Goal: Task Accomplishment & Management: Use online tool/utility

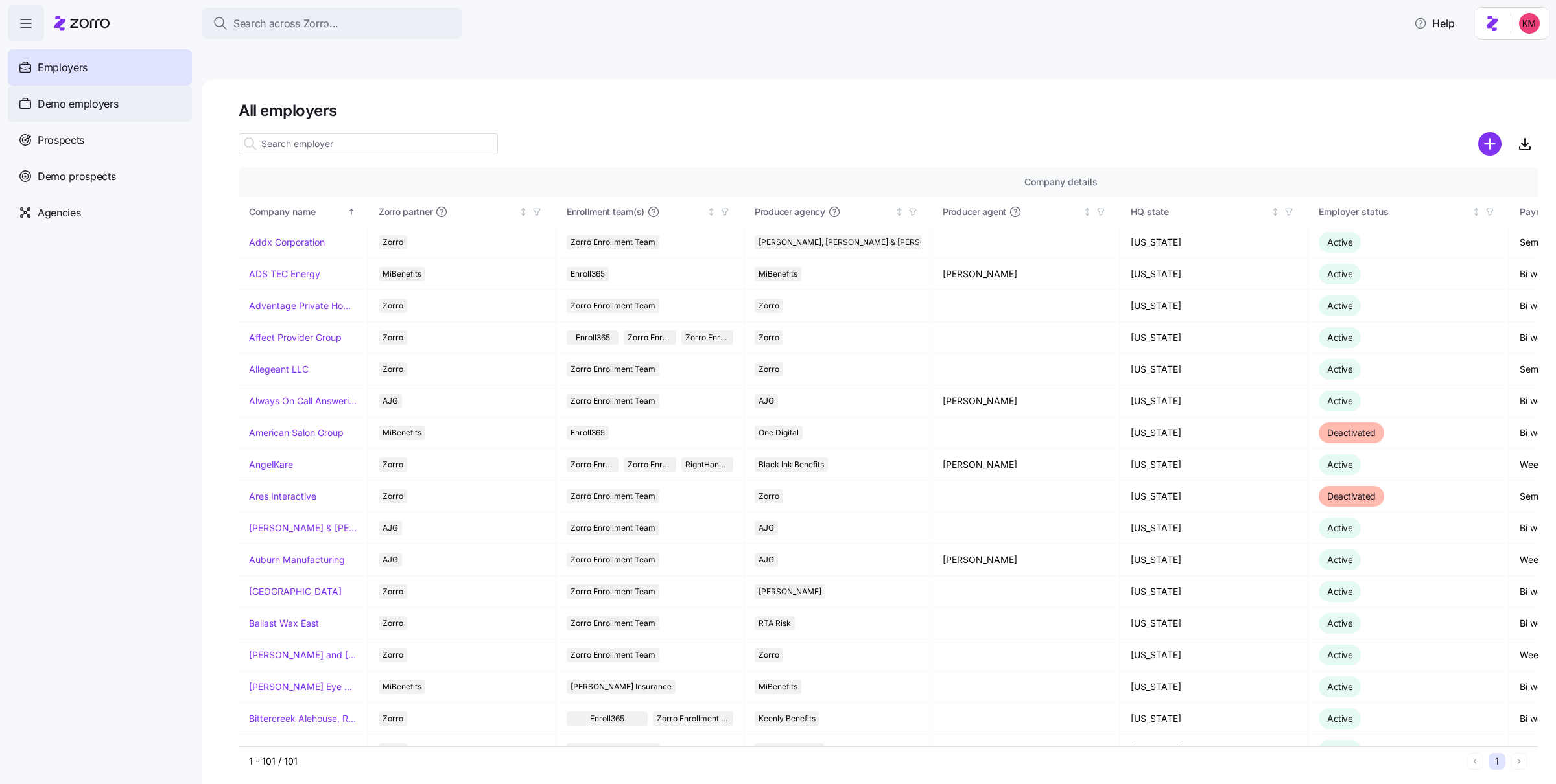
click at [82, 111] on span "Demo employers" at bounding box center [78, 104] width 81 height 16
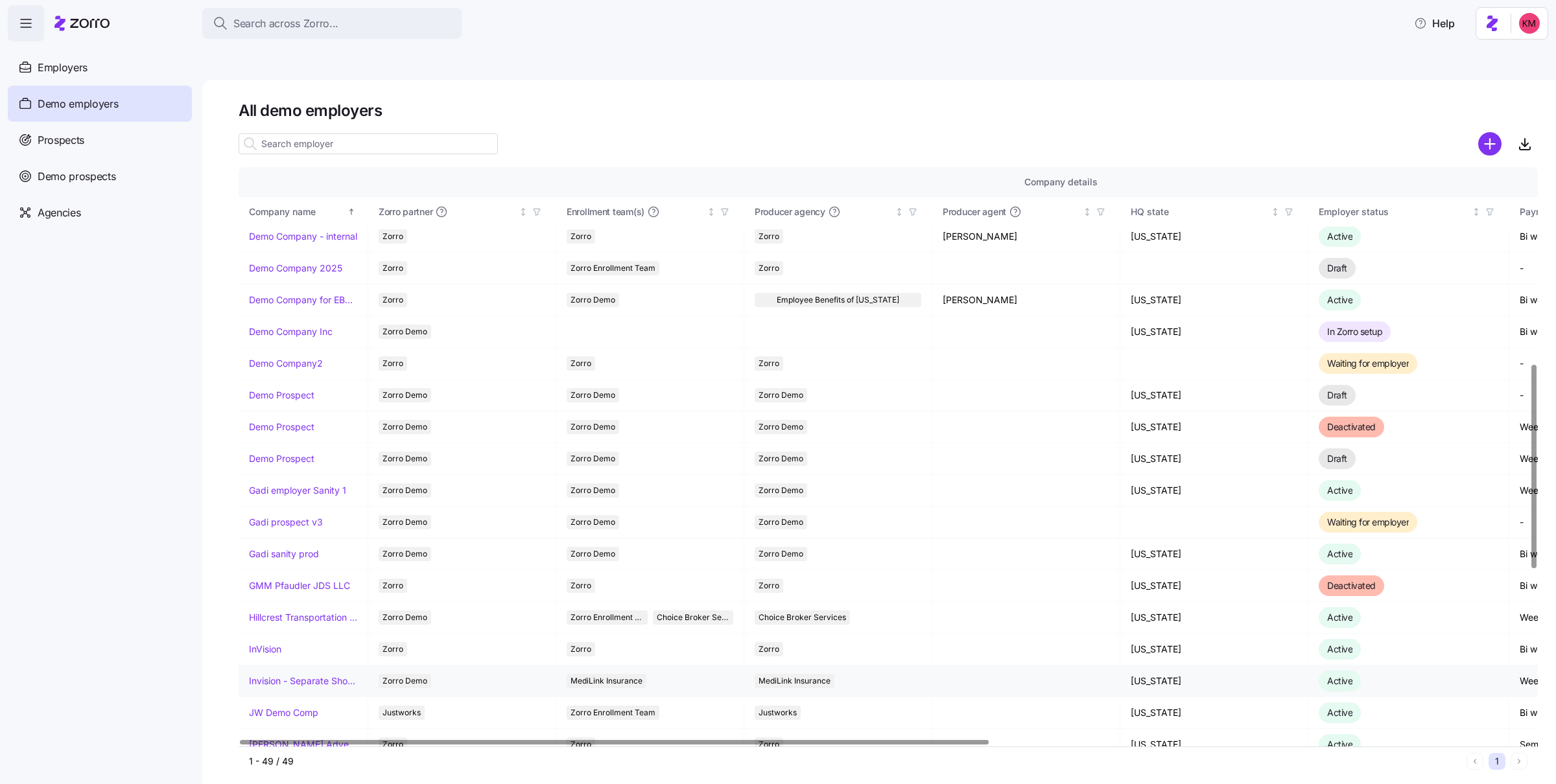
scroll to position [602, 0]
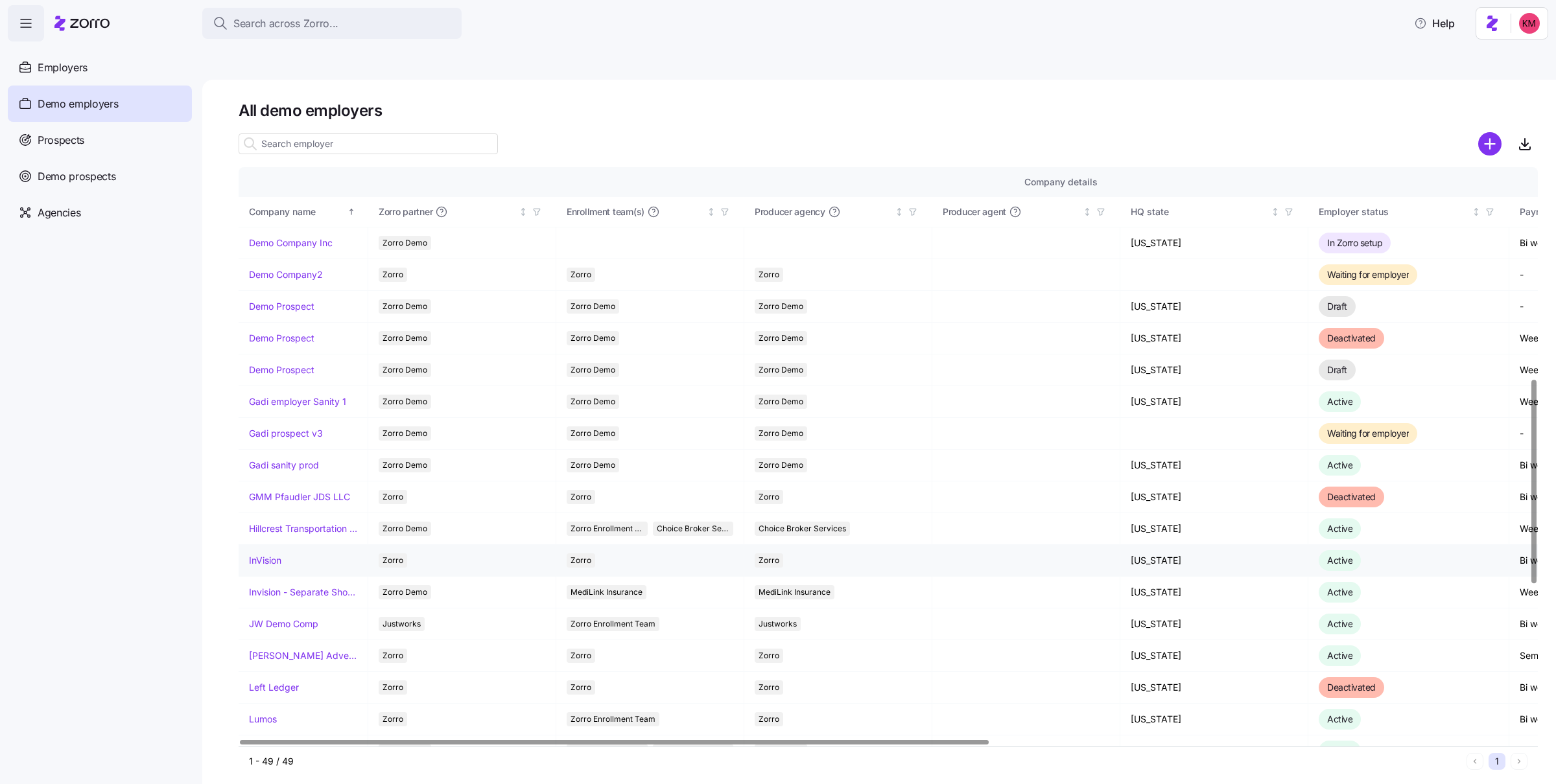
click at [270, 554] on link "InVision" at bounding box center [265, 560] width 33 height 13
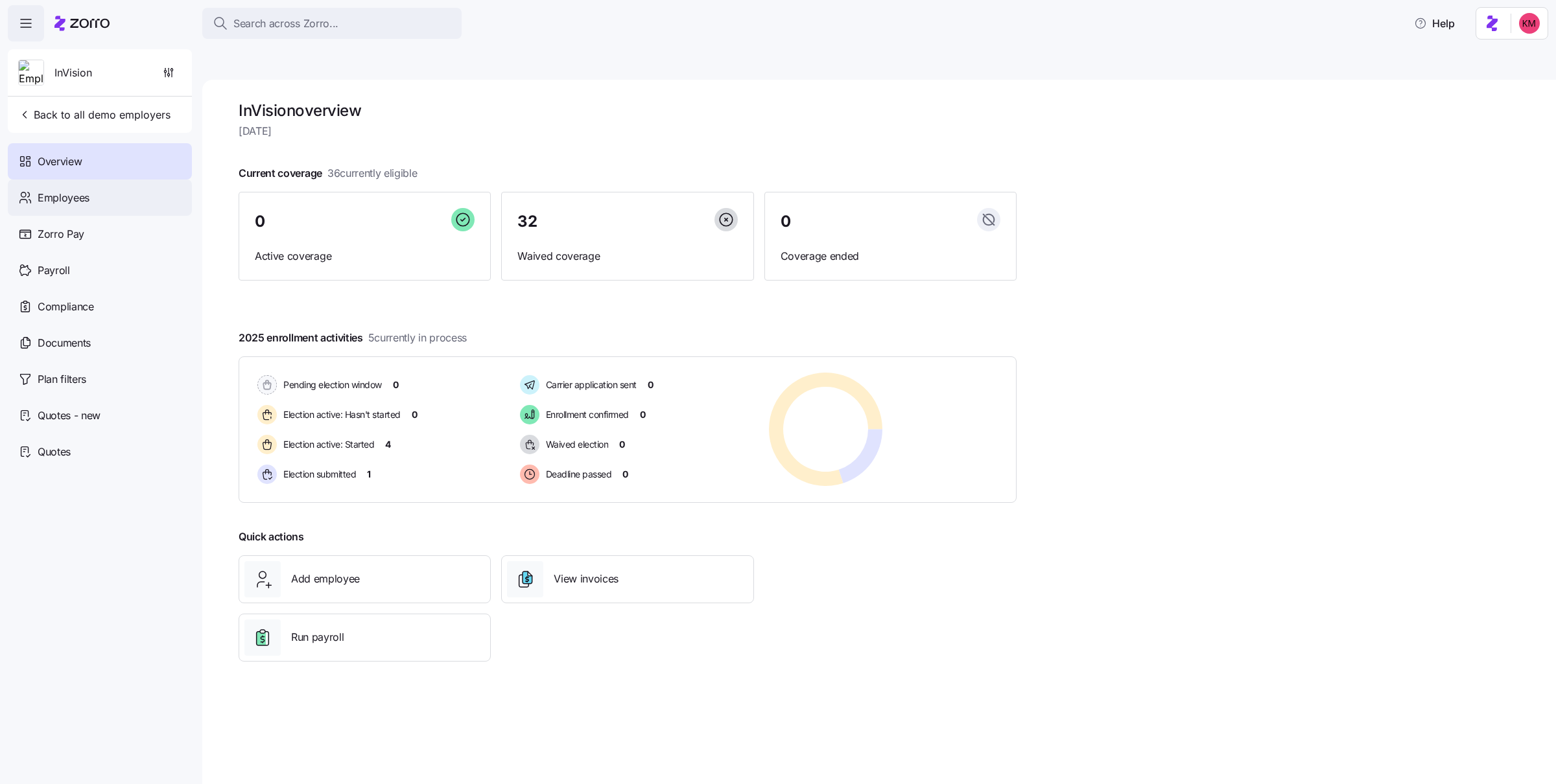
click at [79, 197] on span "Employees" at bounding box center [64, 197] width 52 height 16
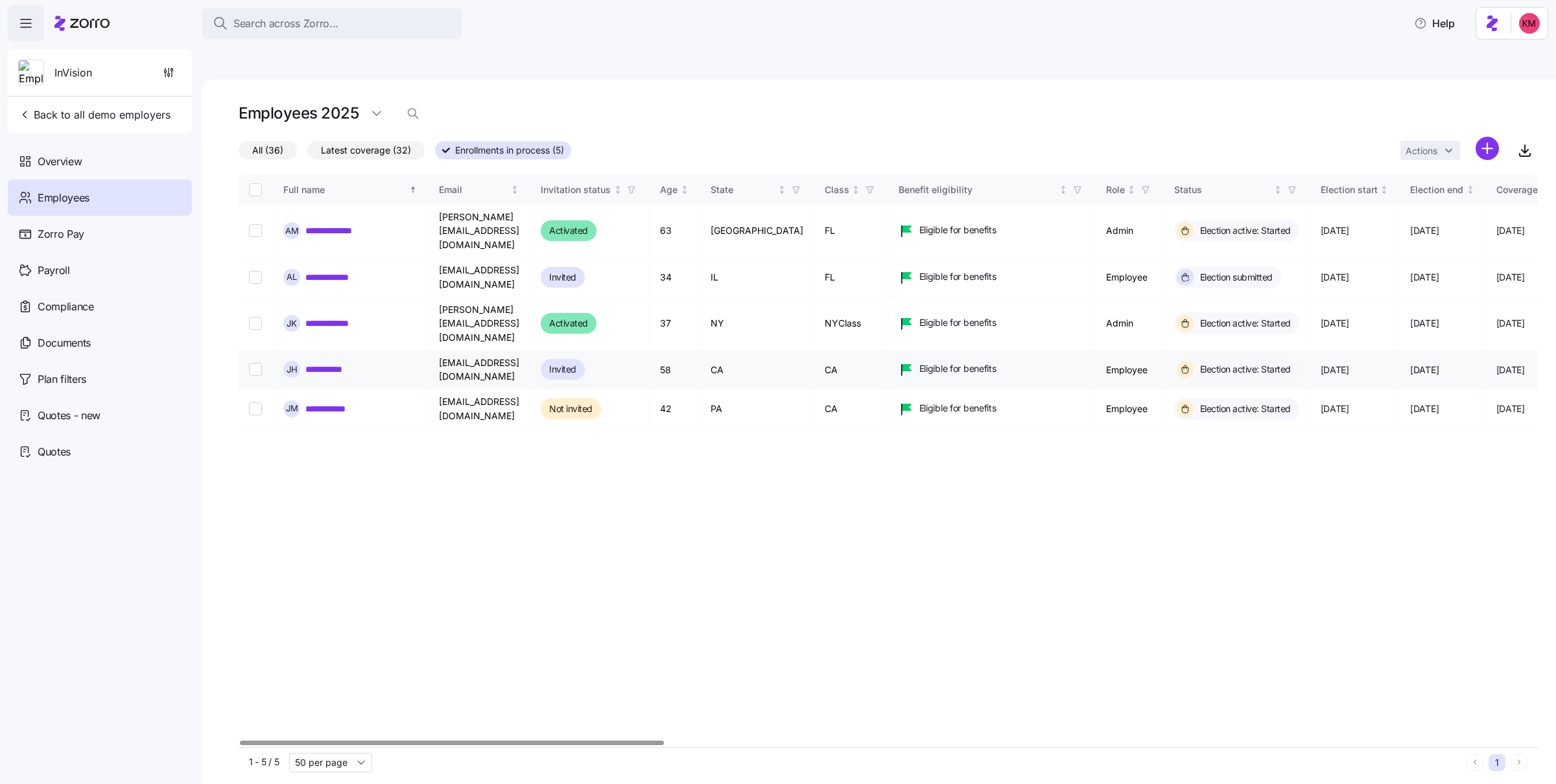
click at [331, 361] on div "**********" at bounding box center [351, 369] width 134 height 17
click at [334, 363] on link "**********" at bounding box center [330, 369] width 49 height 13
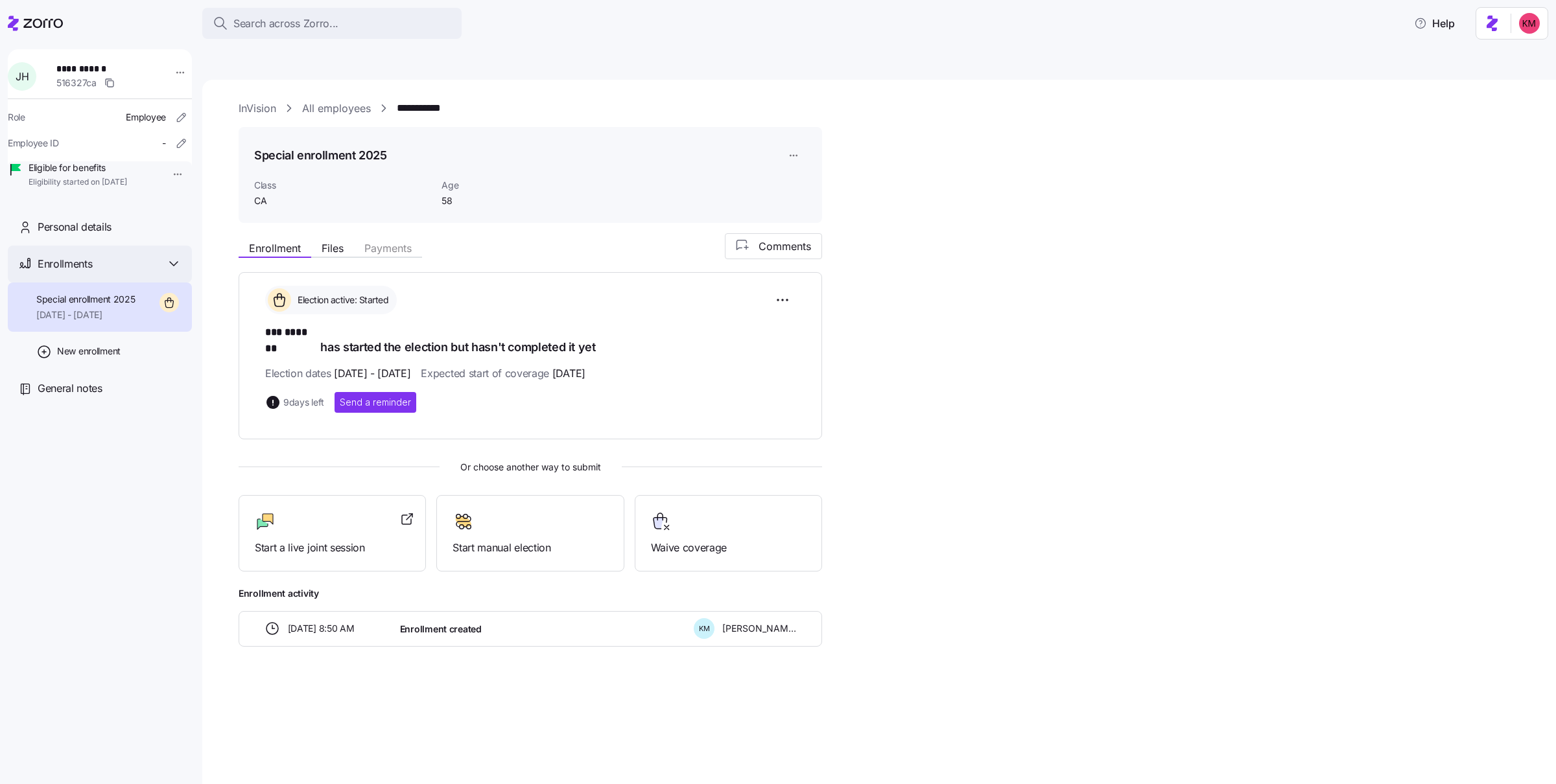
click at [184, 297] on div "**********" at bounding box center [100, 402] width 184 height 706
click at [291, 540] on span "Start a live joint session" at bounding box center [332, 548] width 155 height 16
click at [5, 23] on header "Search across Zorro... Help" at bounding box center [778, 21] width 1556 height 41
click at [38, 13] on div at bounding box center [35, 23] width 55 height 37
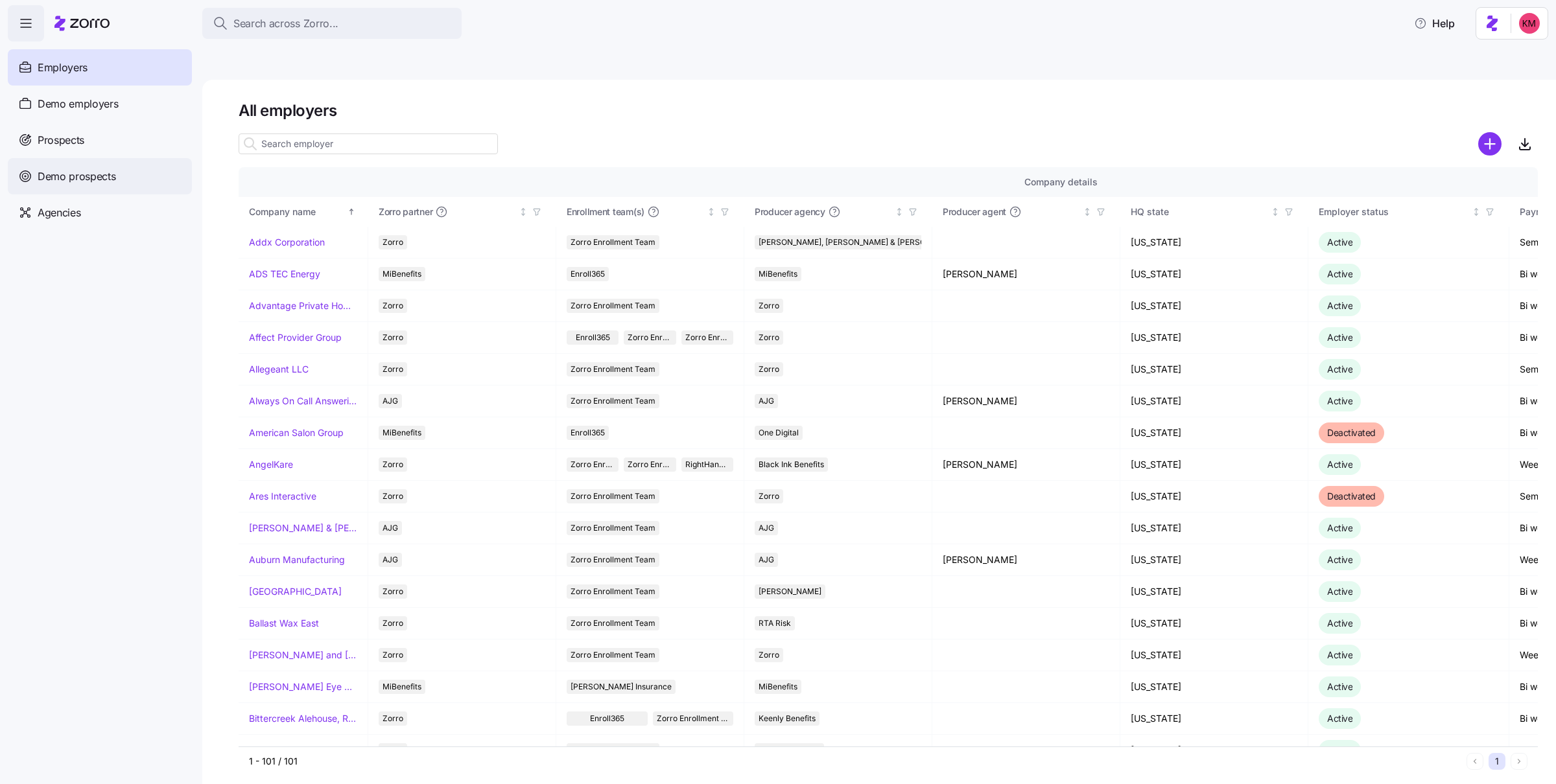
click at [69, 173] on span "Demo prospects" at bounding box center [77, 176] width 78 height 16
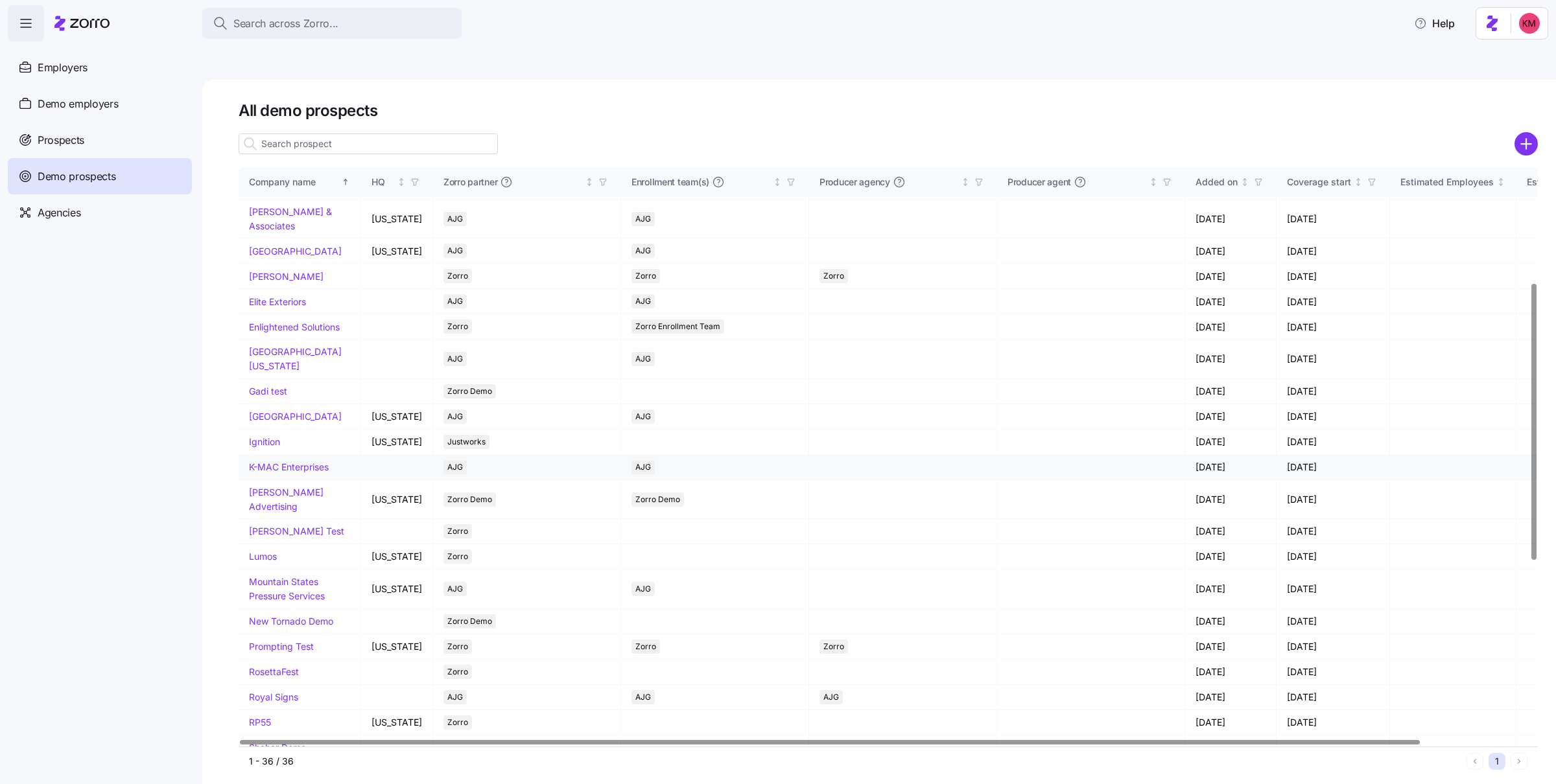
scroll to position [241, 0]
click at [253, 511] on link "Kurian's Advertising" at bounding box center [286, 499] width 75 height 25
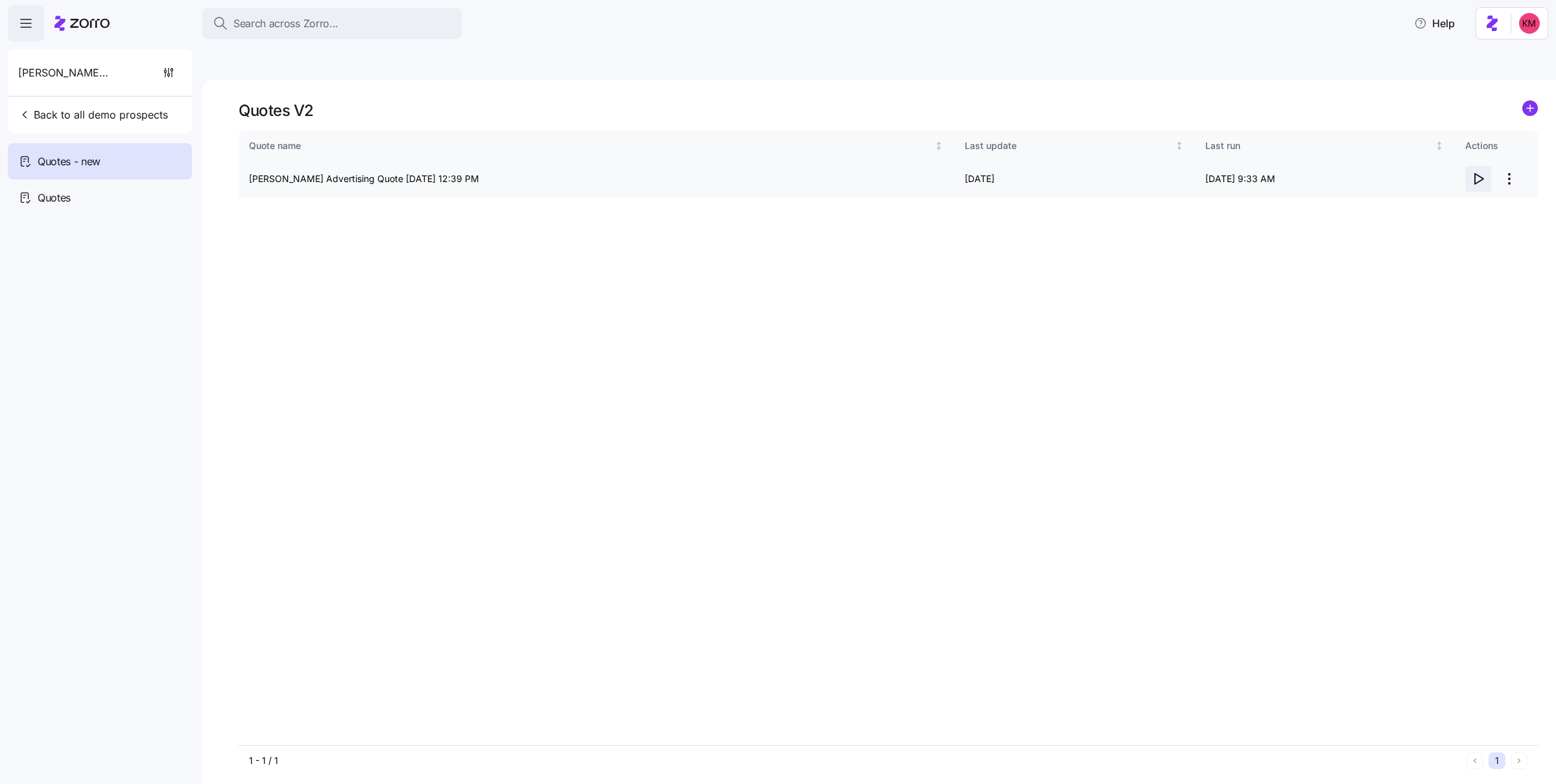
click at [1478, 166] on button "button" at bounding box center [1478, 178] width 26 height 26
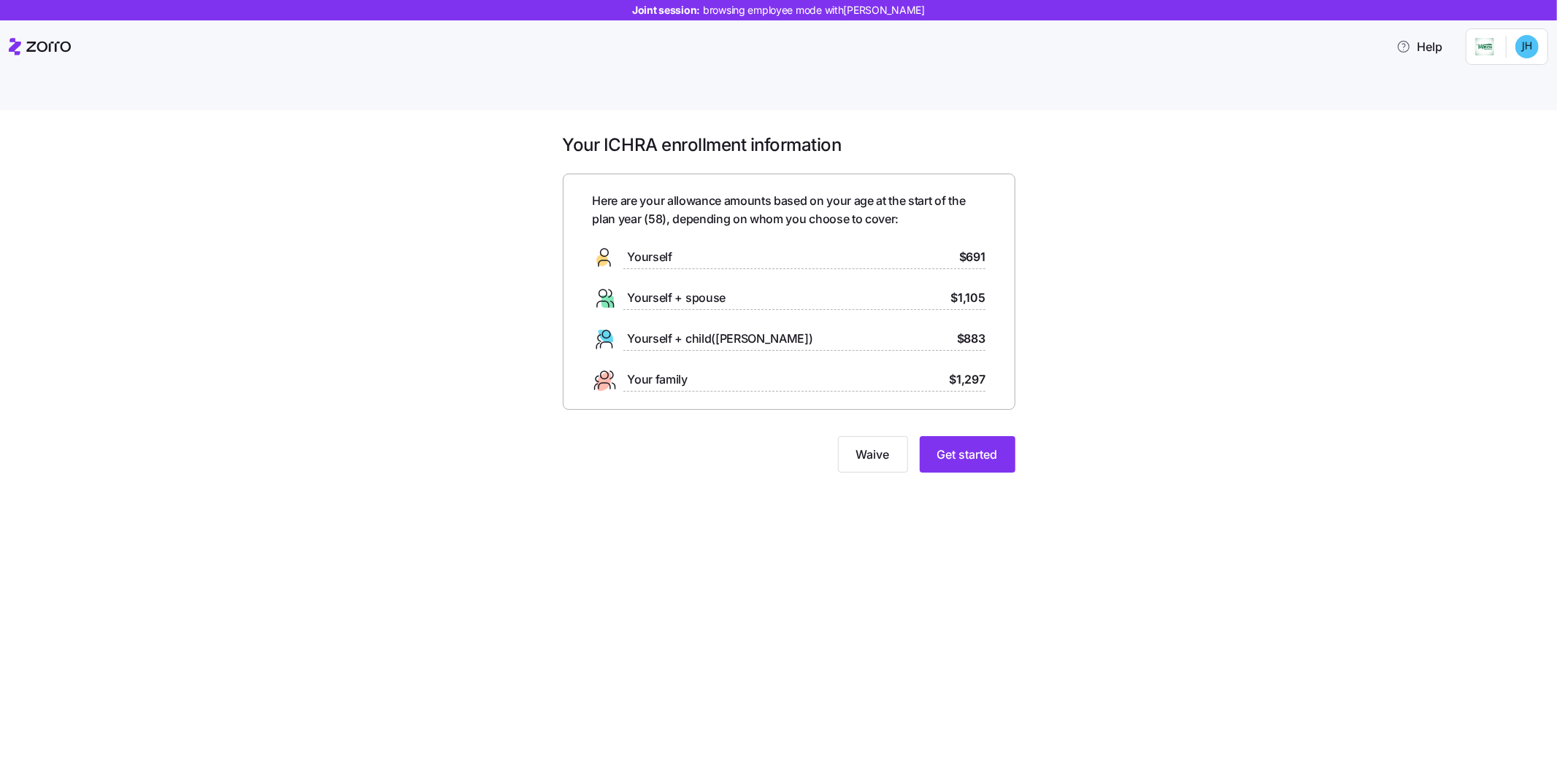
click at [1069, 356] on div "Your ICHRA enrollment information Here are your allowance amounts based on your…" at bounding box center [789, 312] width 1496 height 356
click at [991, 446] on span "Get started" at bounding box center [967, 454] width 61 height 17
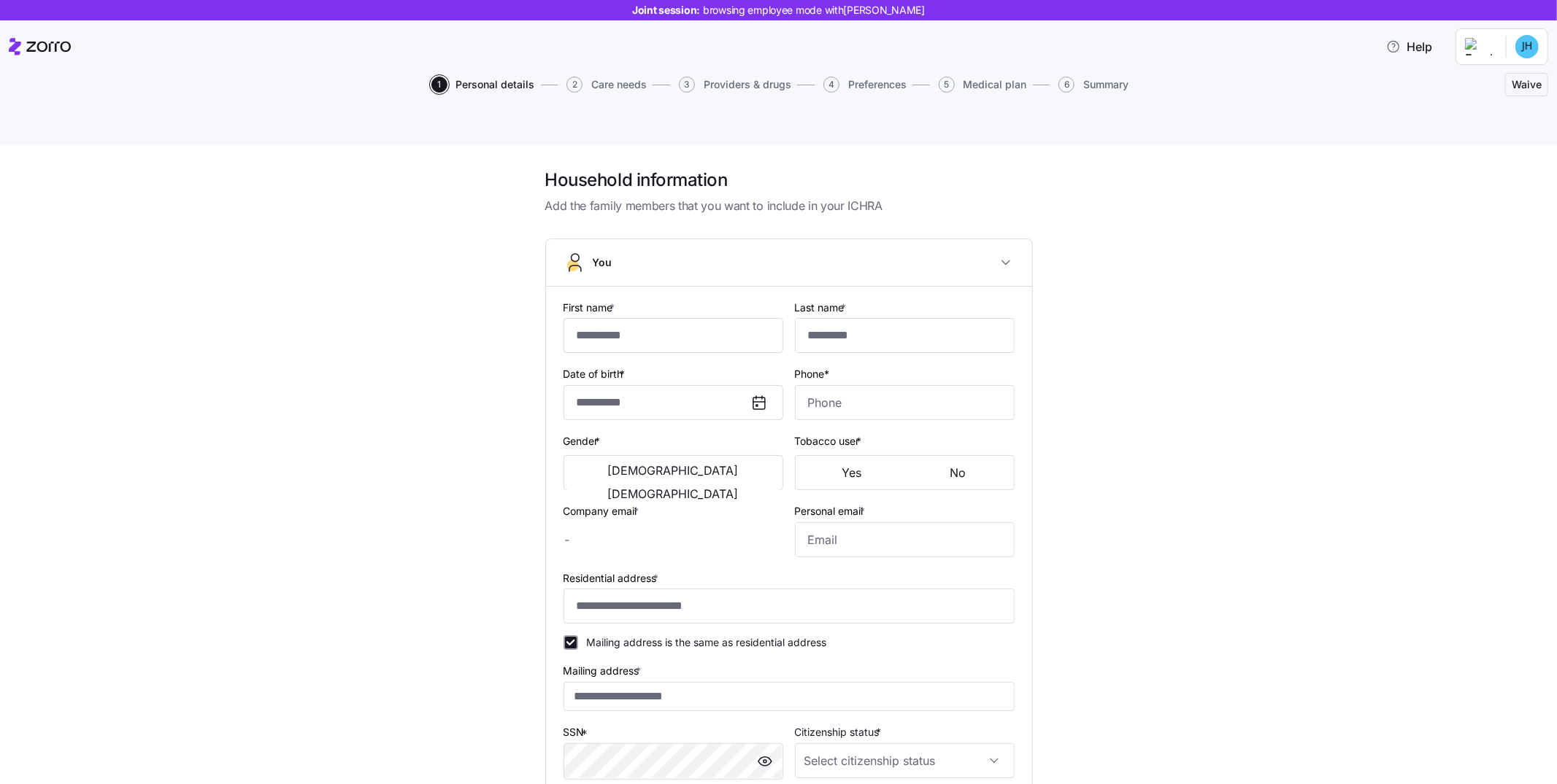
type input "***"
type input "*******"
type input "jimmyhal@aol.com"
type input "**********"
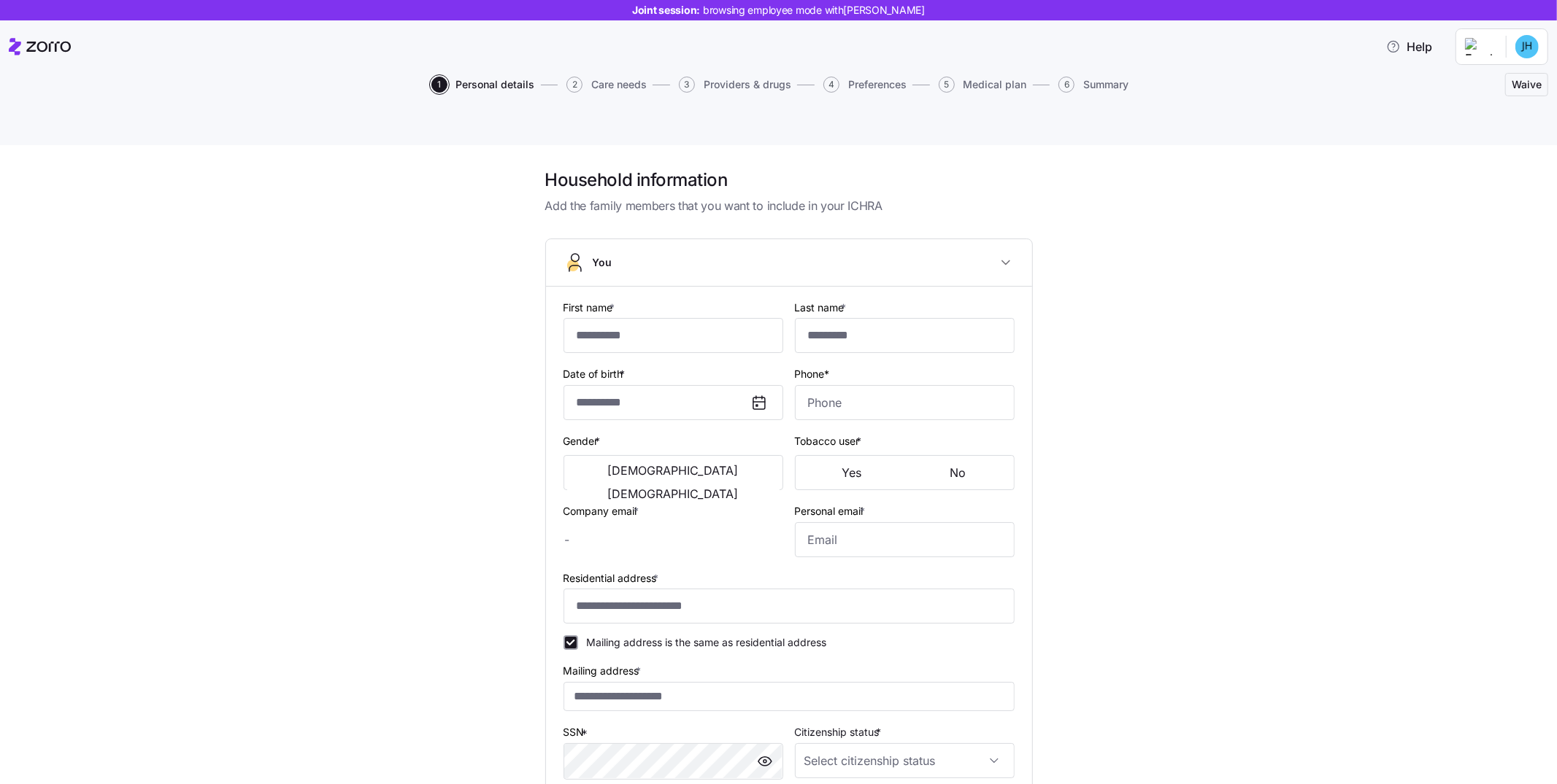
checkbox input "true"
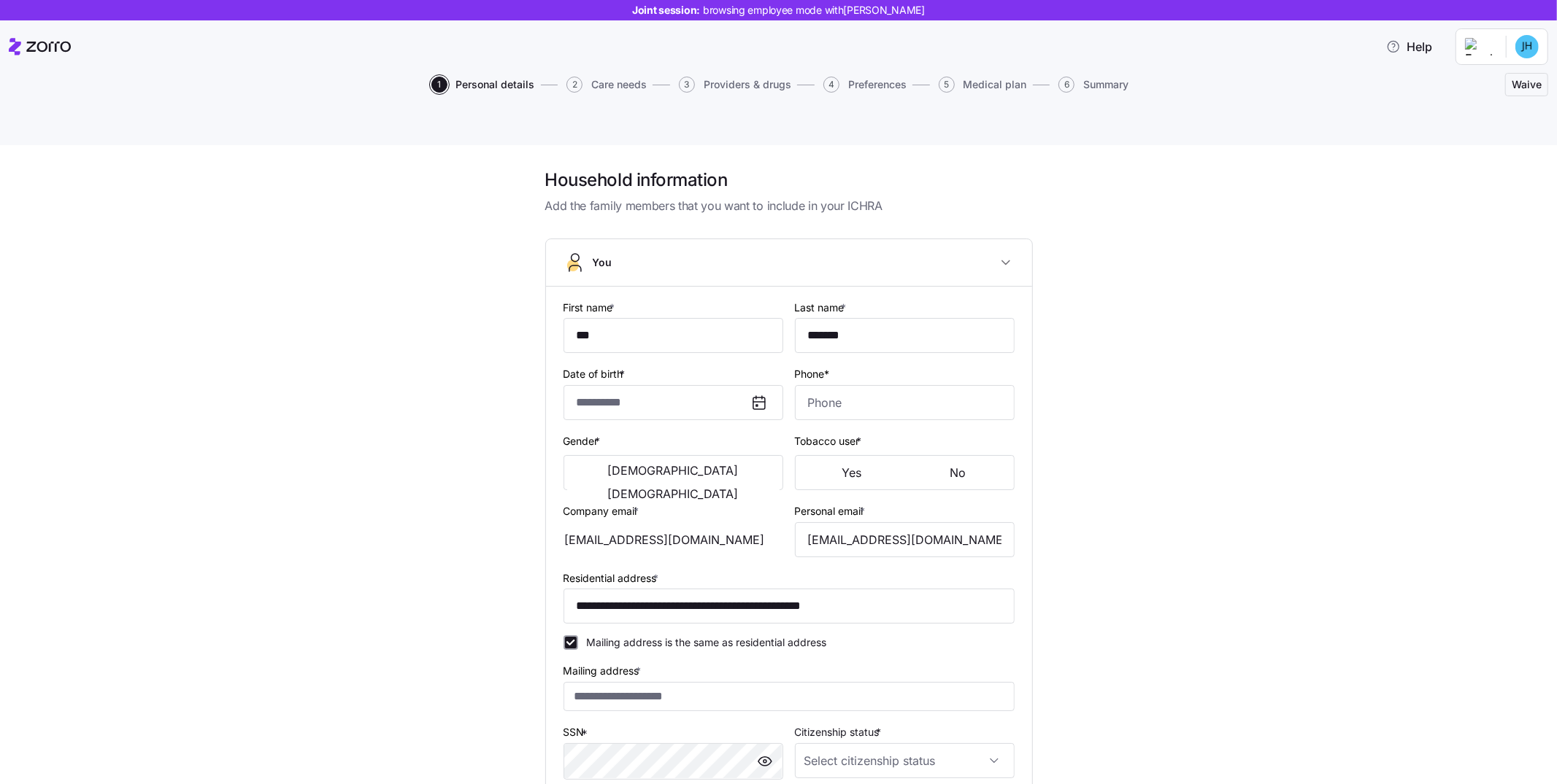
type input "**********"
type input "(234) 567-8999"
type input "US citizen"
type input "Single"
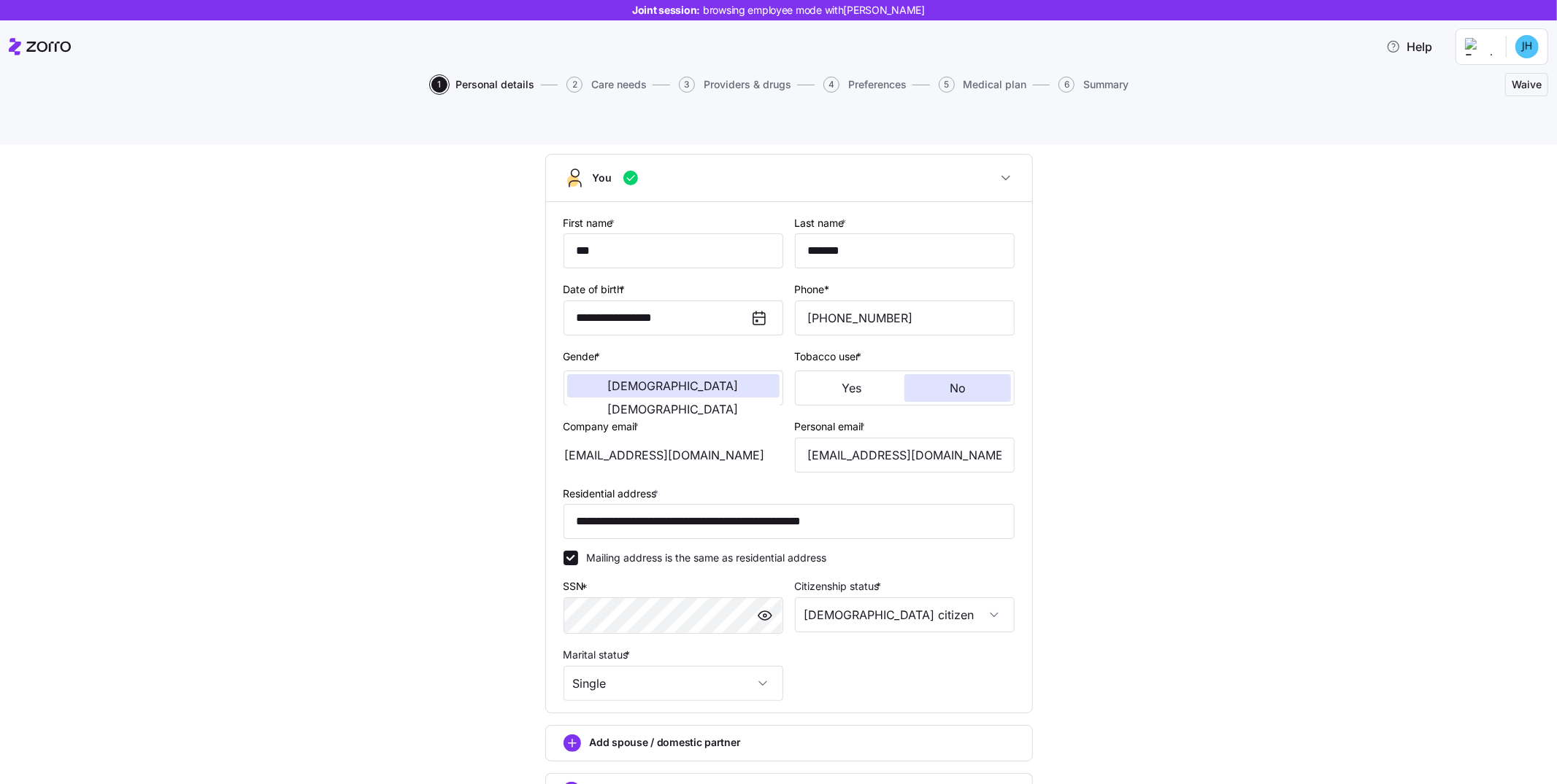
scroll to position [176, 0]
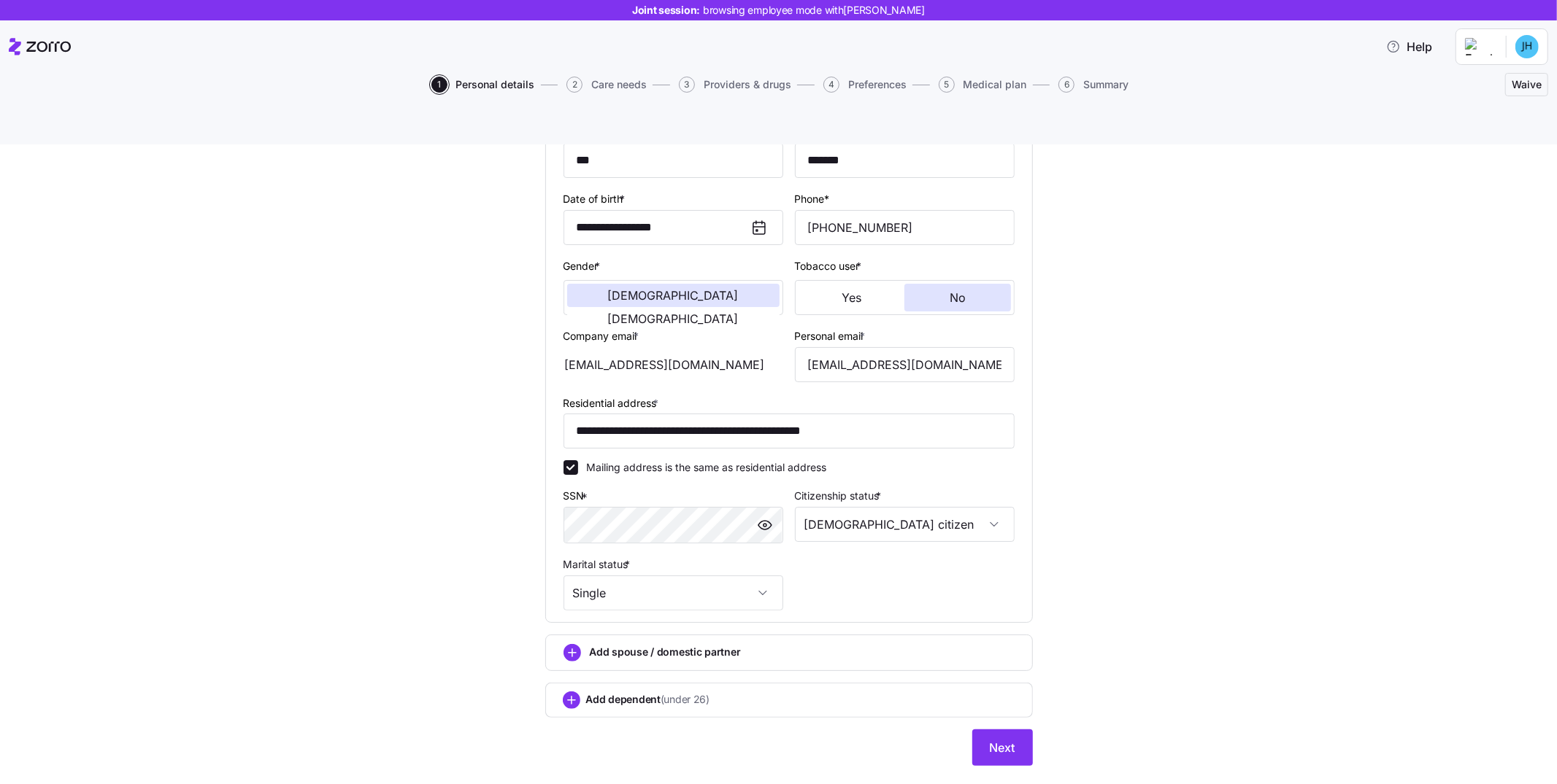
click at [866, 635] on div "Add spouse / domestic partner" at bounding box center [789, 653] width 488 height 37
click at [1009, 729] on button "Next" at bounding box center [1003, 747] width 61 height 37
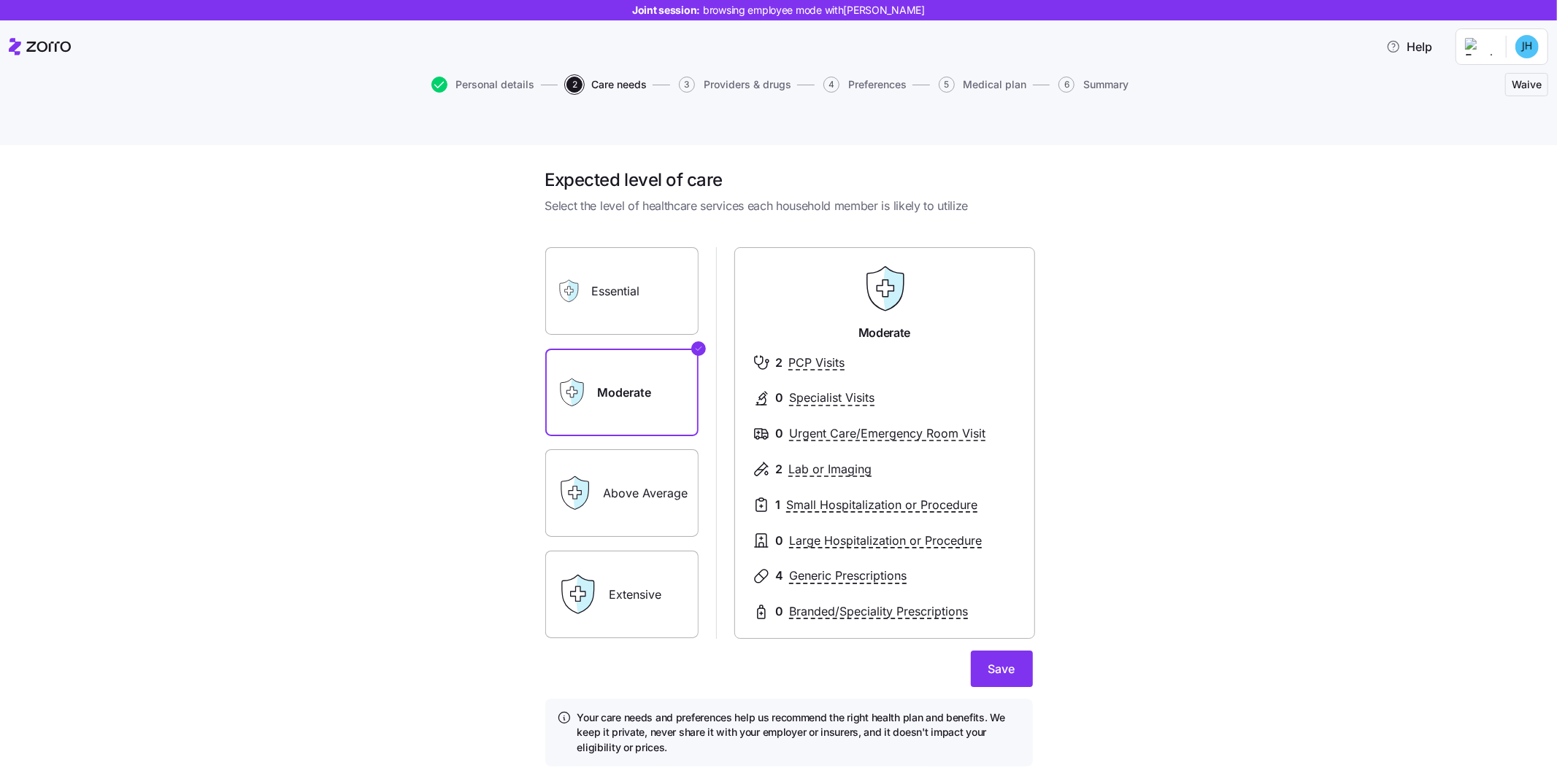
click at [629, 556] on label "Extensive" at bounding box center [622, 595] width 154 height 88
click at [0, 0] on input "Extensive" at bounding box center [0, 0] width 0 height 0
click at [627, 461] on label "Above Average" at bounding box center [622, 493] width 154 height 88
click at [0, 0] on input "Above Average" at bounding box center [0, 0] width 0 height 0
click at [645, 281] on label "Essential" at bounding box center [622, 291] width 154 height 88
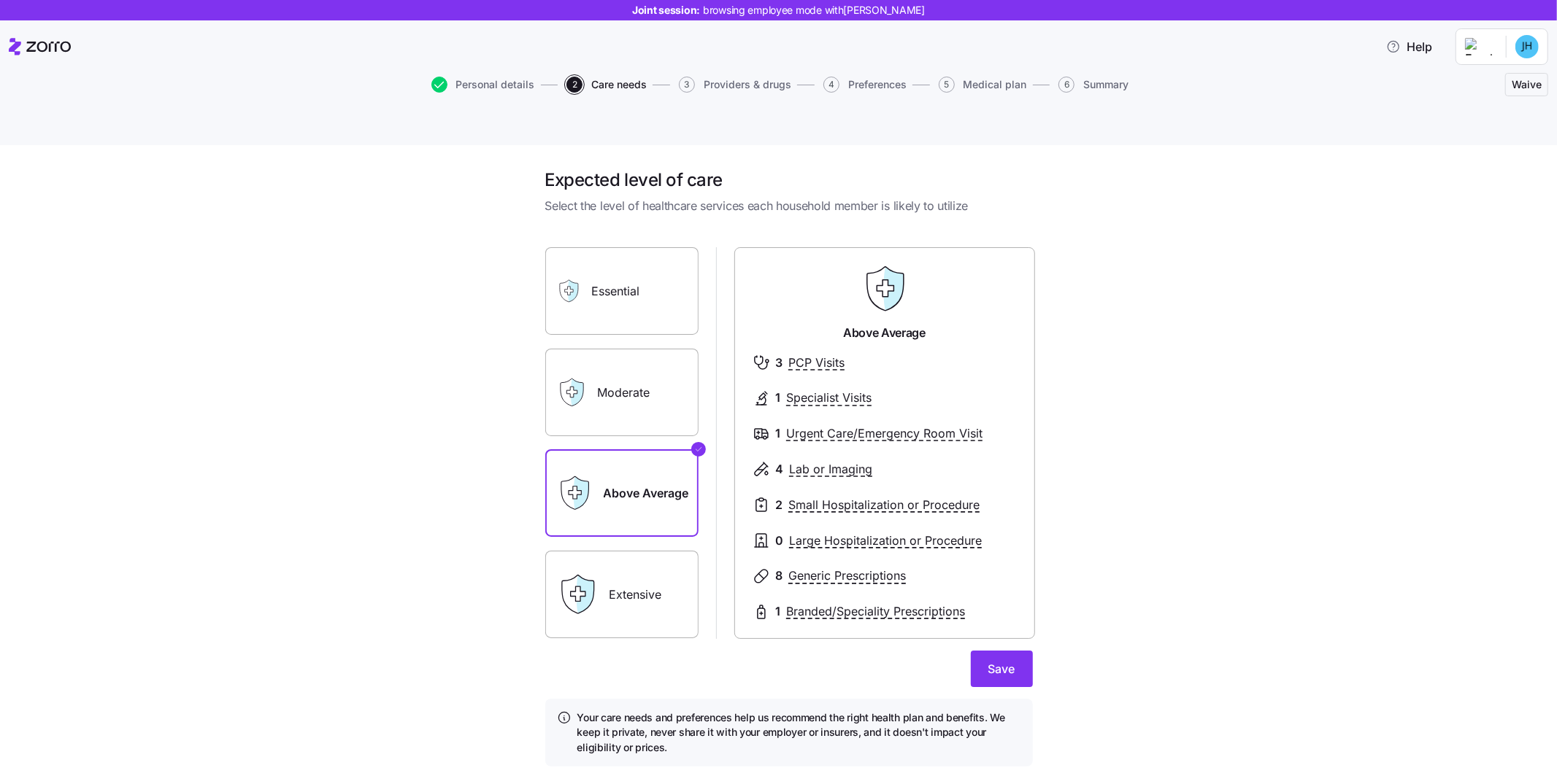
click at [0, 0] on input "Essential" at bounding box center [0, 0] width 0 height 0
click at [640, 362] on label "Moderate" at bounding box center [622, 392] width 154 height 88
click at [0, 0] on input "Moderate" at bounding box center [0, 0] width 0 height 0
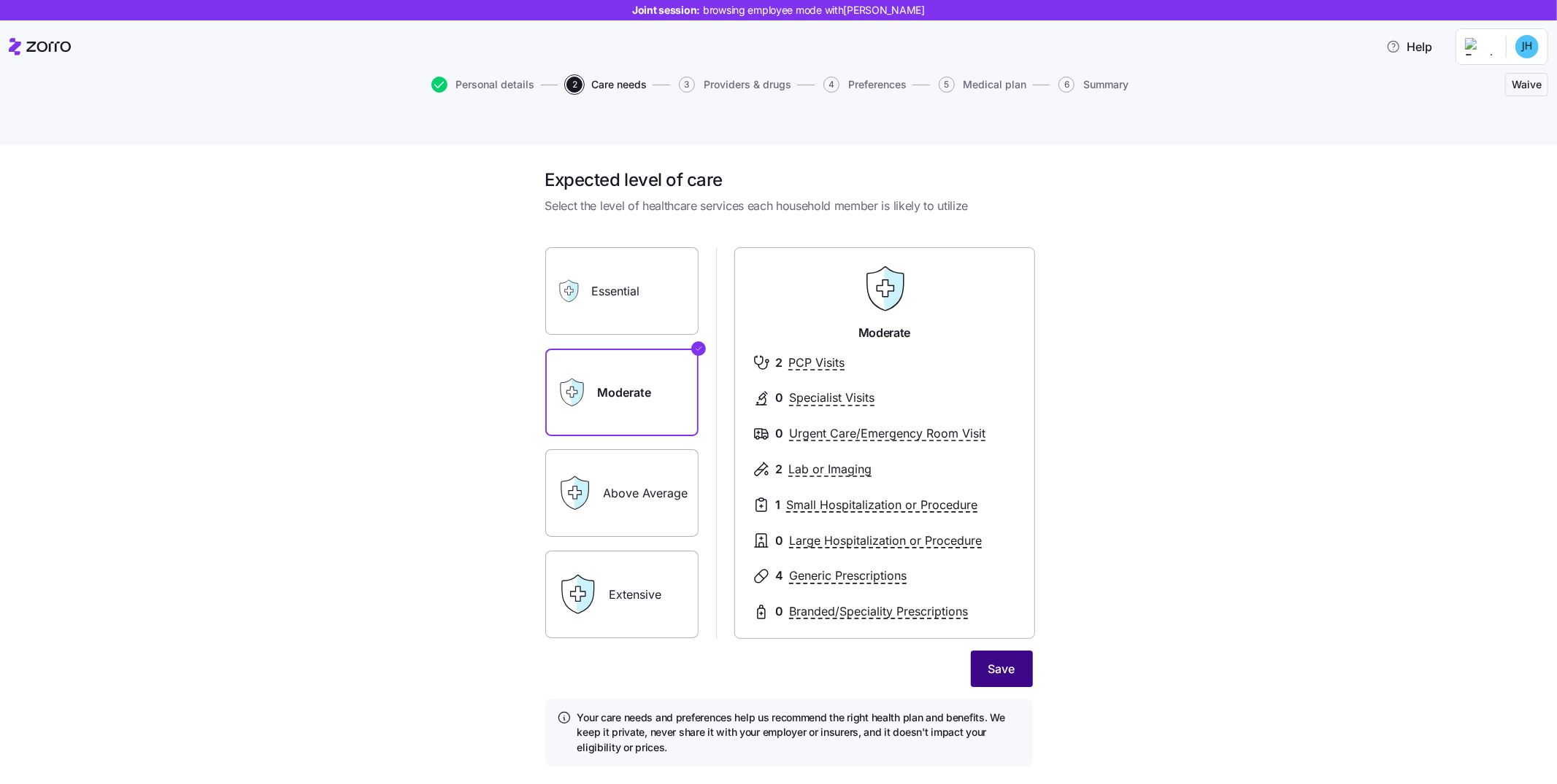
click at [994, 660] on span "Save" at bounding box center [1002, 669] width 27 height 17
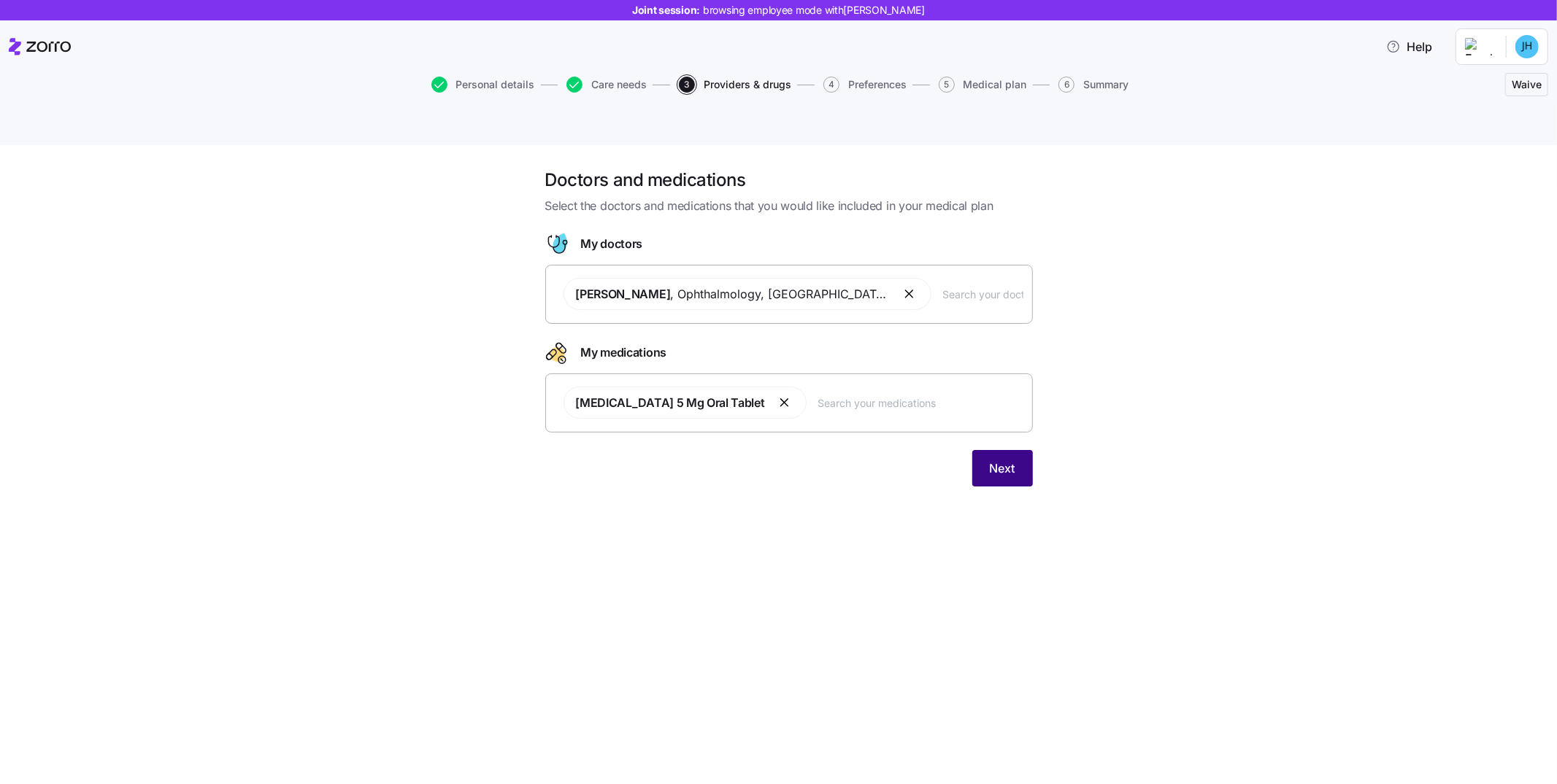
click at [1009, 460] on span "Next" at bounding box center [1003, 468] width 25 height 17
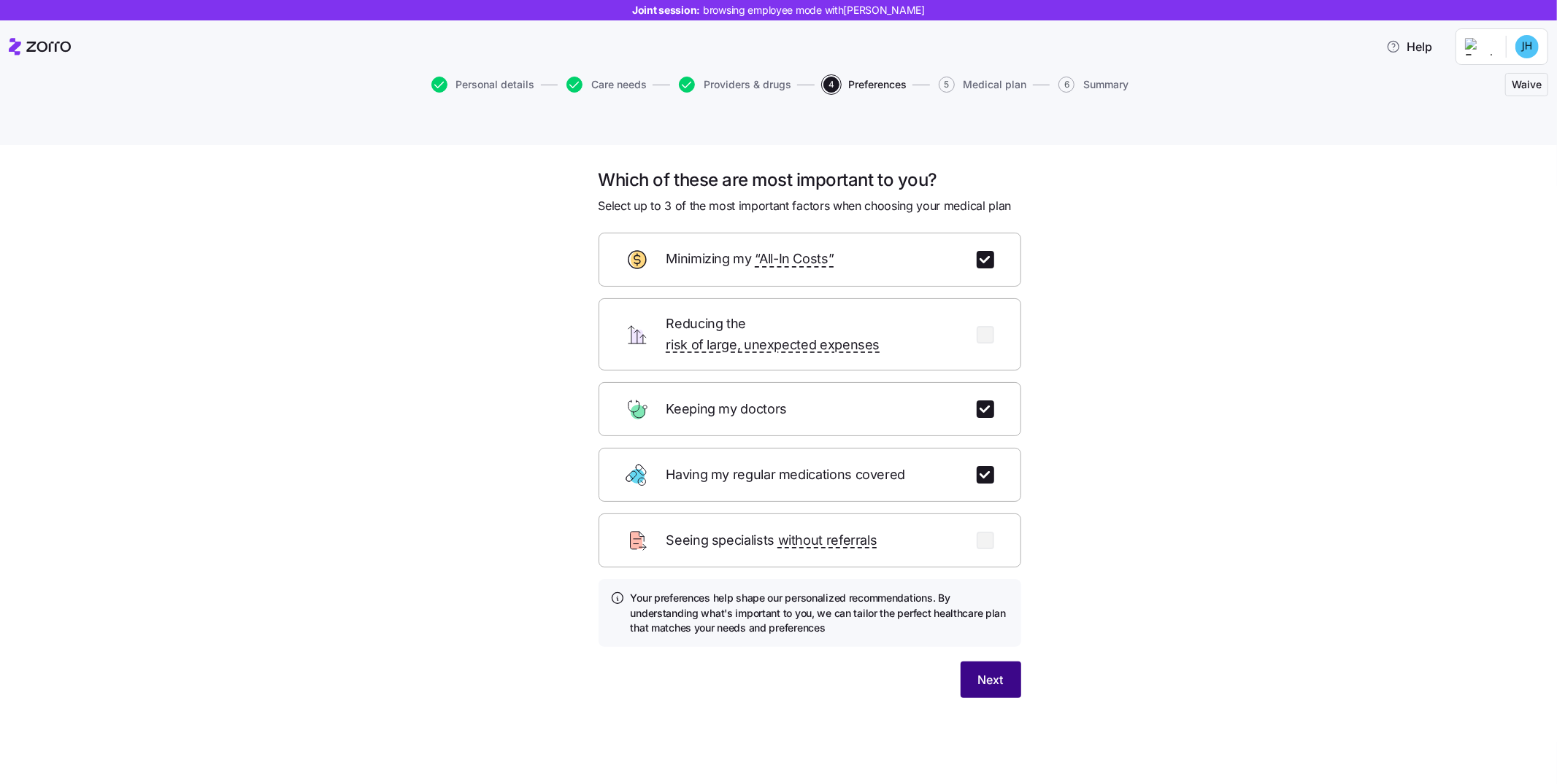
click at [1000, 671] on span "Next" at bounding box center [991, 679] width 25 height 17
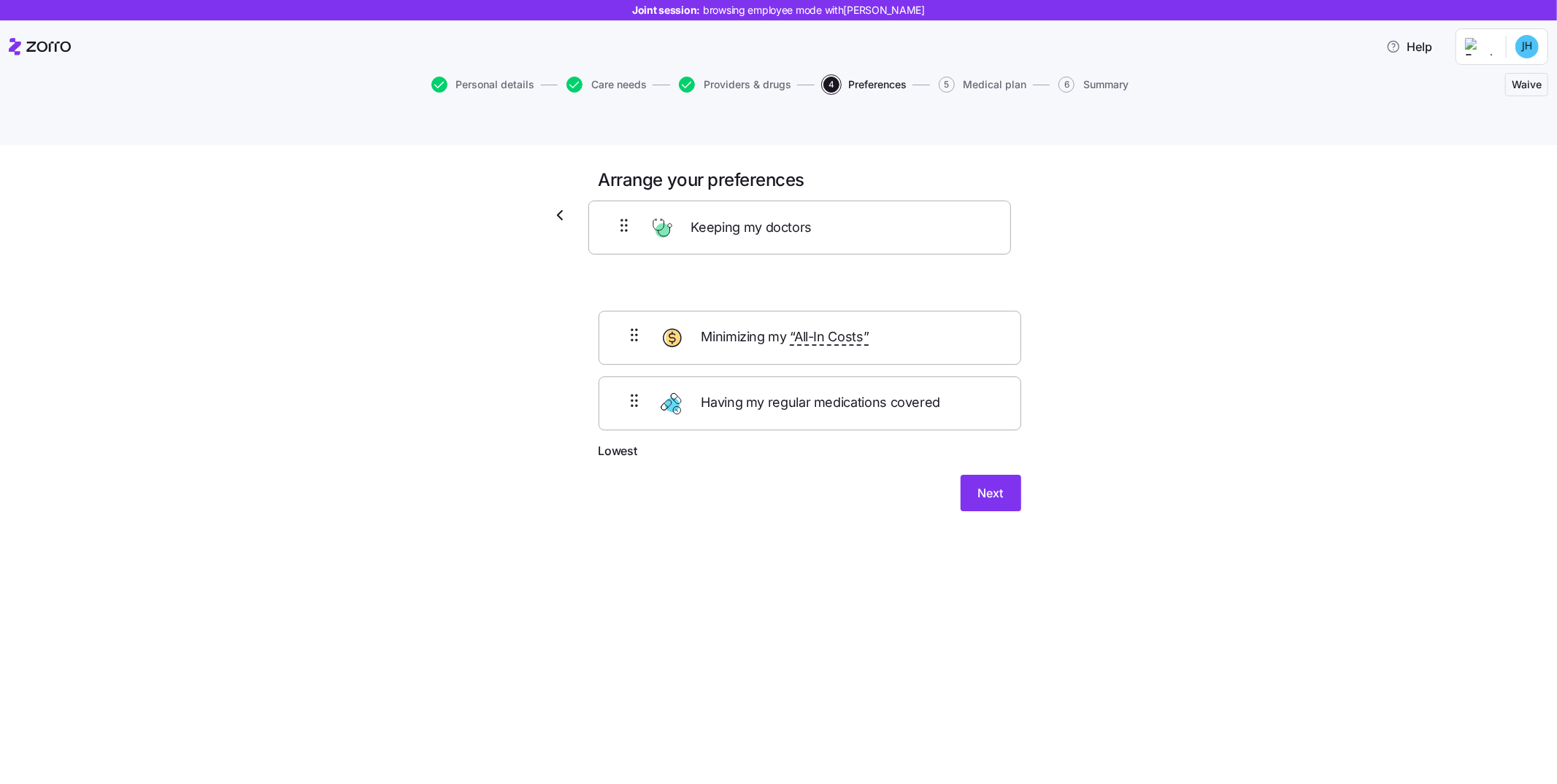
drag, startPoint x: 646, startPoint y: 234, endPoint x: 644, endPoint y: 210, distance: 24.1
click at [644, 233] on form "Highest Minimizing my “All-In Costs” Keeping my doctors Having my regular medic…" at bounding box center [810, 372] width 423 height 279
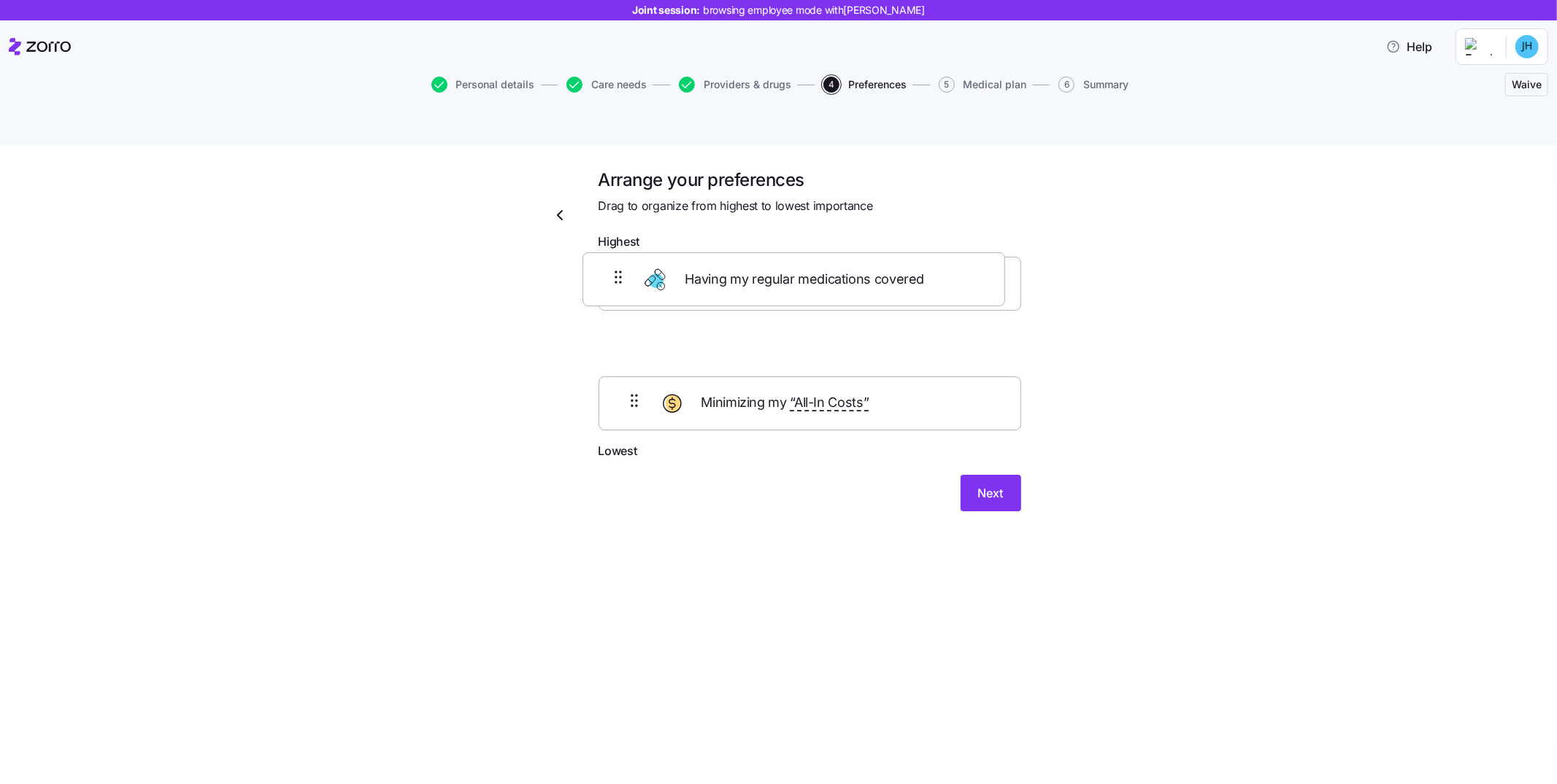
drag, startPoint x: 635, startPoint y: 364, endPoint x: 617, endPoint y: 259, distance: 106.5
click at [615, 257] on div "Keeping my doctors Minimizing my “All-In Costs” Having my regular medications c…" at bounding box center [810, 349] width 423 height 185
drag, startPoint x: 626, startPoint y: 273, endPoint x: 628, endPoint y: 429, distance: 156.0
click at [627, 431] on form "Highest Keeping my doctors Having my regular medications covered Minimizing my …" at bounding box center [810, 372] width 423 height 279
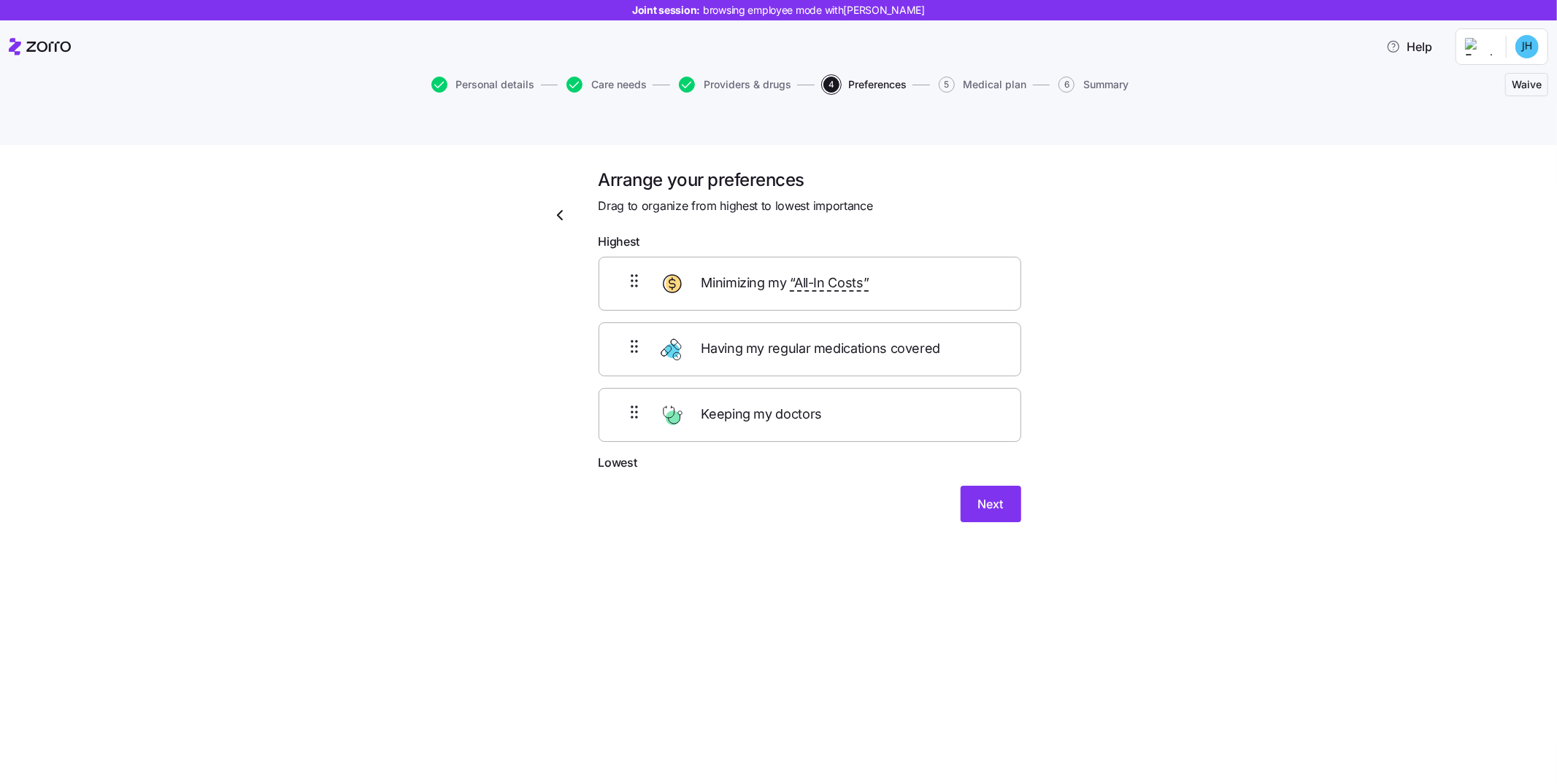
click at [1002, 489] on div "Arrange your preferences Drag to organize from highest to lowest importance Hig…" at bounding box center [809, 354] width 446 height 372
click at [999, 496] on span "Next" at bounding box center [991, 504] width 25 height 17
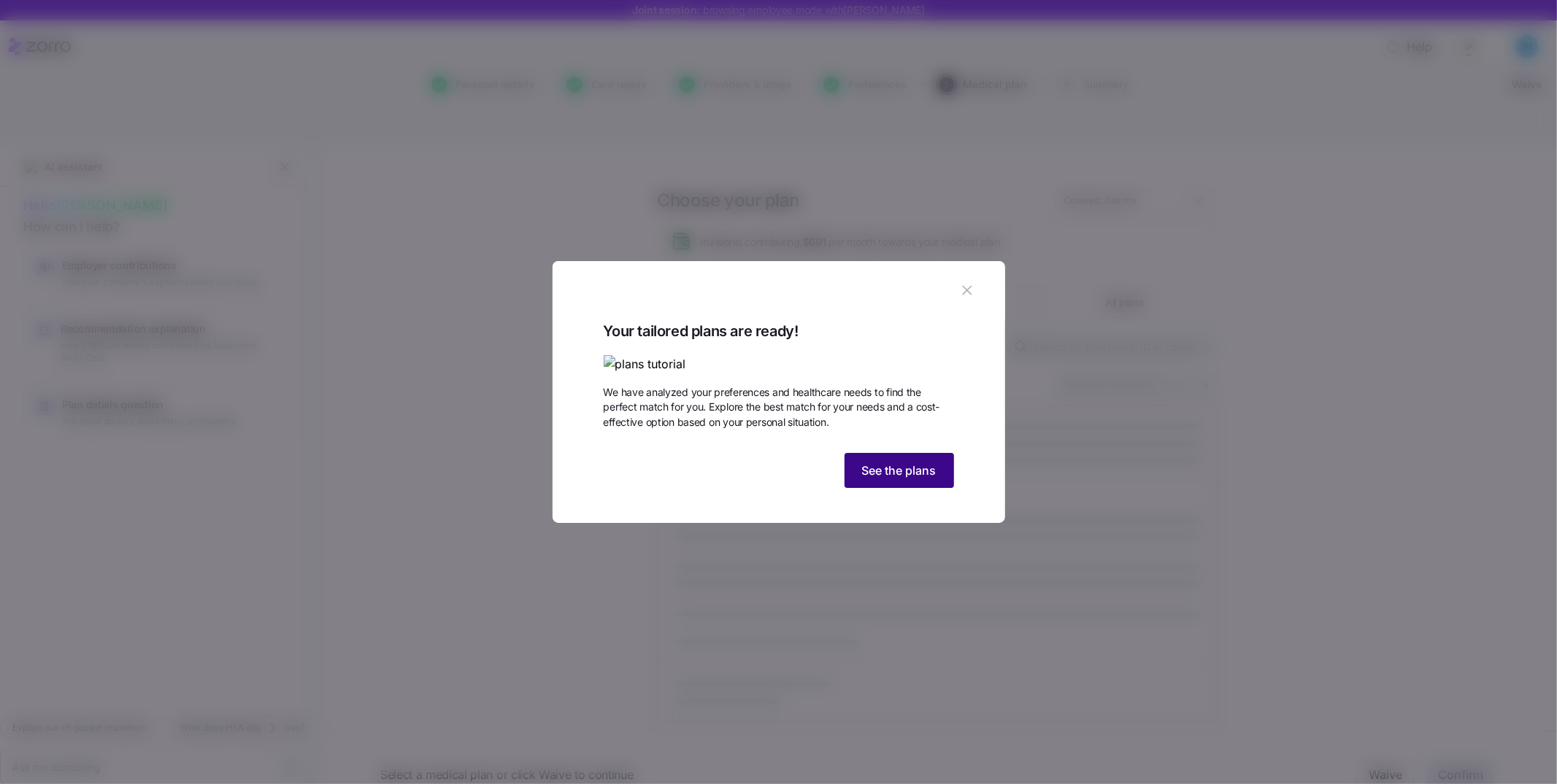
click at [885, 488] on button "See the plans" at bounding box center [899, 470] width 109 height 35
type textarea "x"
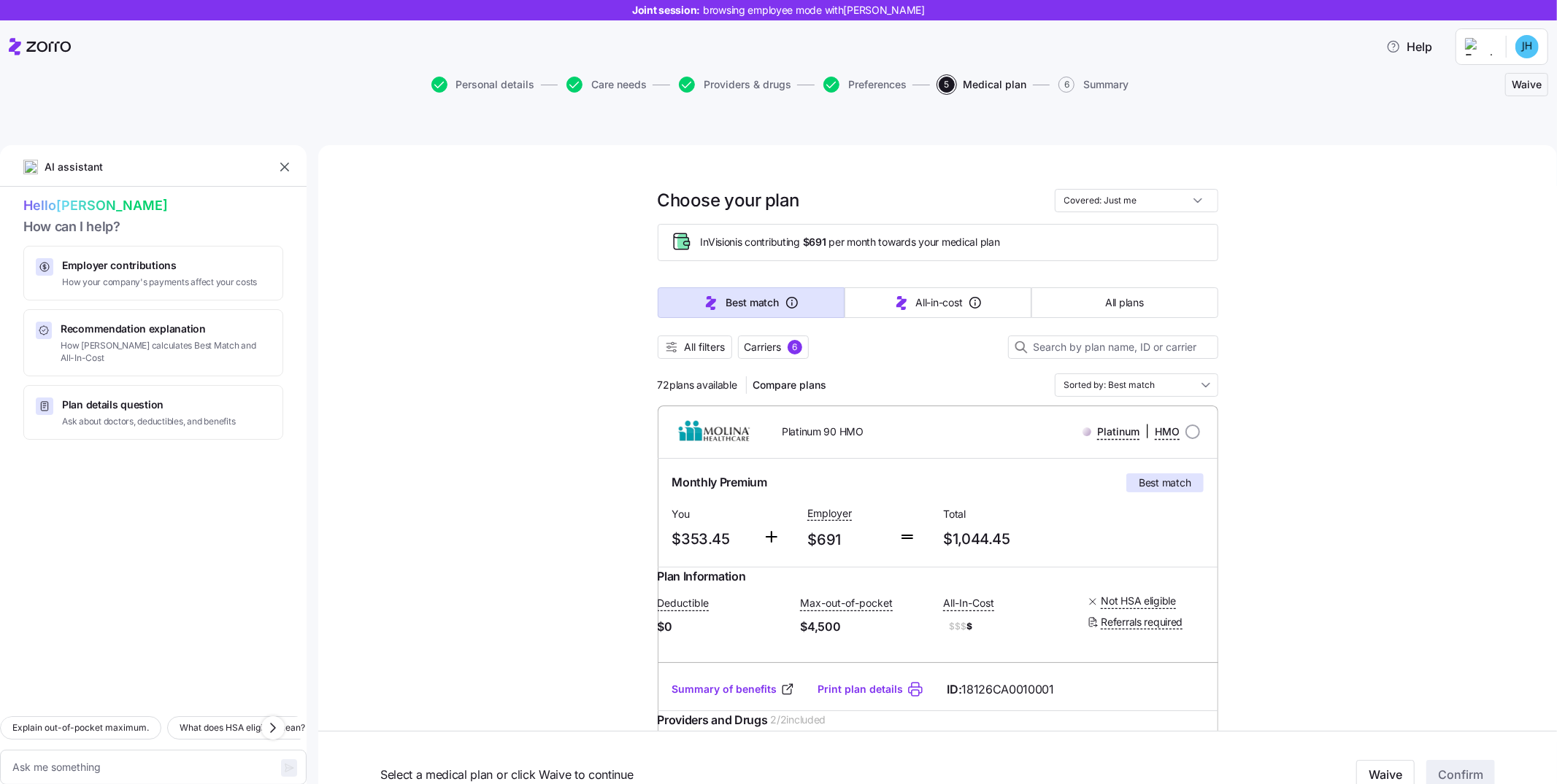
click at [290, 159] on icon "button" at bounding box center [284, 166] width 14 height 14
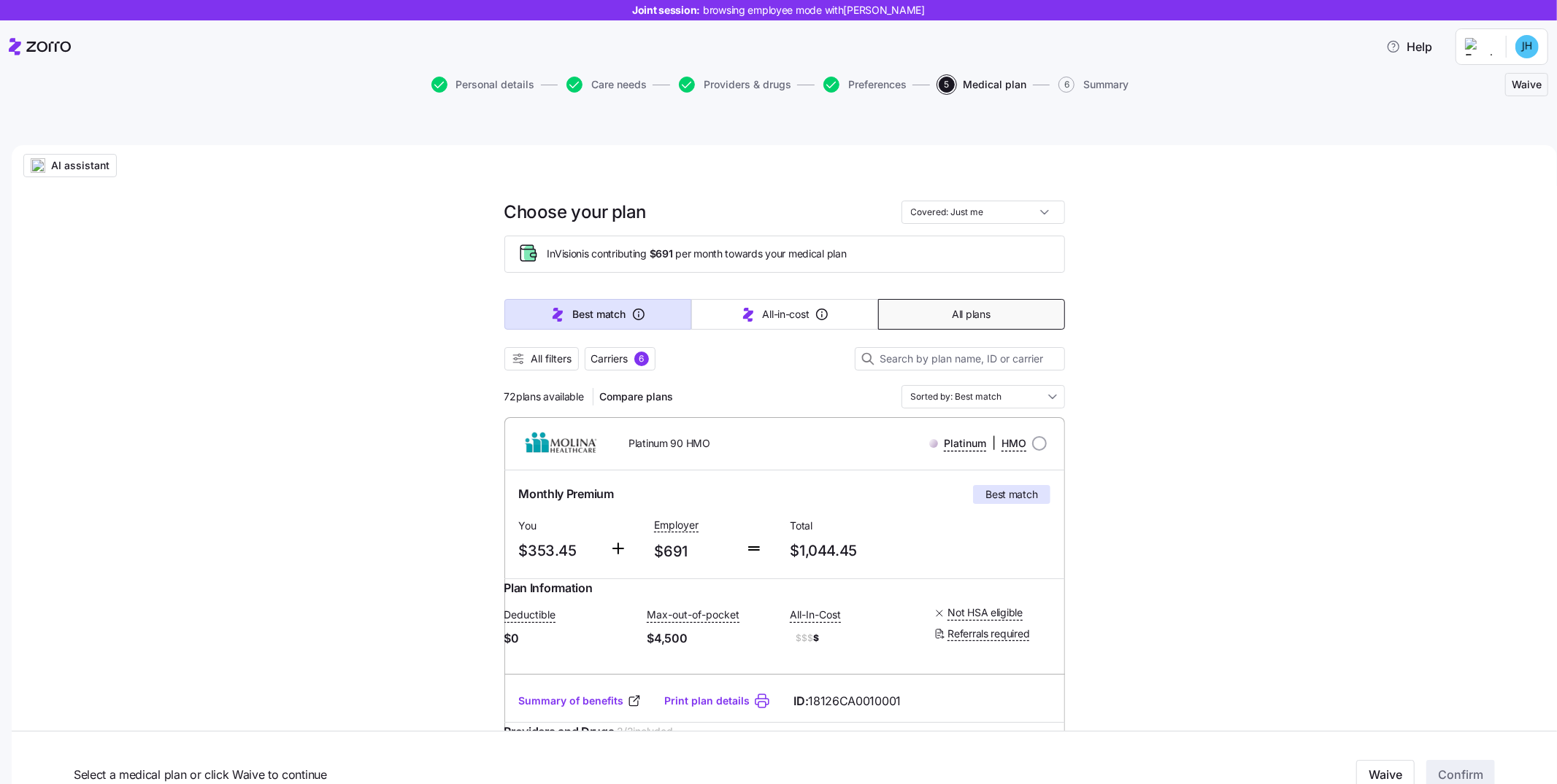
click at [964, 299] on button "All plans" at bounding box center [971, 314] width 187 height 31
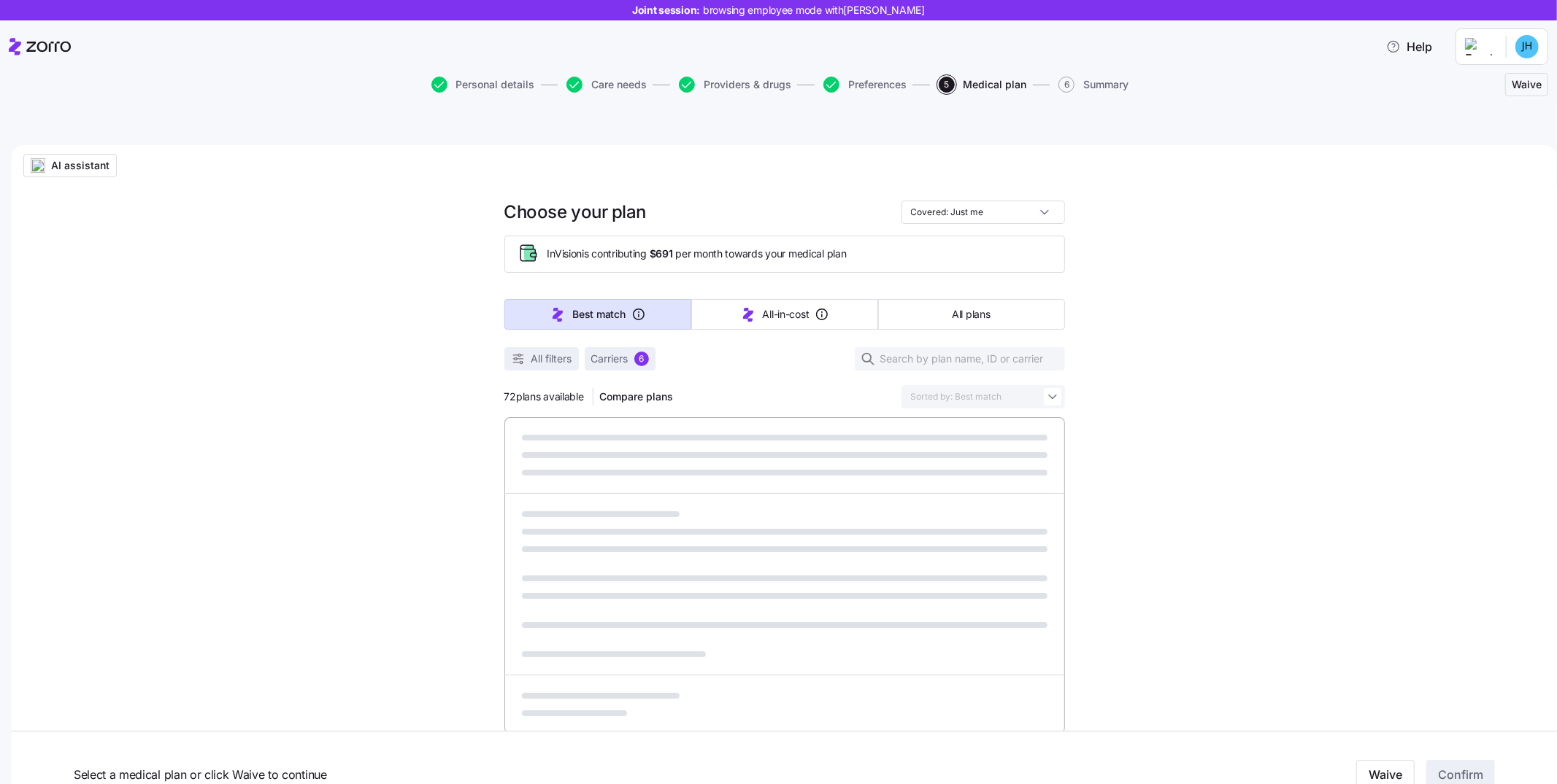
type input "Sorted by: Premium"
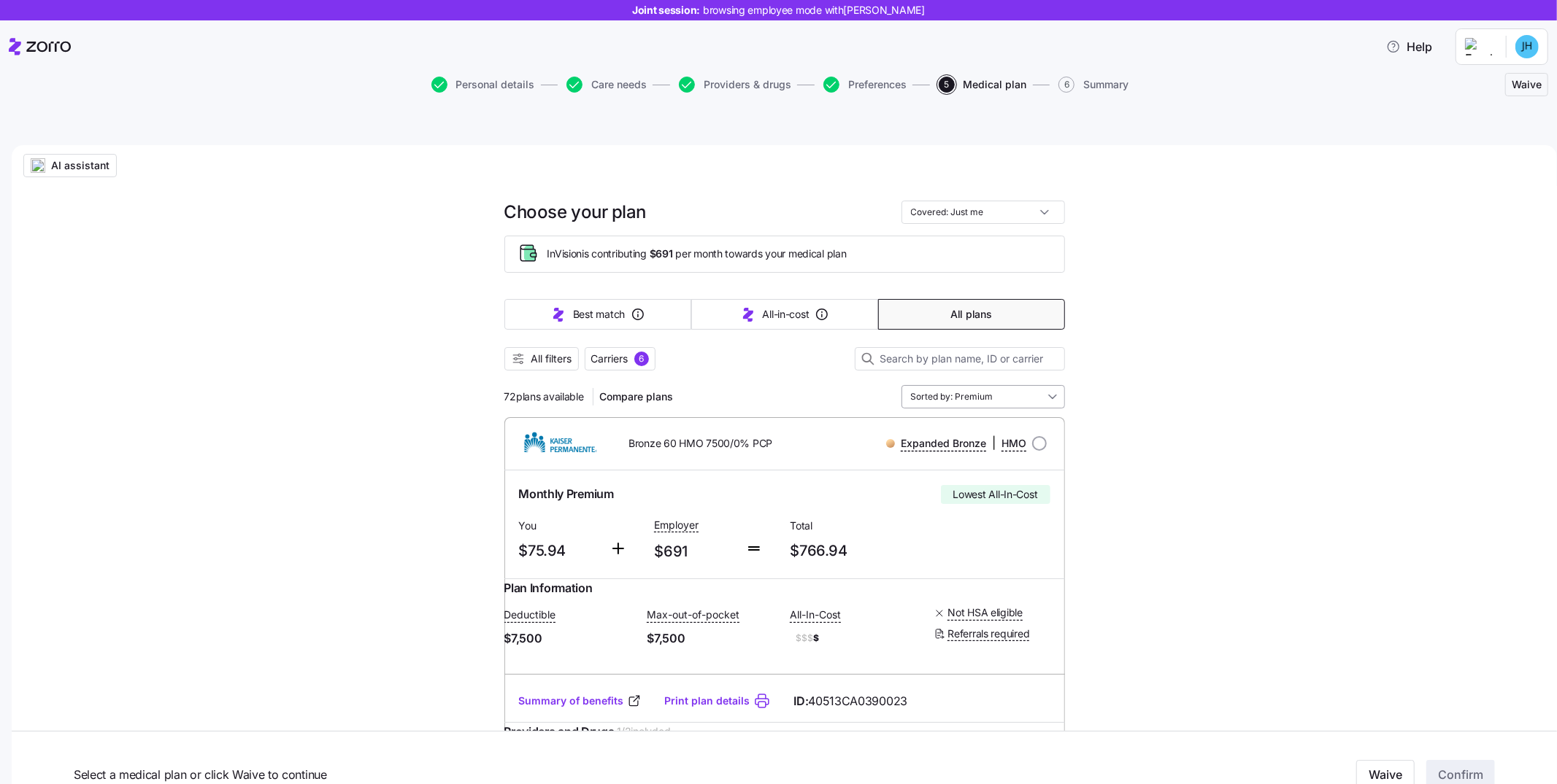
click at [1040, 385] on input "Sorted by: Premium" at bounding box center [983, 396] width 163 height 23
click at [569, 347] on button "All filters" at bounding box center [541, 359] width 74 height 23
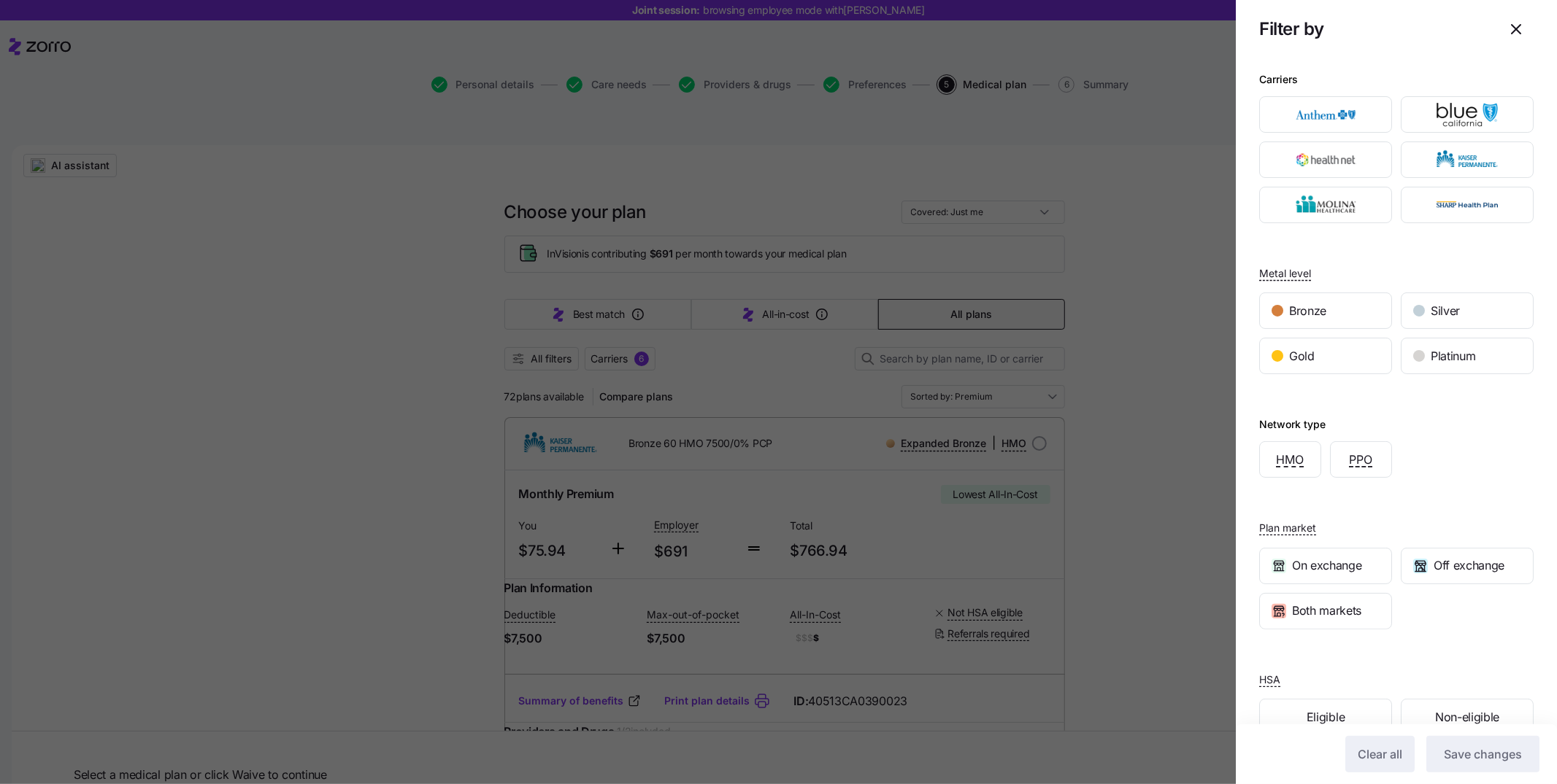
scroll to position [37, 0]
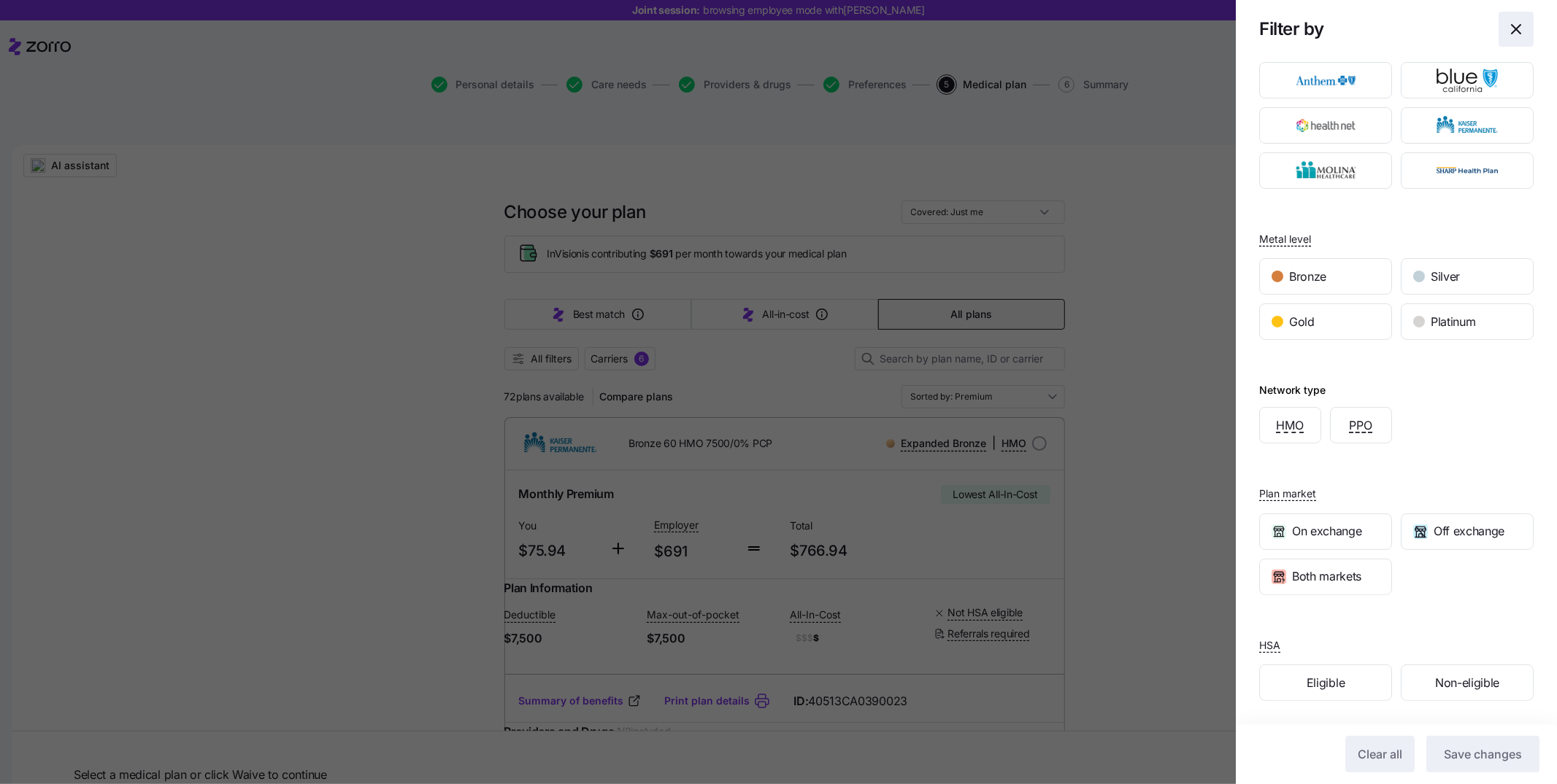
click at [1501, 19] on span "button" at bounding box center [1516, 29] width 34 height 34
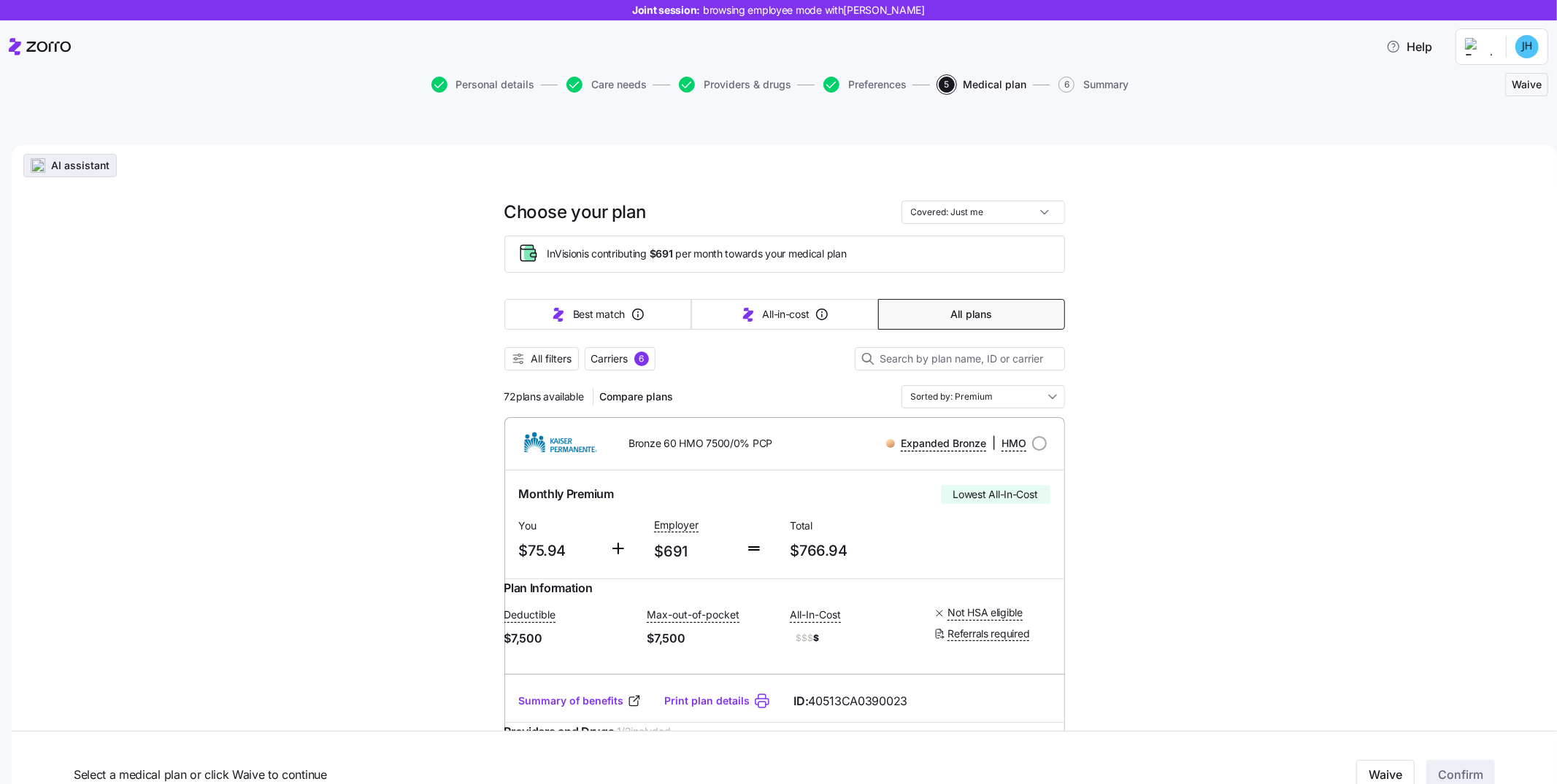
click at [97, 154] on button "AI assistant" at bounding box center [70, 165] width 94 height 23
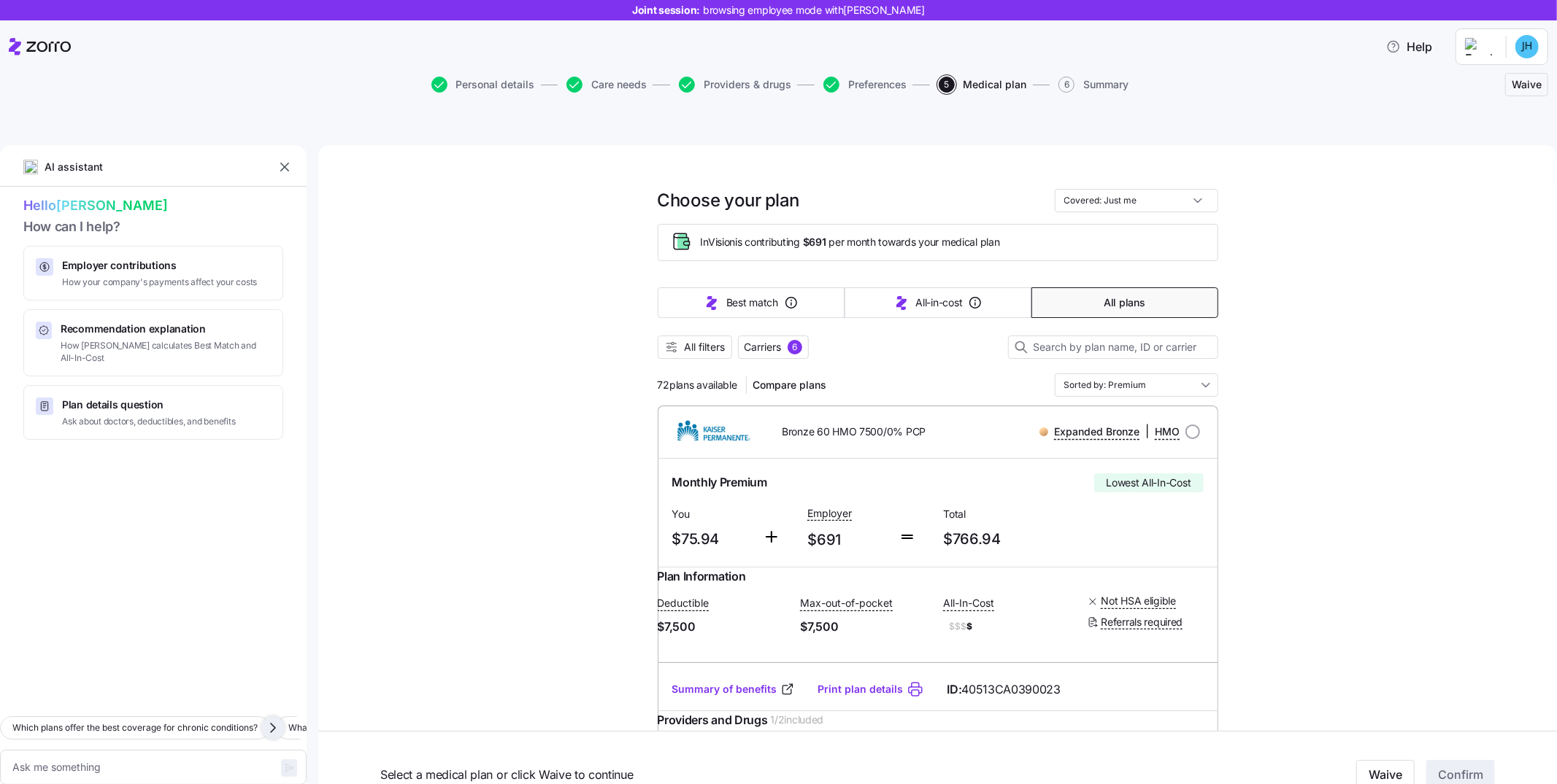
click at [276, 720] on icon "button" at bounding box center [273, 728] width 17 height 17
click at [271, 724] on icon "button" at bounding box center [273, 729] width 4 height 9
click at [269, 720] on icon "button" at bounding box center [273, 728] width 17 height 17
click at [276, 720] on icon "button" at bounding box center [273, 728] width 17 height 17
click at [755, 288] on button "Best match" at bounding box center [751, 303] width 187 height 31
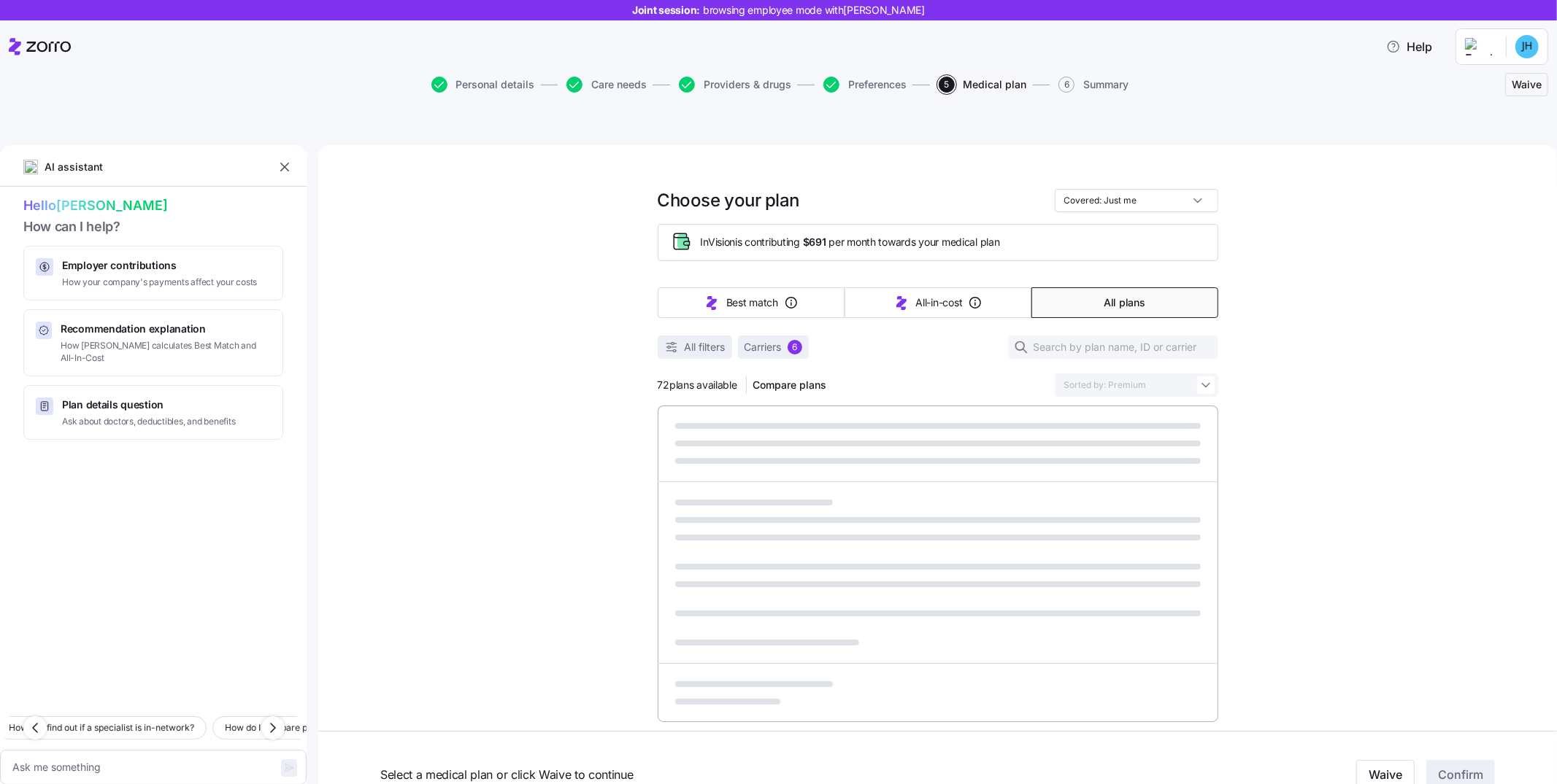
type textarea "x"
type input "Sorted by: Best match"
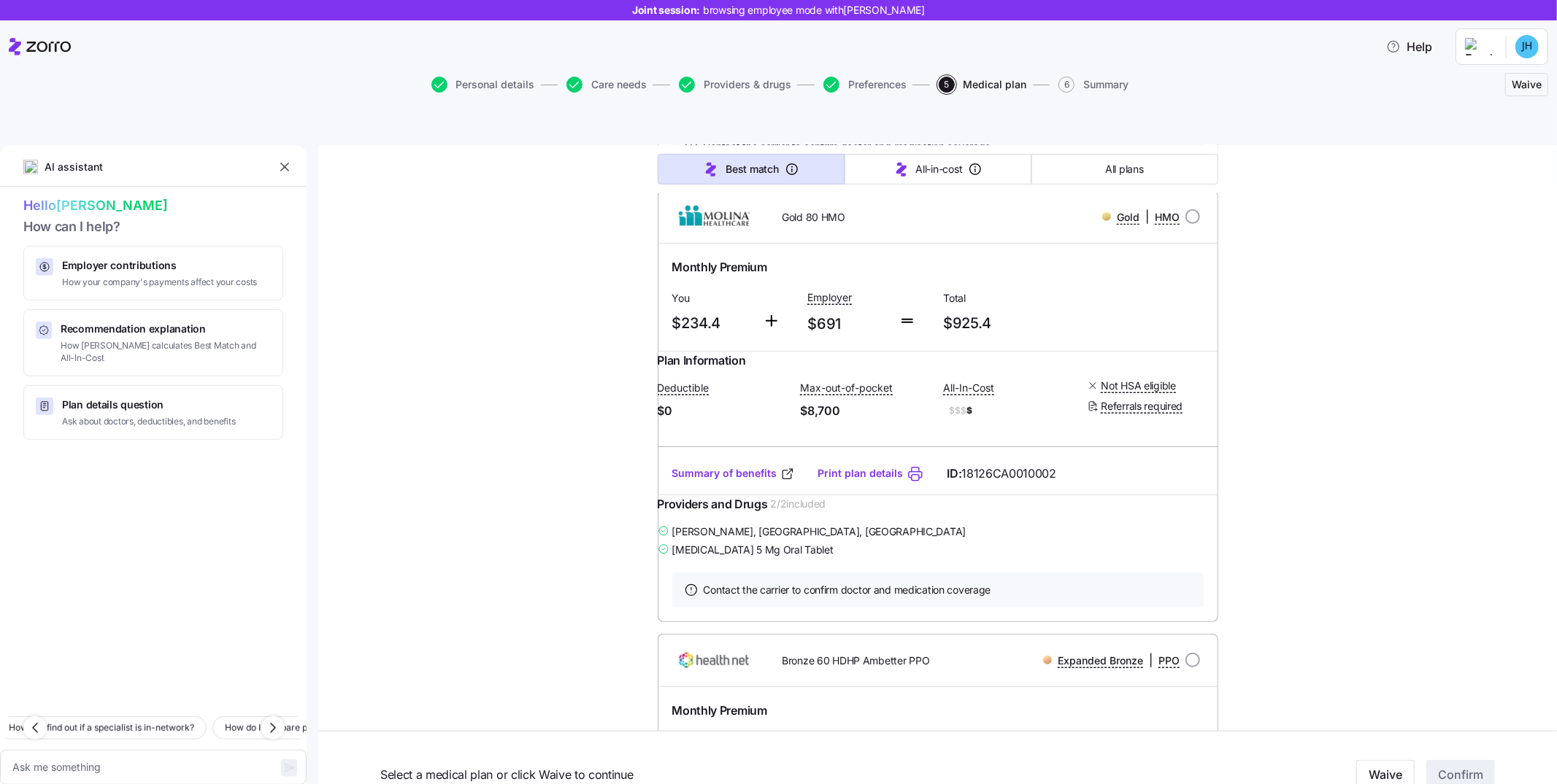
scroll to position [866, 0]
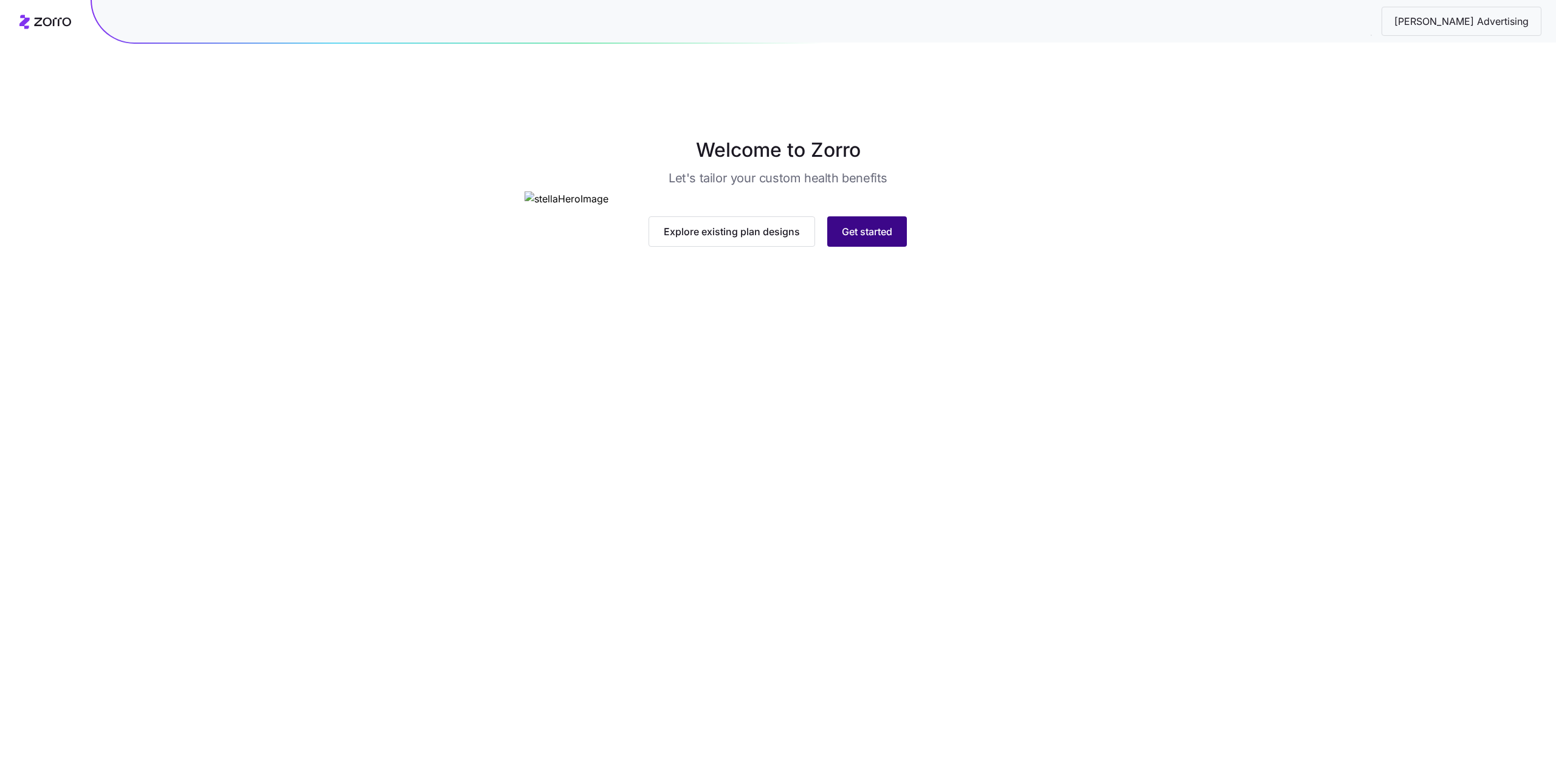
click at [878, 247] on button "Get started" at bounding box center [867, 231] width 80 height 31
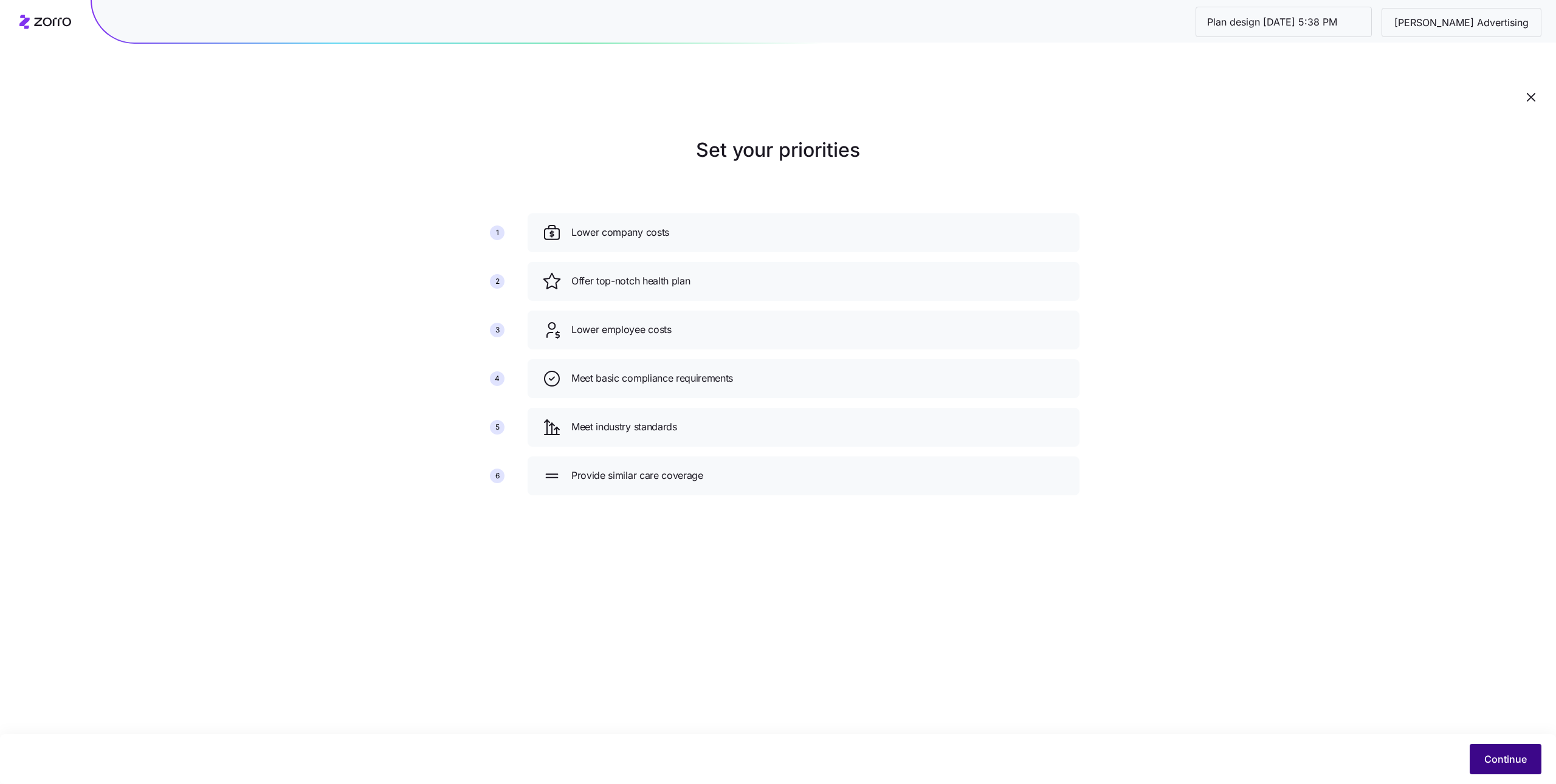
click at [1494, 758] on span "Continue" at bounding box center [1505, 758] width 42 height 14
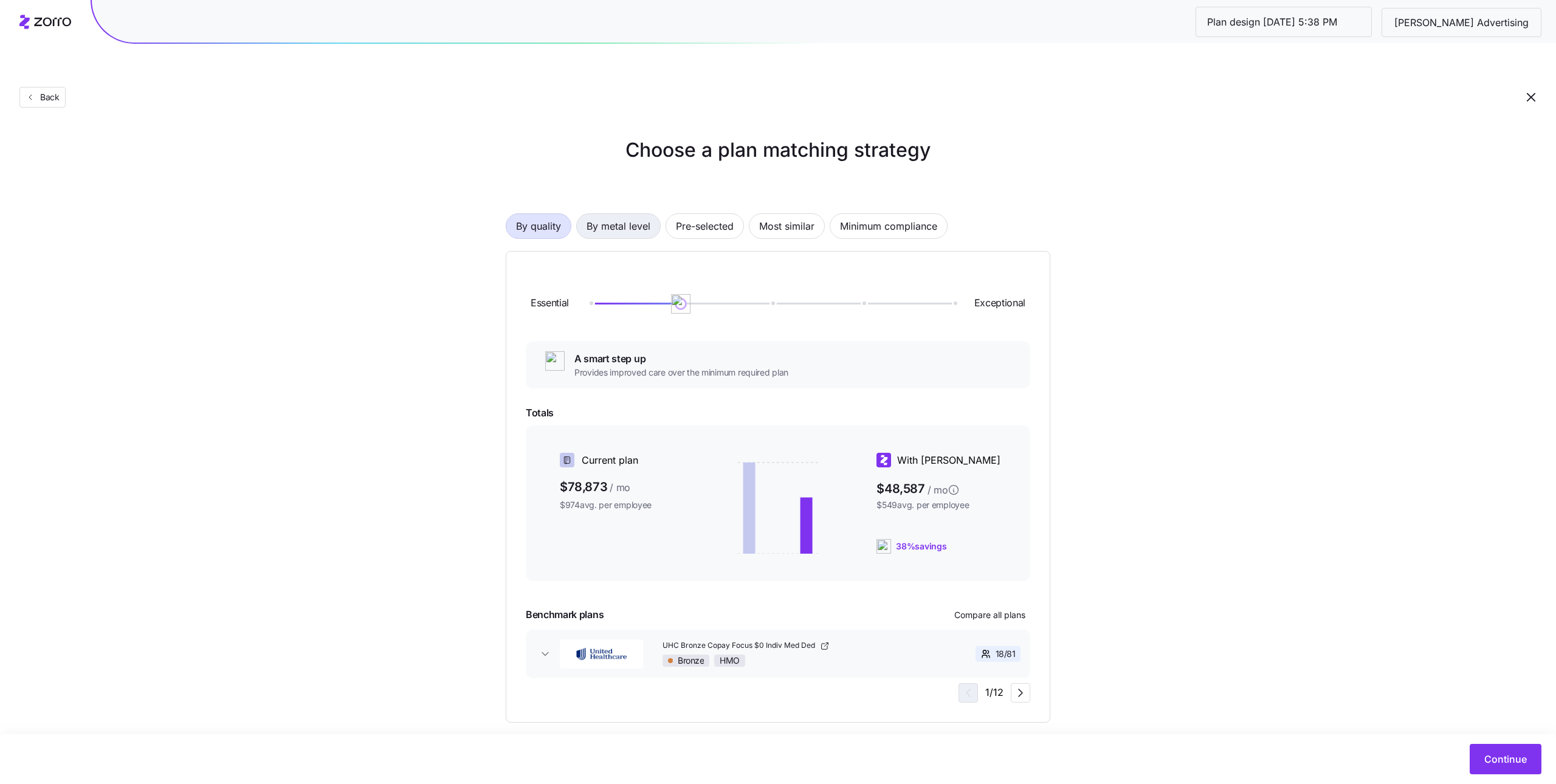
click at [601, 214] on span "By metal level" at bounding box center [618, 226] width 64 height 24
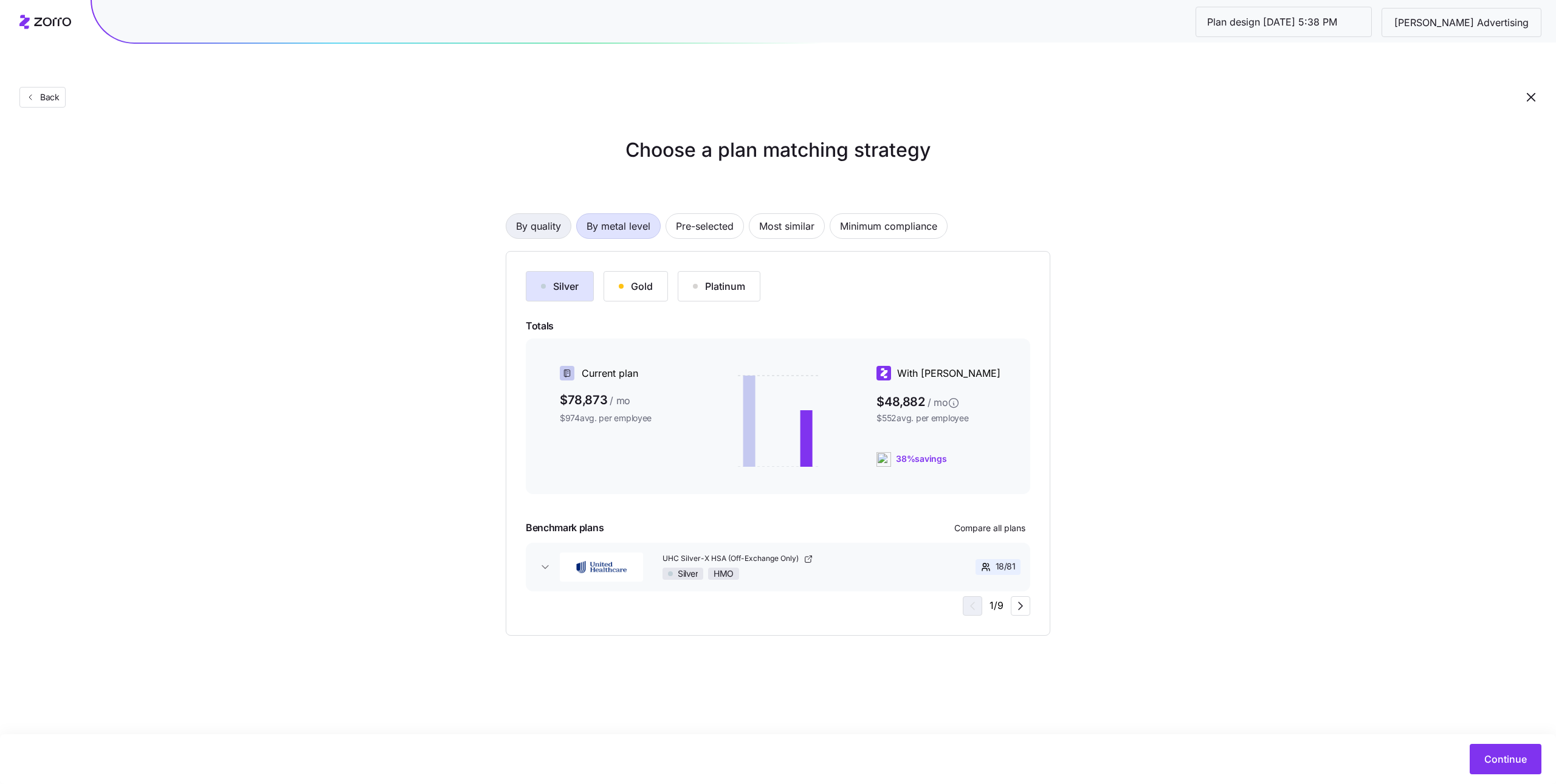
click at [547, 214] on span "By quality" at bounding box center [538, 226] width 45 height 24
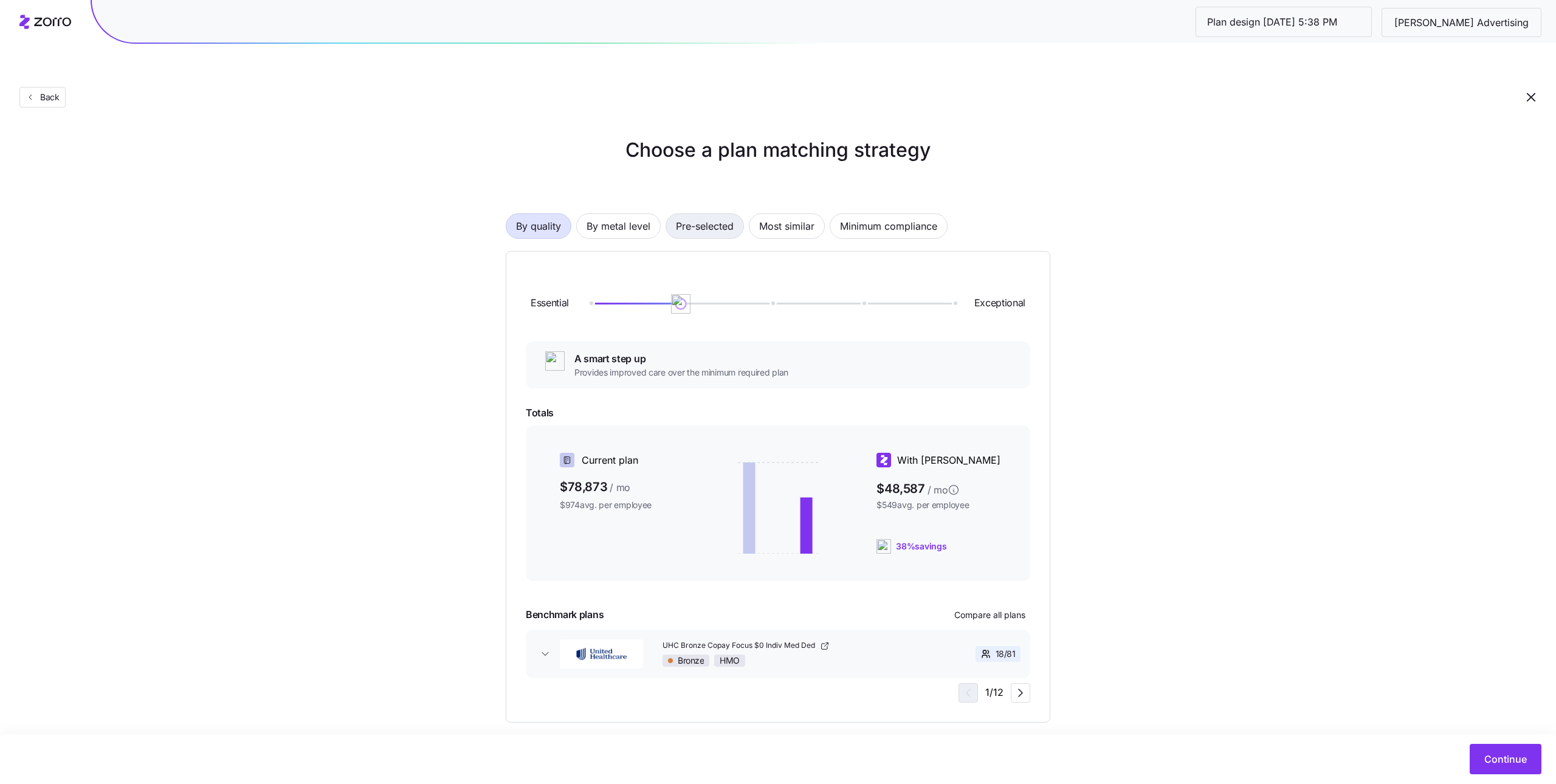
click at [671, 213] on button "Pre-selected" at bounding box center [705, 226] width 79 height 26
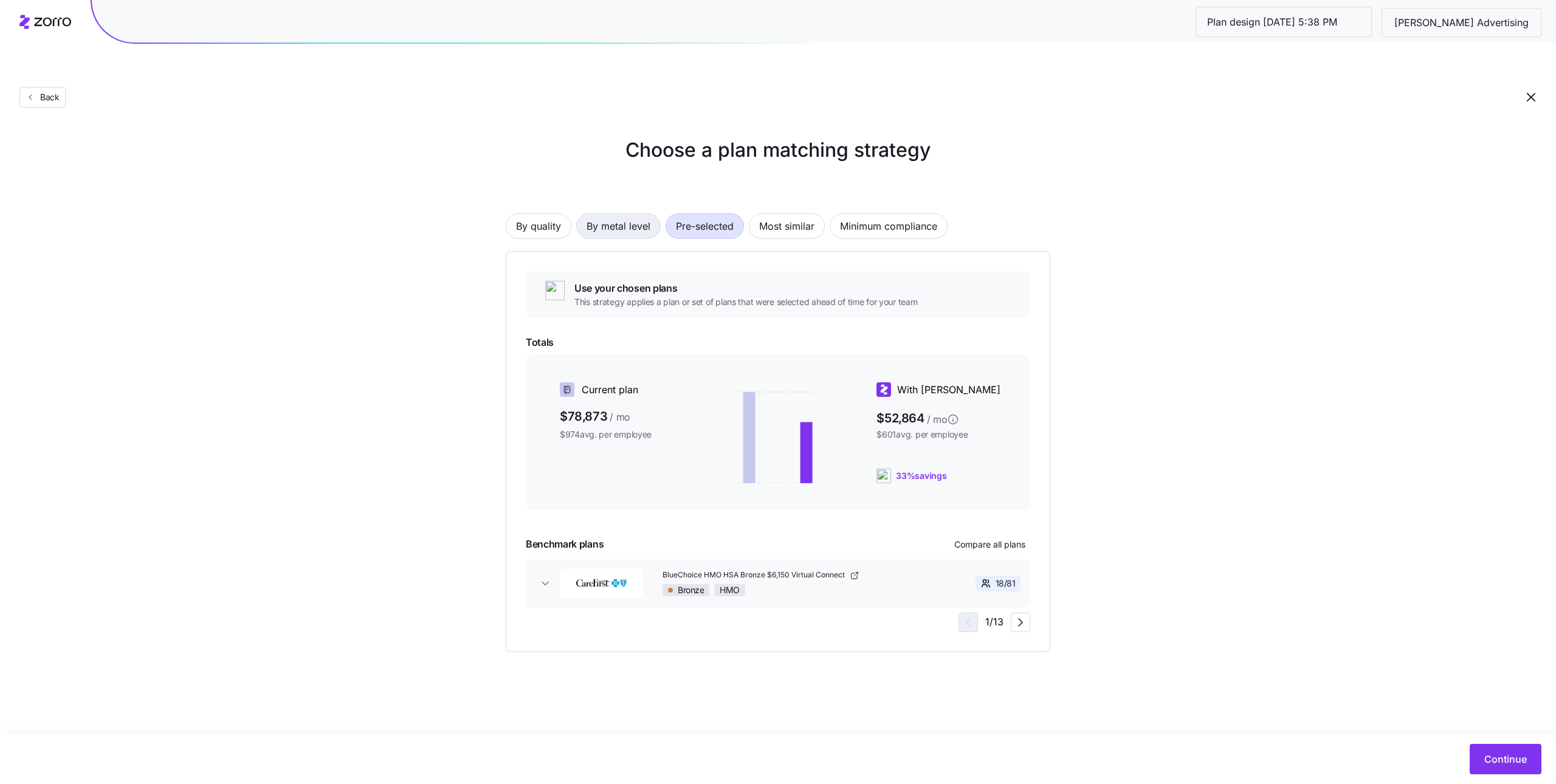
click at [606, 214] on span "By metal level" at bounding box center [618, 226] width 64 height 24
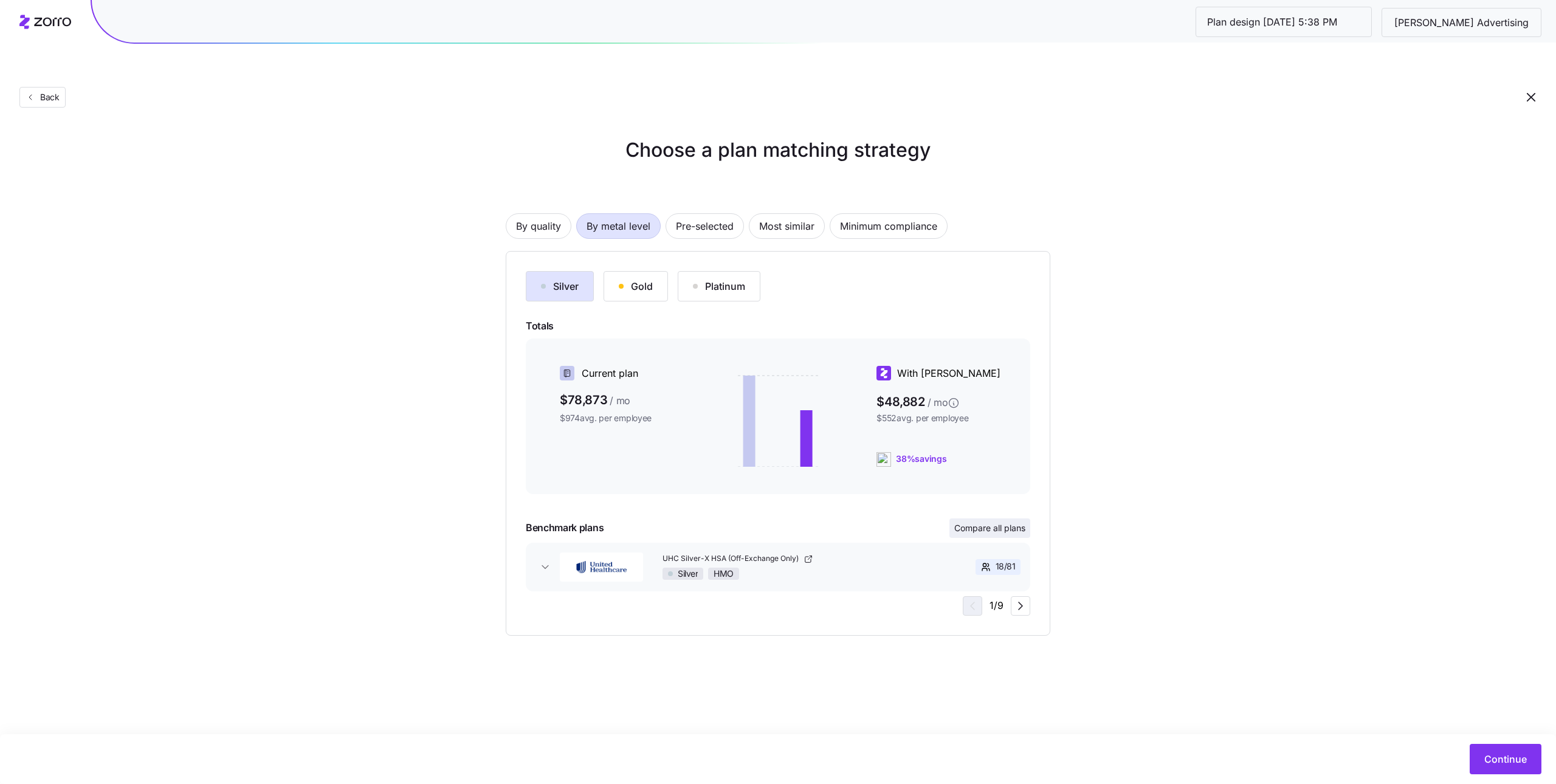
click at [1001, 522] on span "Compare all plans" at bounding box center [990, 528] width 71 height 12
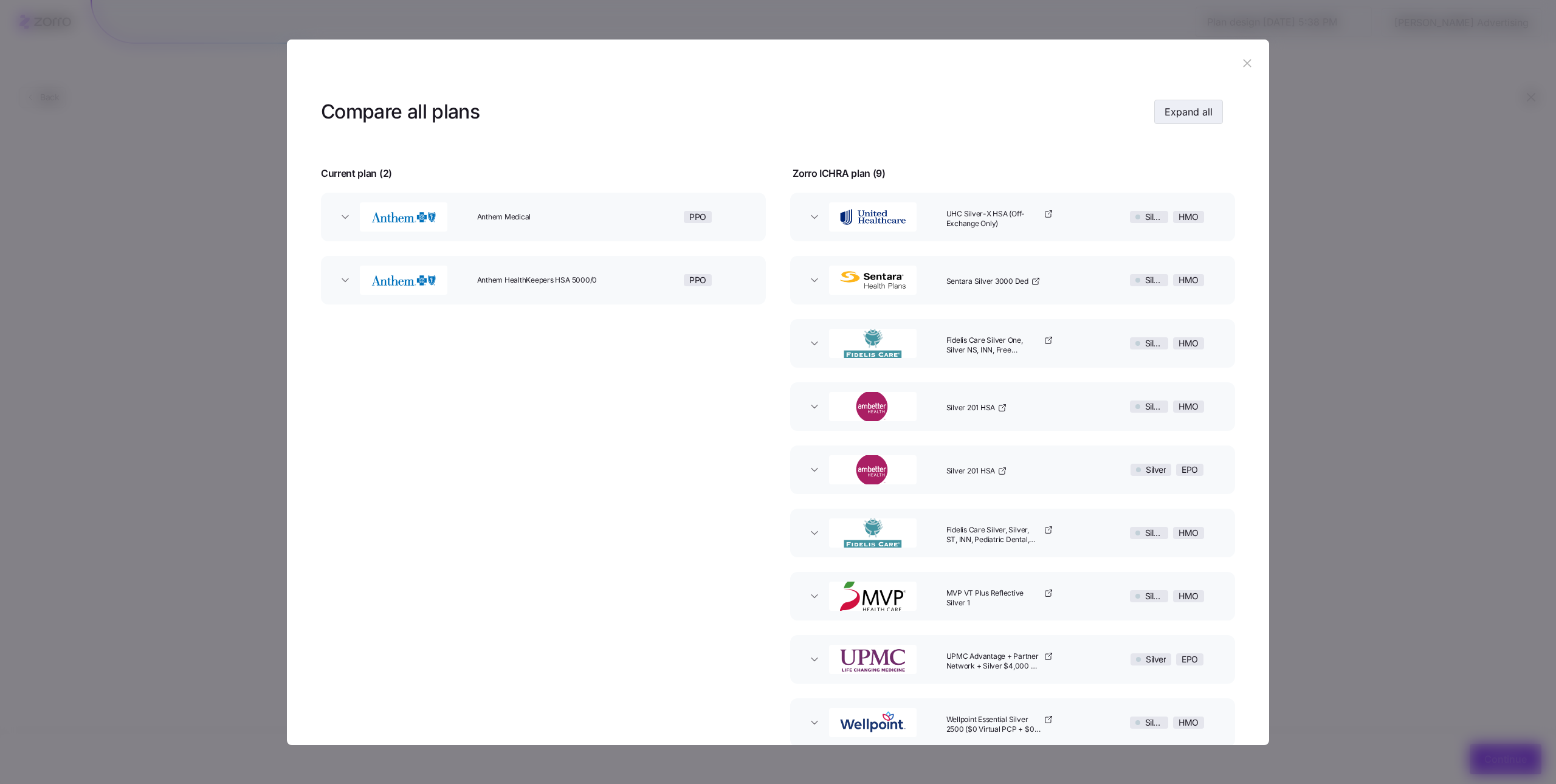
click at [1179, 109] on span "Expand all" at bounding box center [1189, 112] width 48 height 14
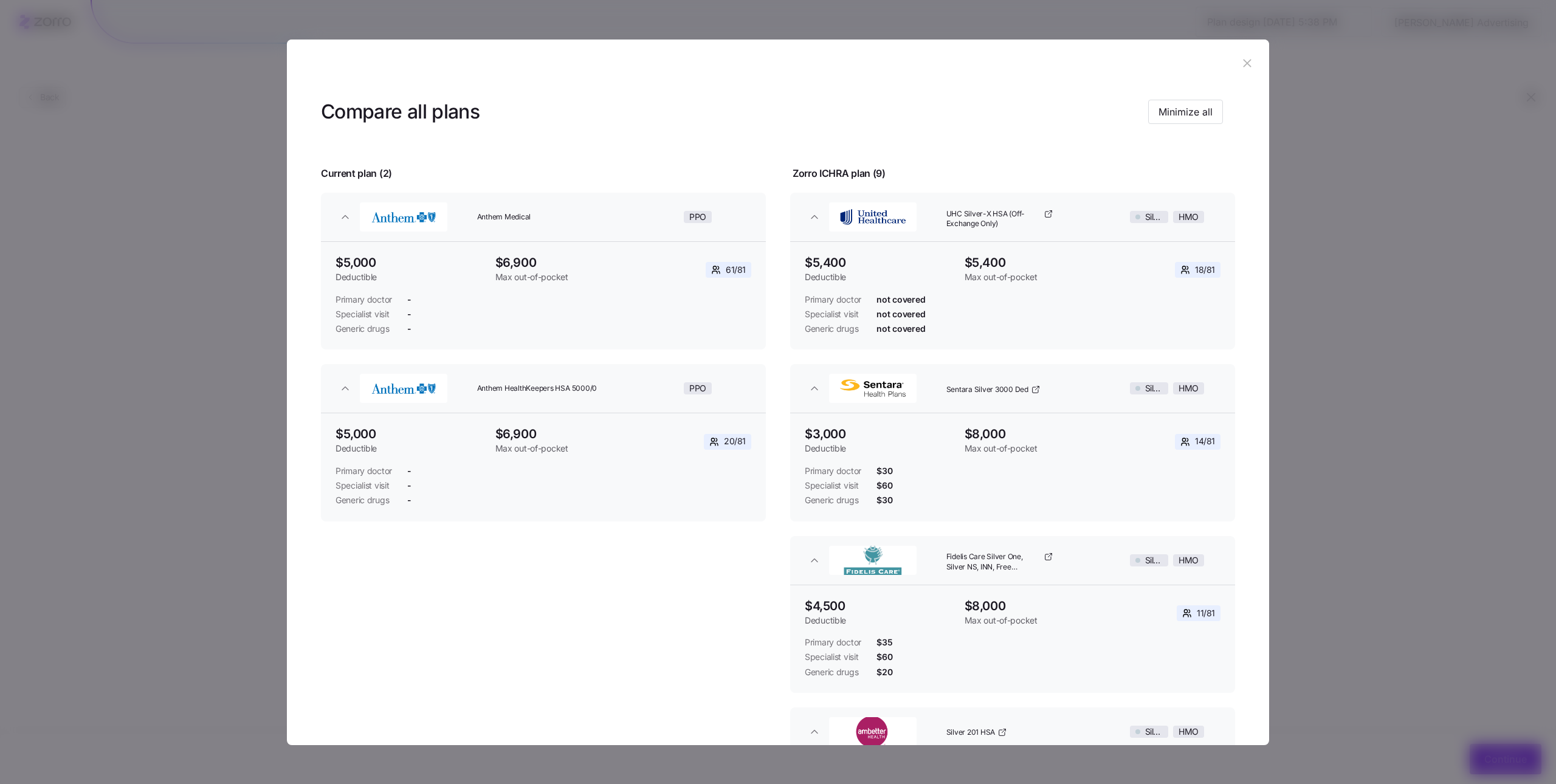
click at [1243, 63] on icon "button" at bounding box center [1247, 63] width 8 height 8
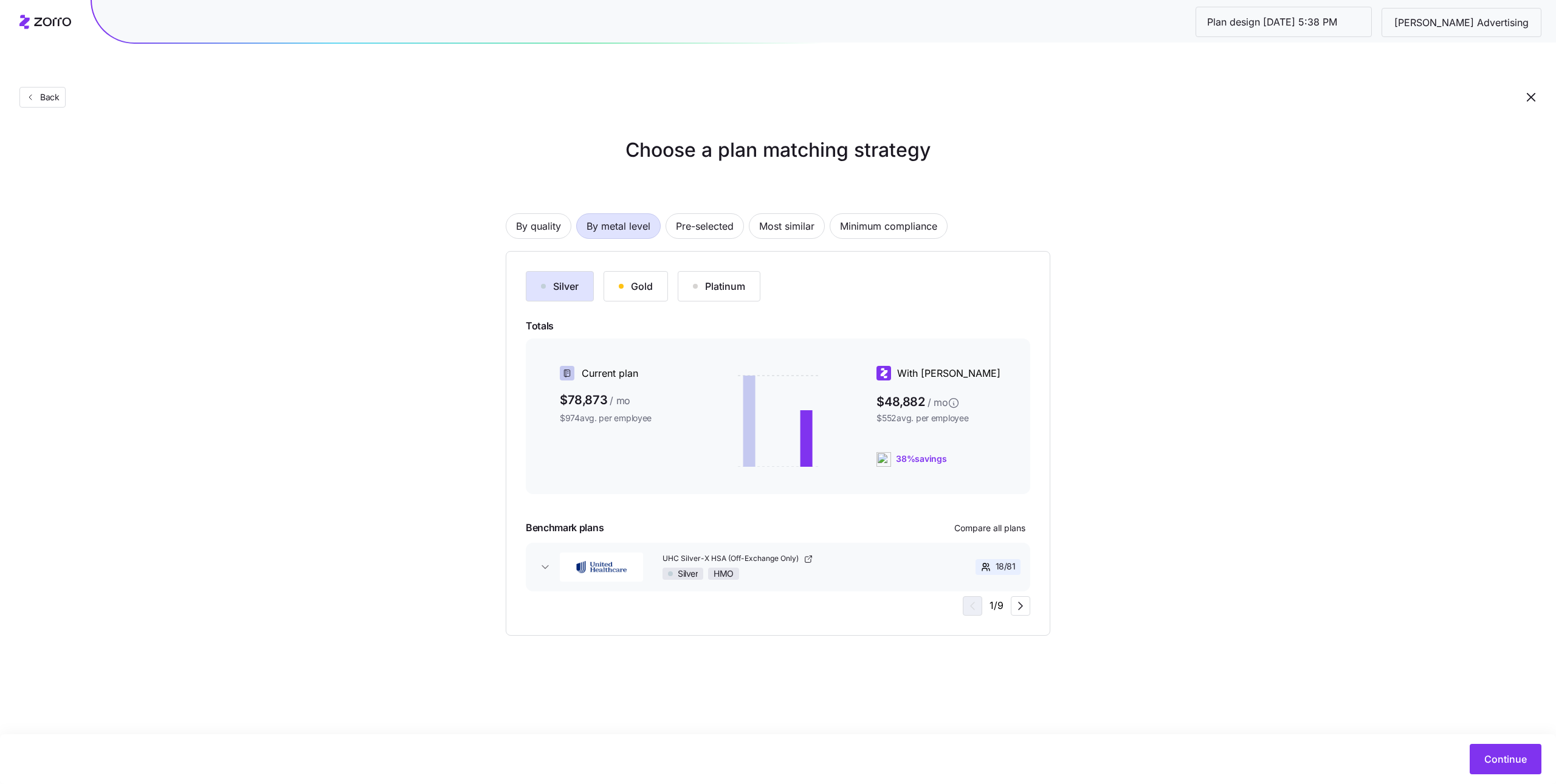
click at [535, 271] on button "Silver" at bounding box center [560, 286] width 68 height 31
click at [623, 279] on div "Gold" at bounding box center [636, 286] width 34 height 14
click at [527, 271] on button "Silver" at bounding box center [560, 286] width 68 height 31
click at [988, 522] on span "Compare all plans" at bounding box center [990, 528] width 71 height 12
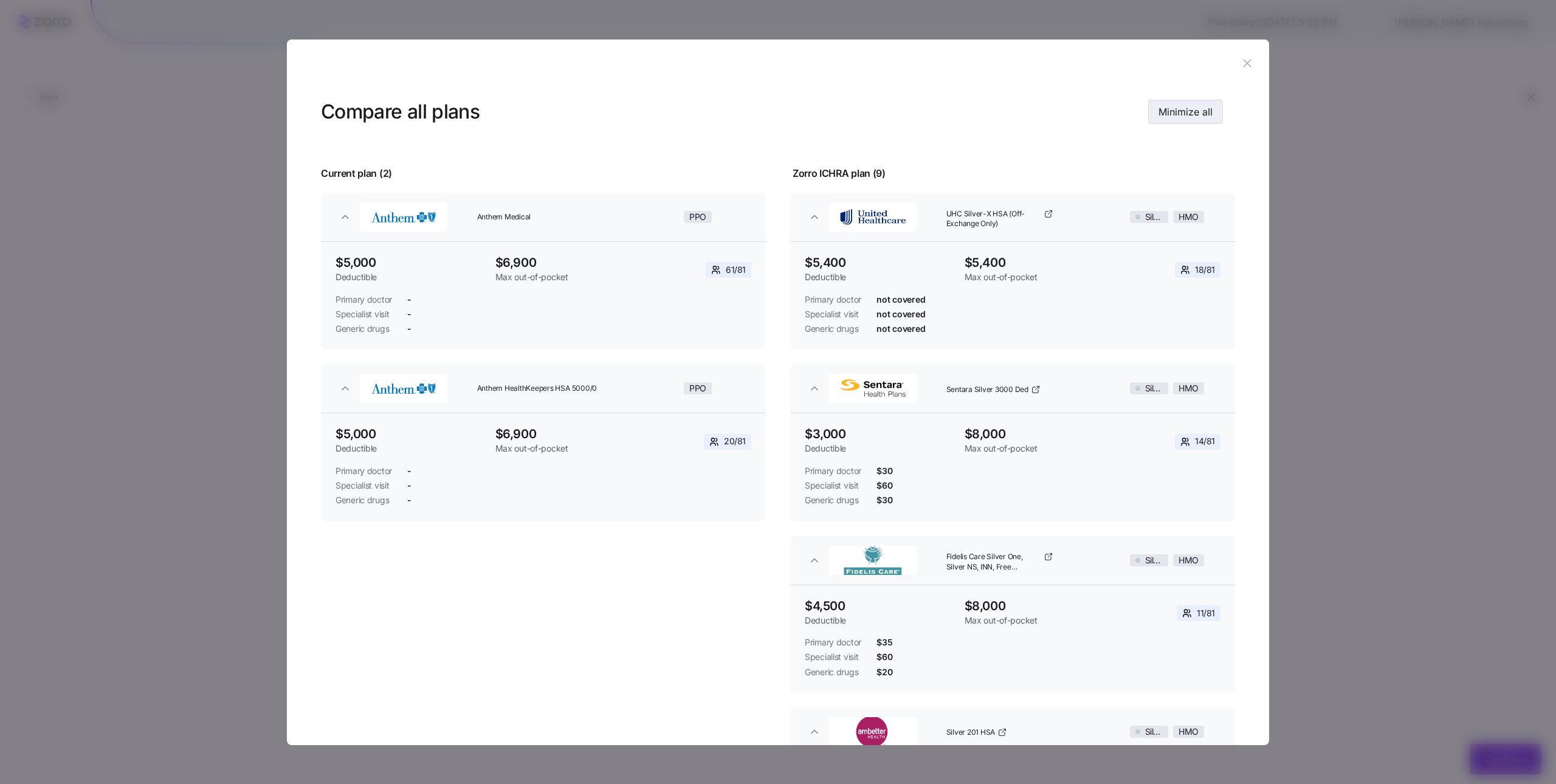
click at [1200, 115] on span "Minimize all" at bounding box center [1185, 112] width 54 height 14
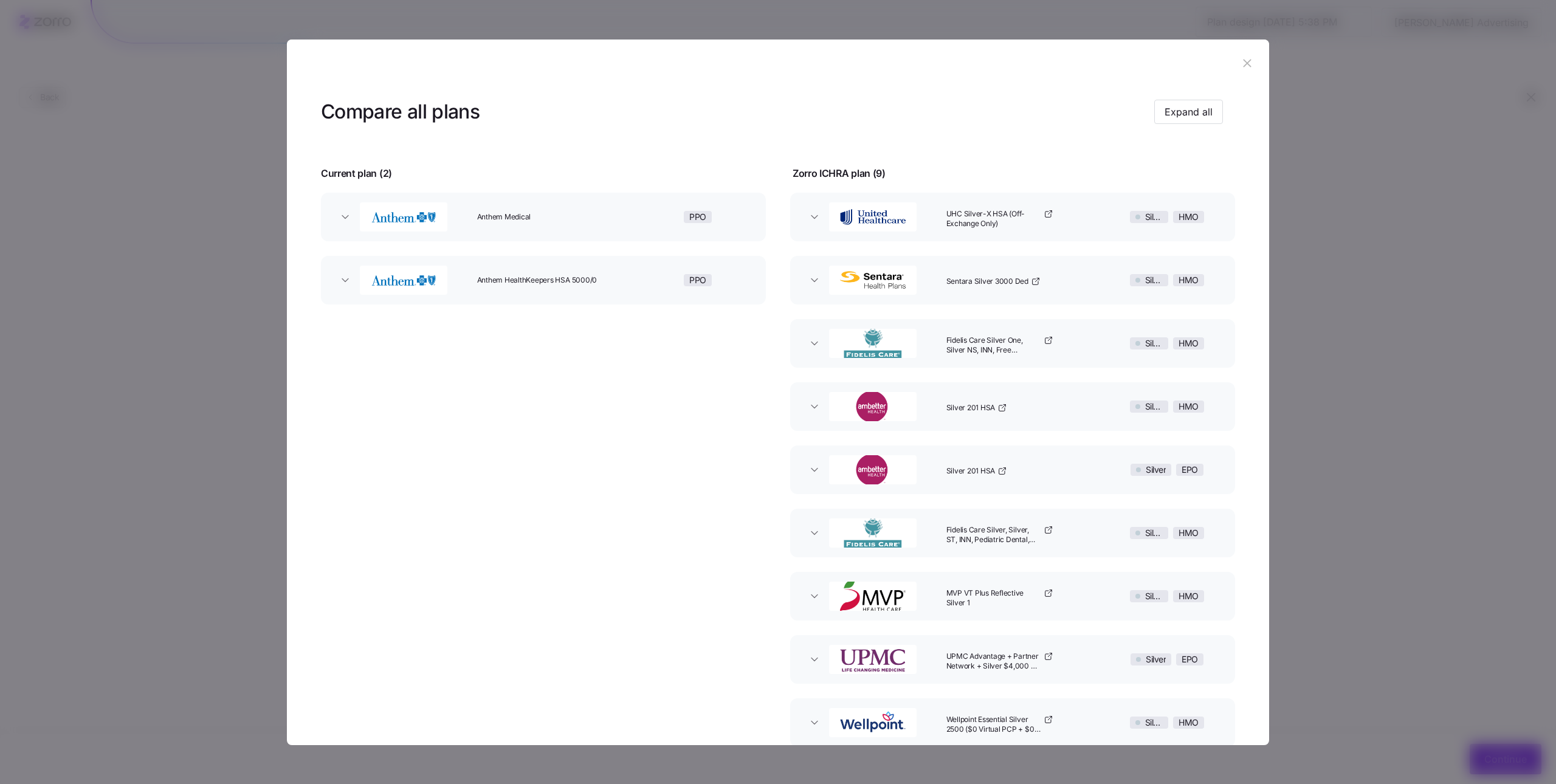
drag, startPoint x: 1238, startPoint y: 65, endPoint x: 1223, endPoint y: 77, distance: 19.2
click at [1241, 65] on icon "button" at bounding box center [1247, 63] width 13 height 13
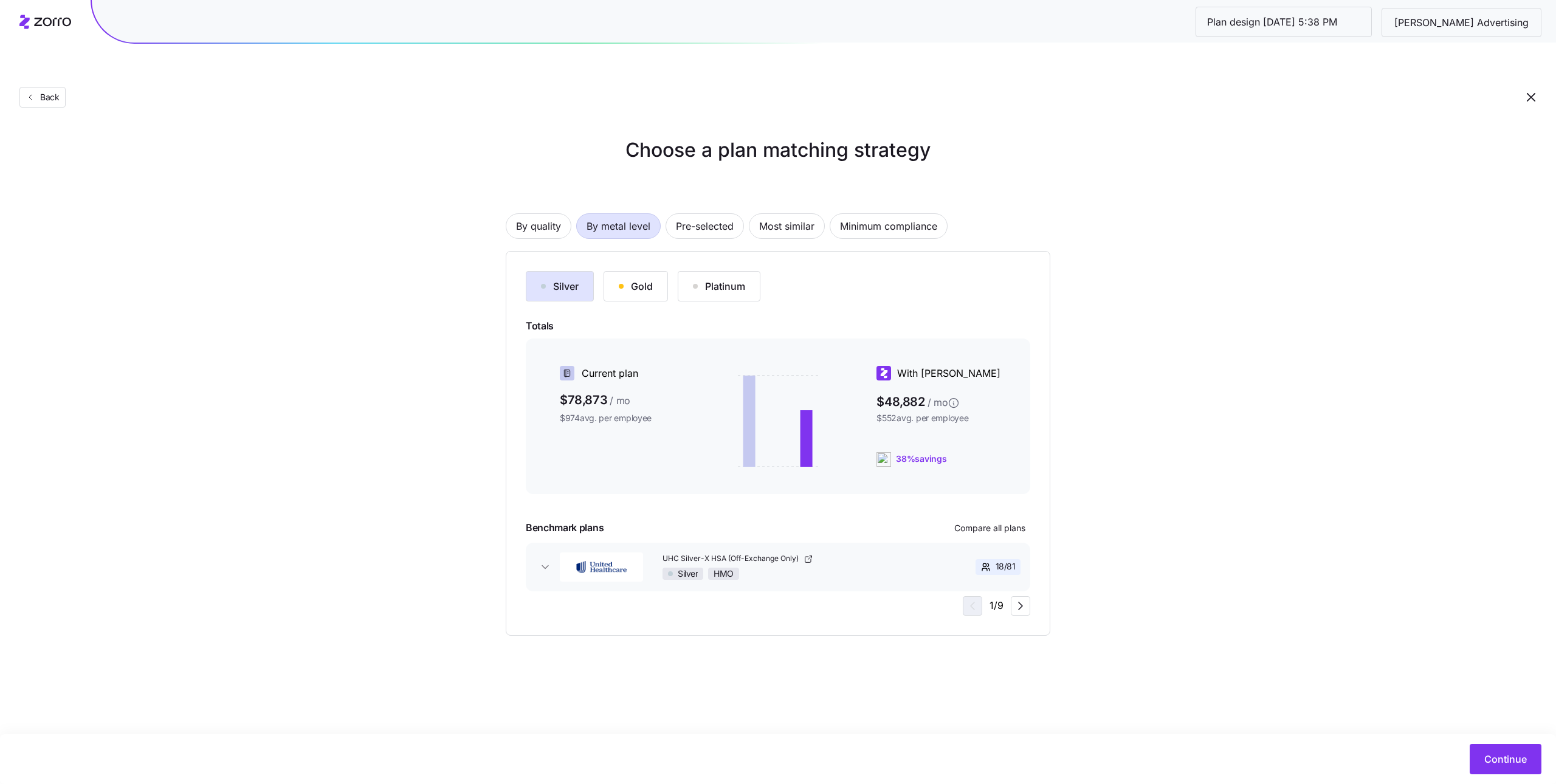
click at [1469, 762] on div "Continue" at bounding box center [777, 759] width 1530 height 31
click at [1475, 759] on button "Continue" at bounding box center [1505, 759] width 72 height 31
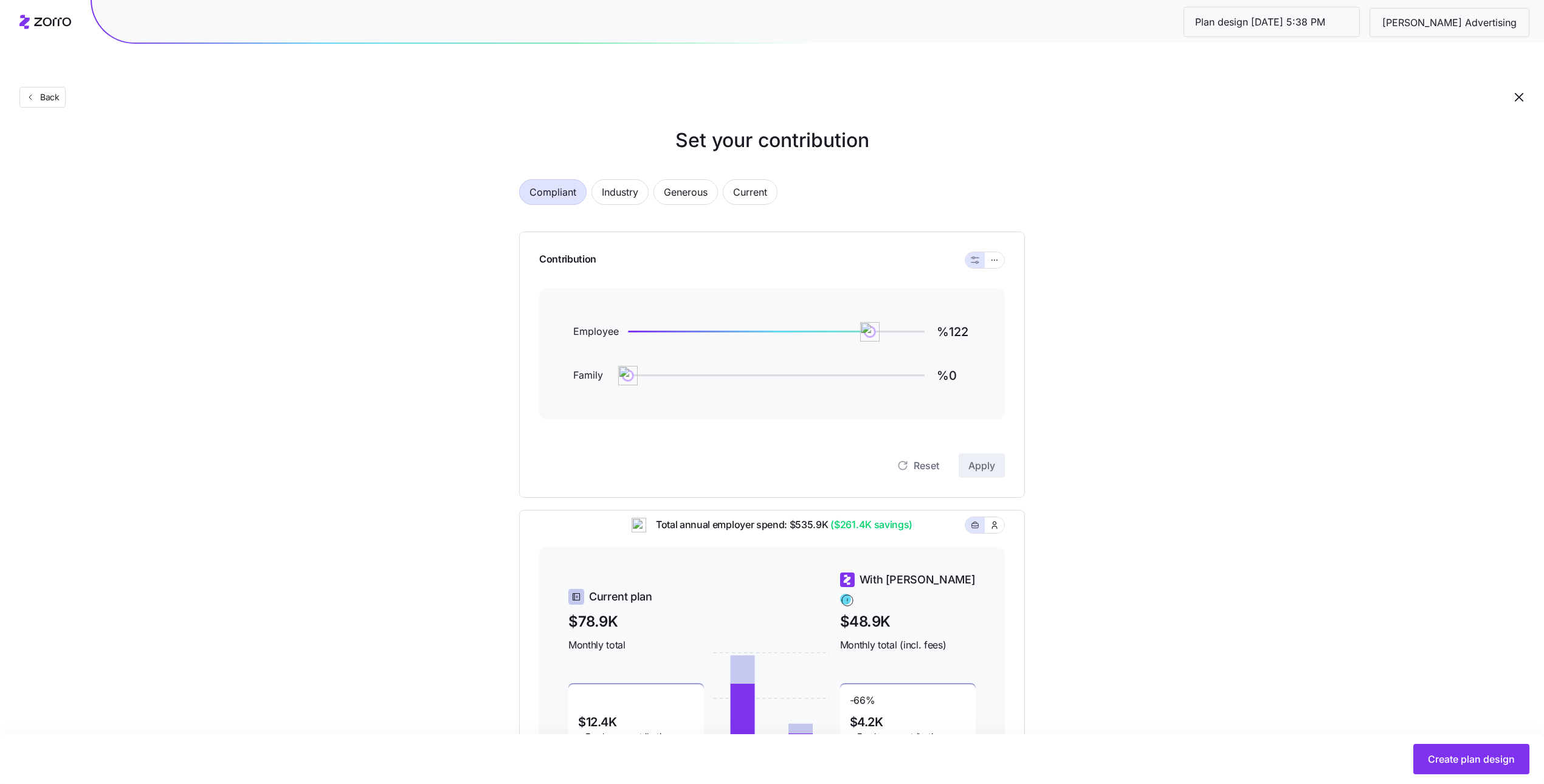
scroll to position [22, 0]
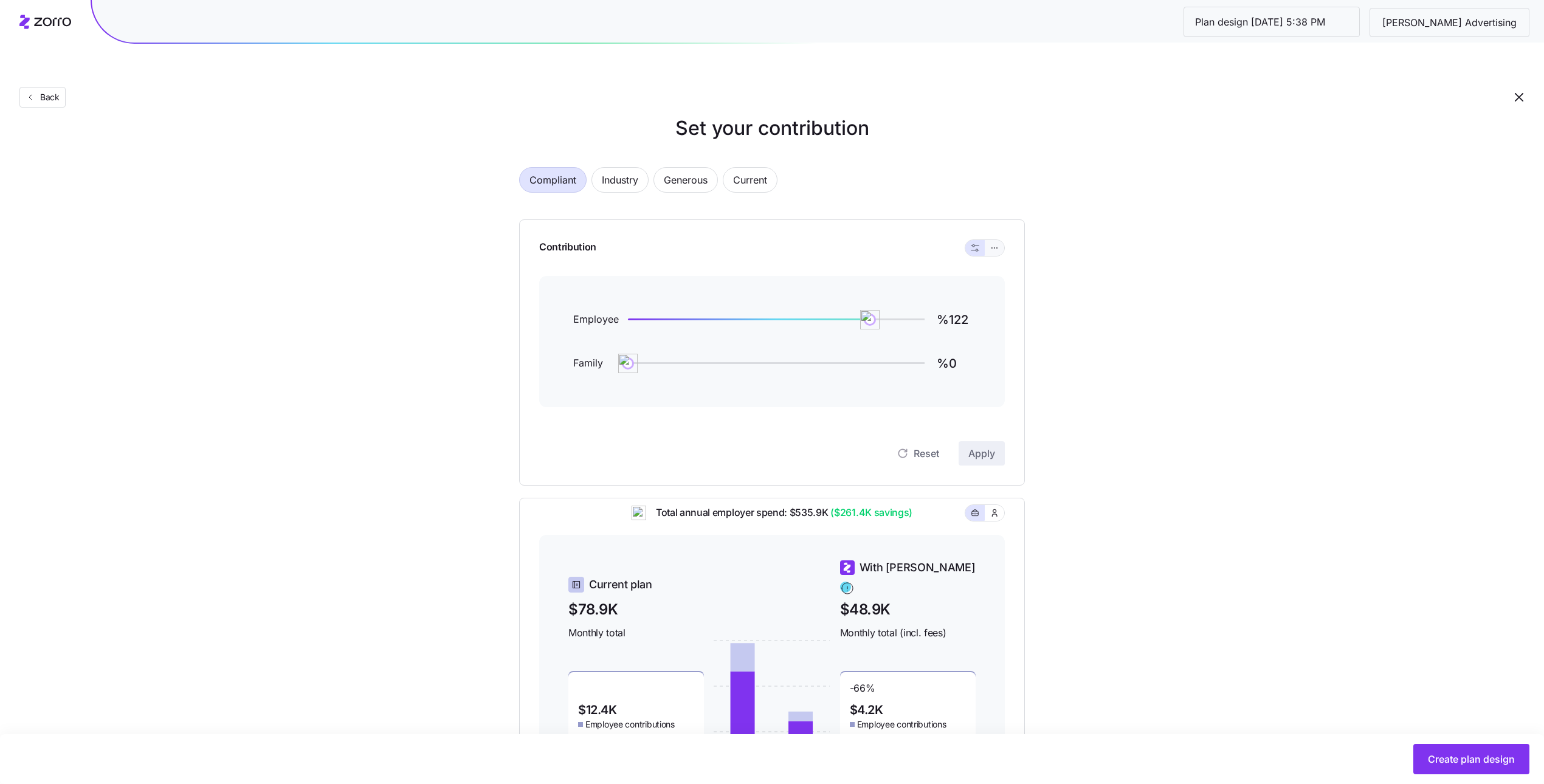
click at [999, 240] on button "button" at bounding box center [994, 248] width 19 height 16
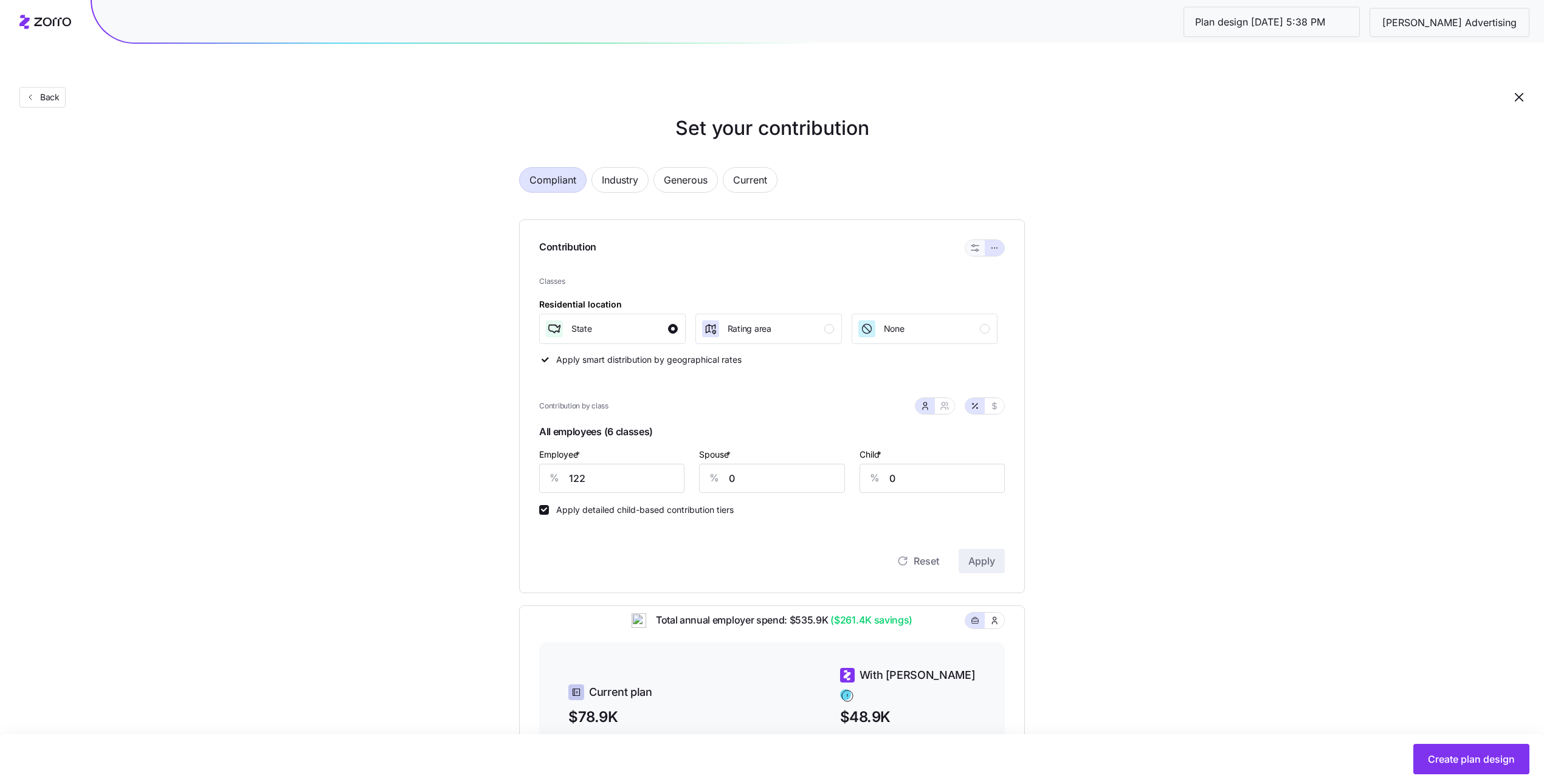
click at [974, 244] on icon "button" at bounding box center [974, 248] width 8 height 7
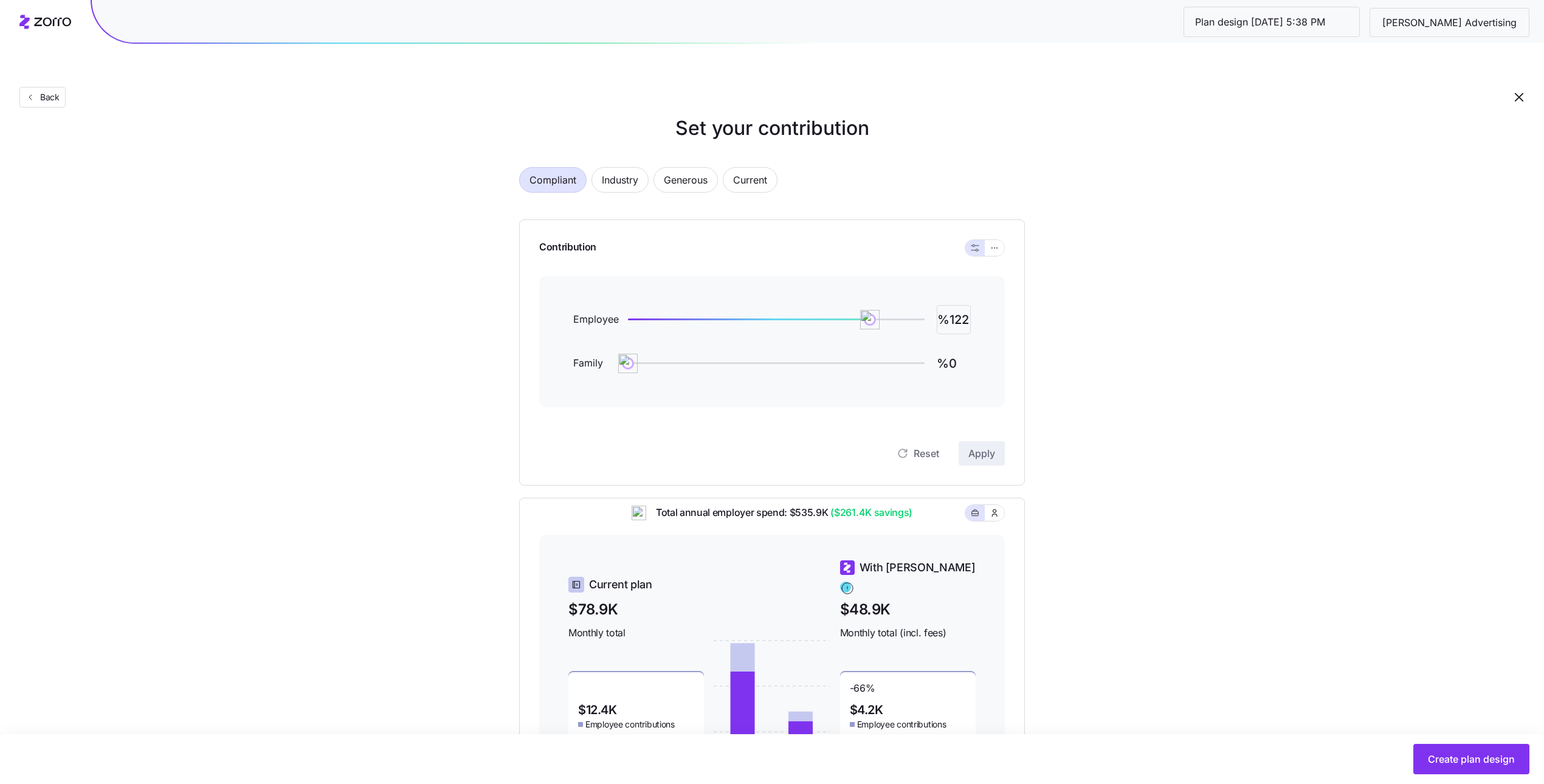
click at [955, 305] on input "%122" at bounding box center [954, 319] width 34 height 29
type input "%60"
type input "%40"
click at [994, 417] on div "Reset Apply" at bounding box center [772, 441] width 465 height 49
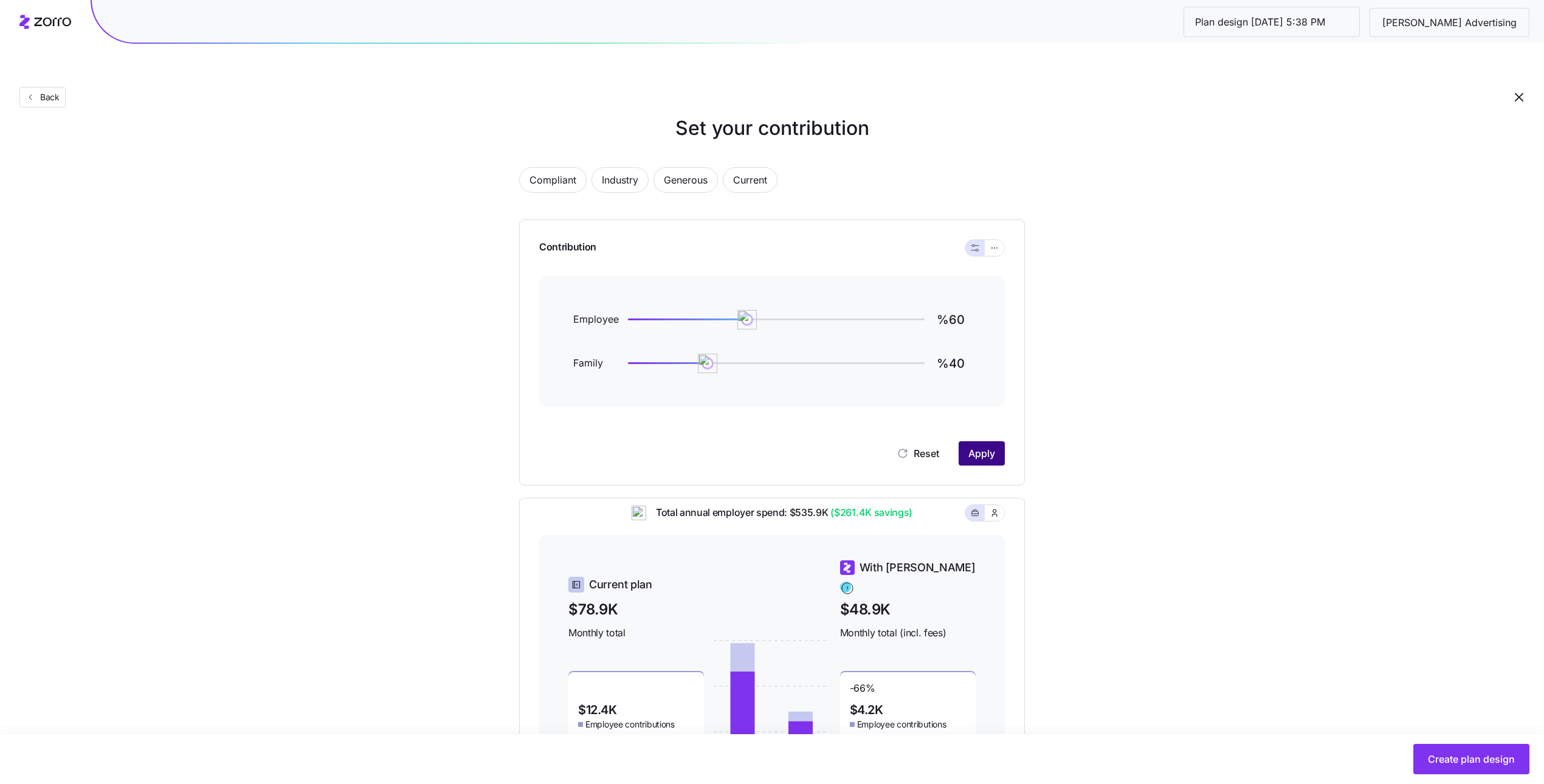
click at [986, 446] on span "Apply" at bounding box center [981, 453] width 27 height 14
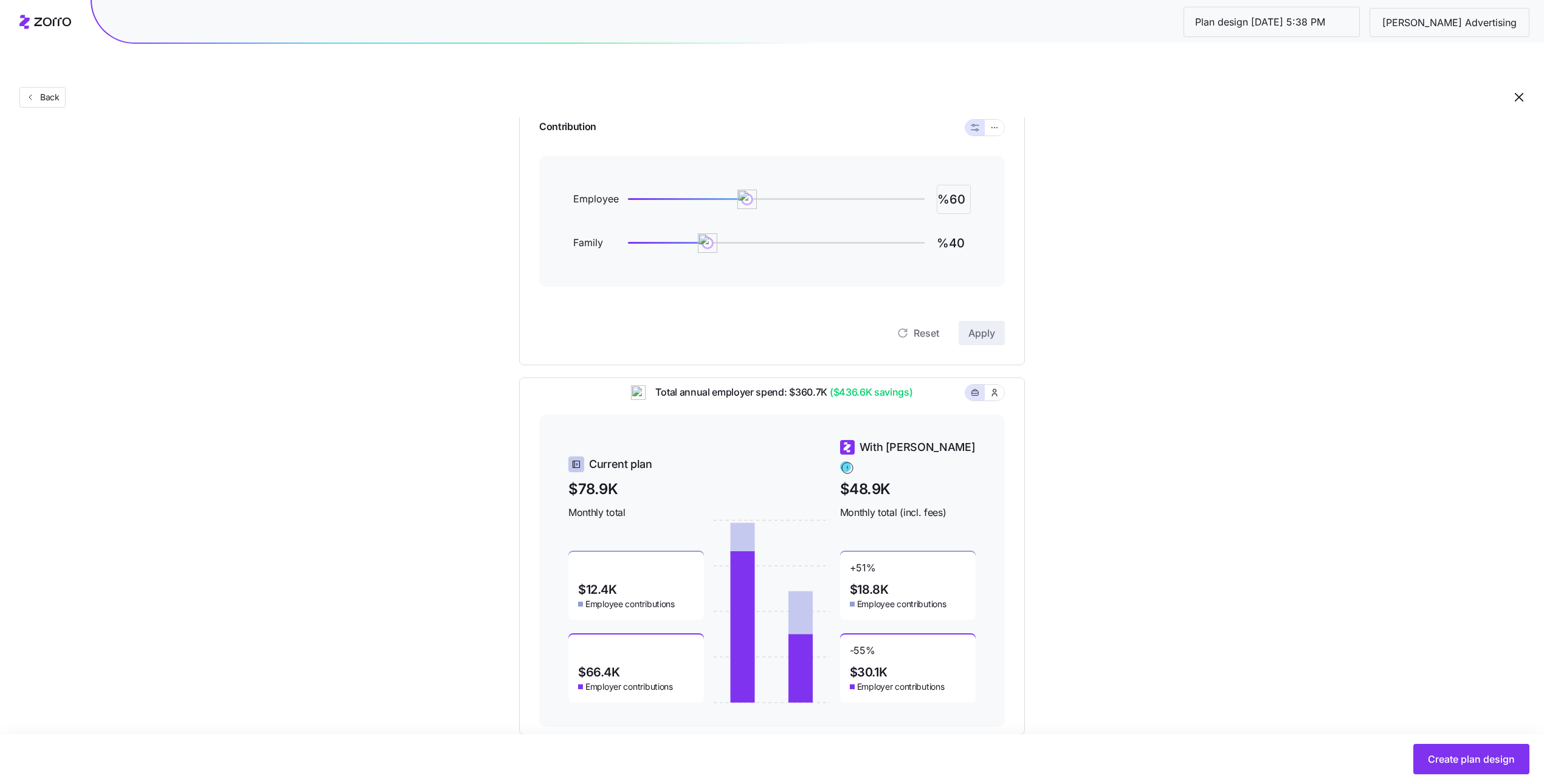
click at [958, 185] on input "%60" at bounding box center [954, 199] width 34 height 29
click at [953, 185] on input "%60" at bounding box center [954, 199] width 34 height 29
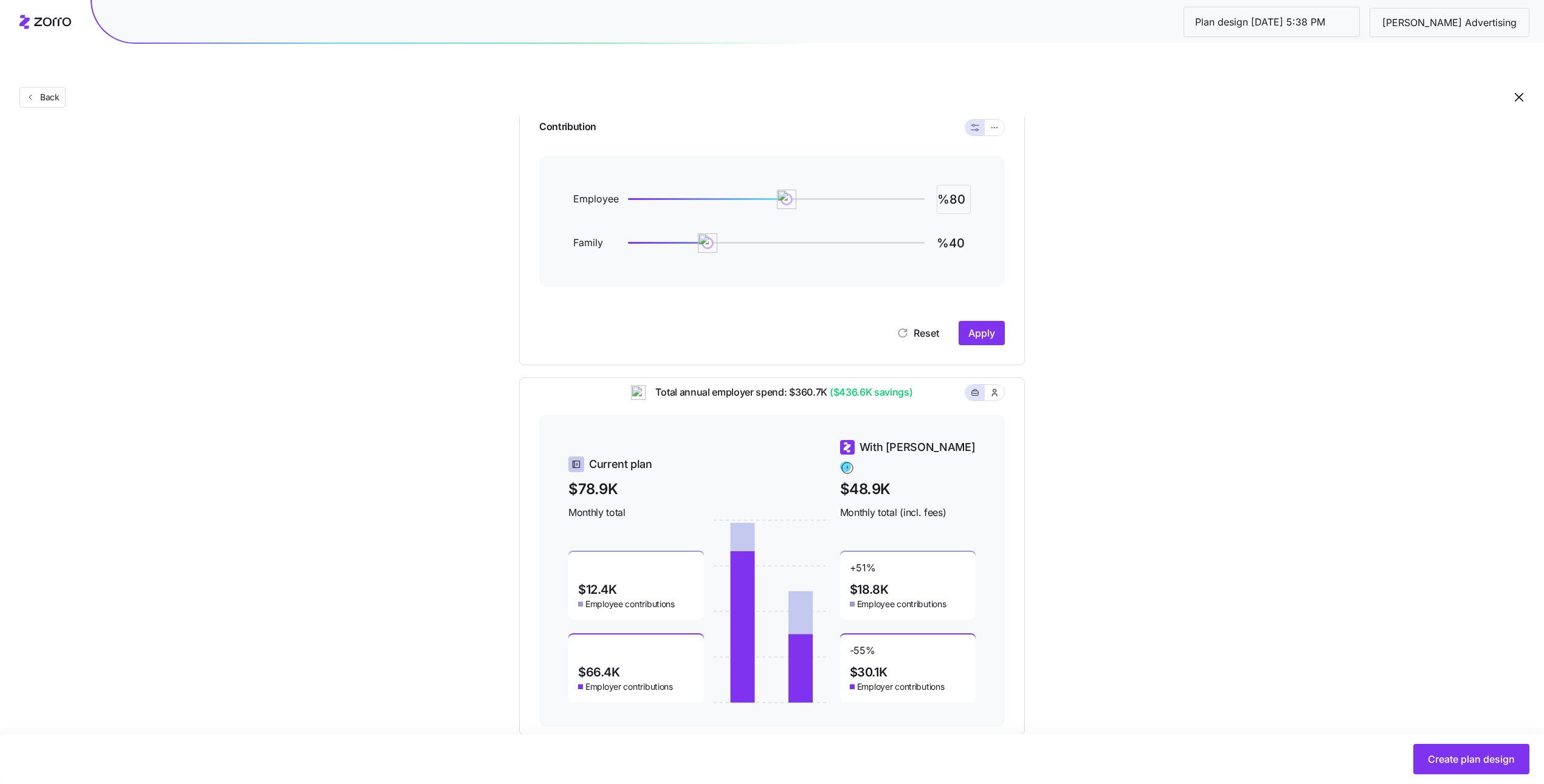
type input "%80"
type input "%60"
click at [982, 321] on button "Apply" at bounding box center [982, 332] width 46 height 24
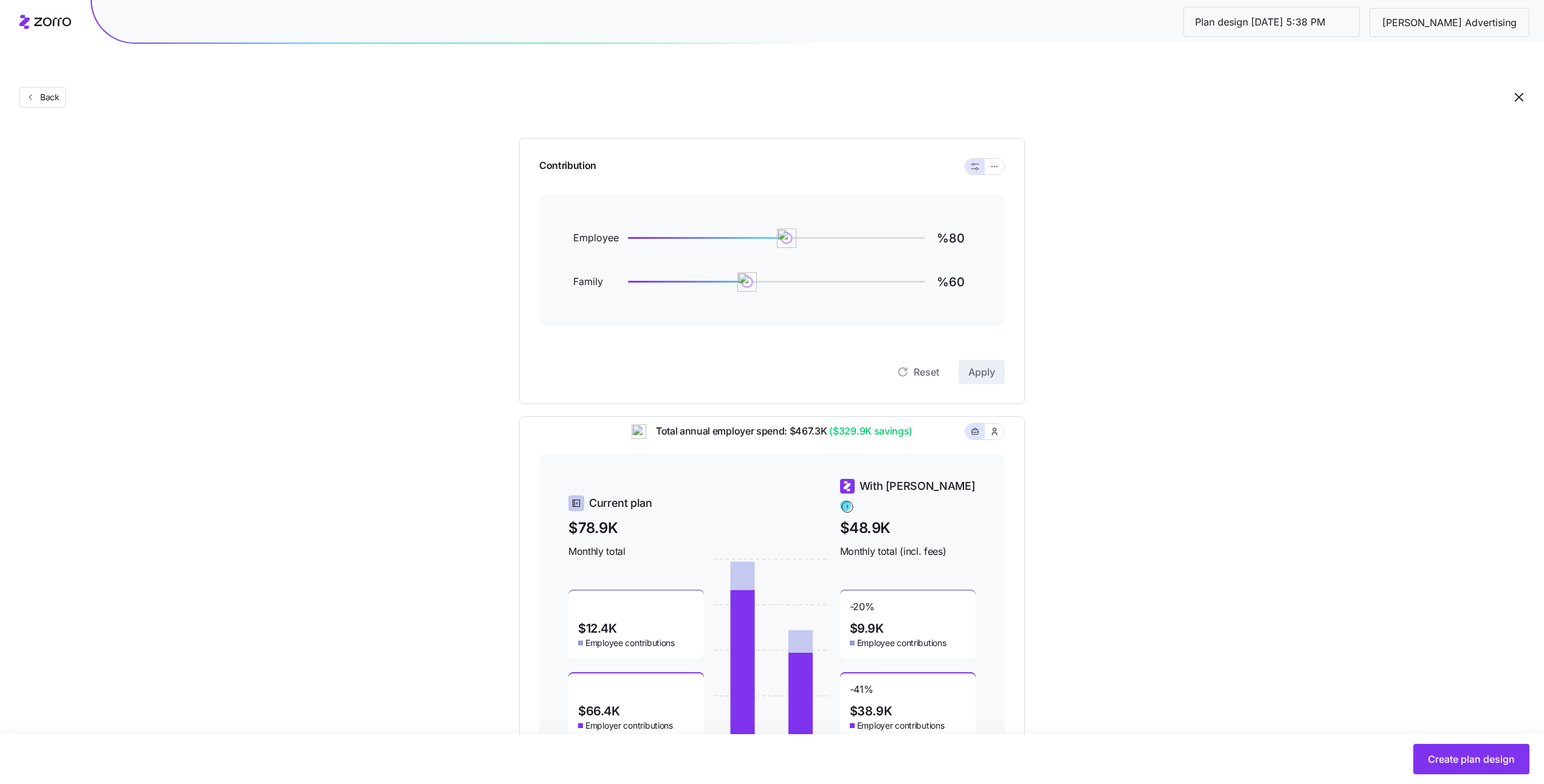
scroll to position [124, 0]
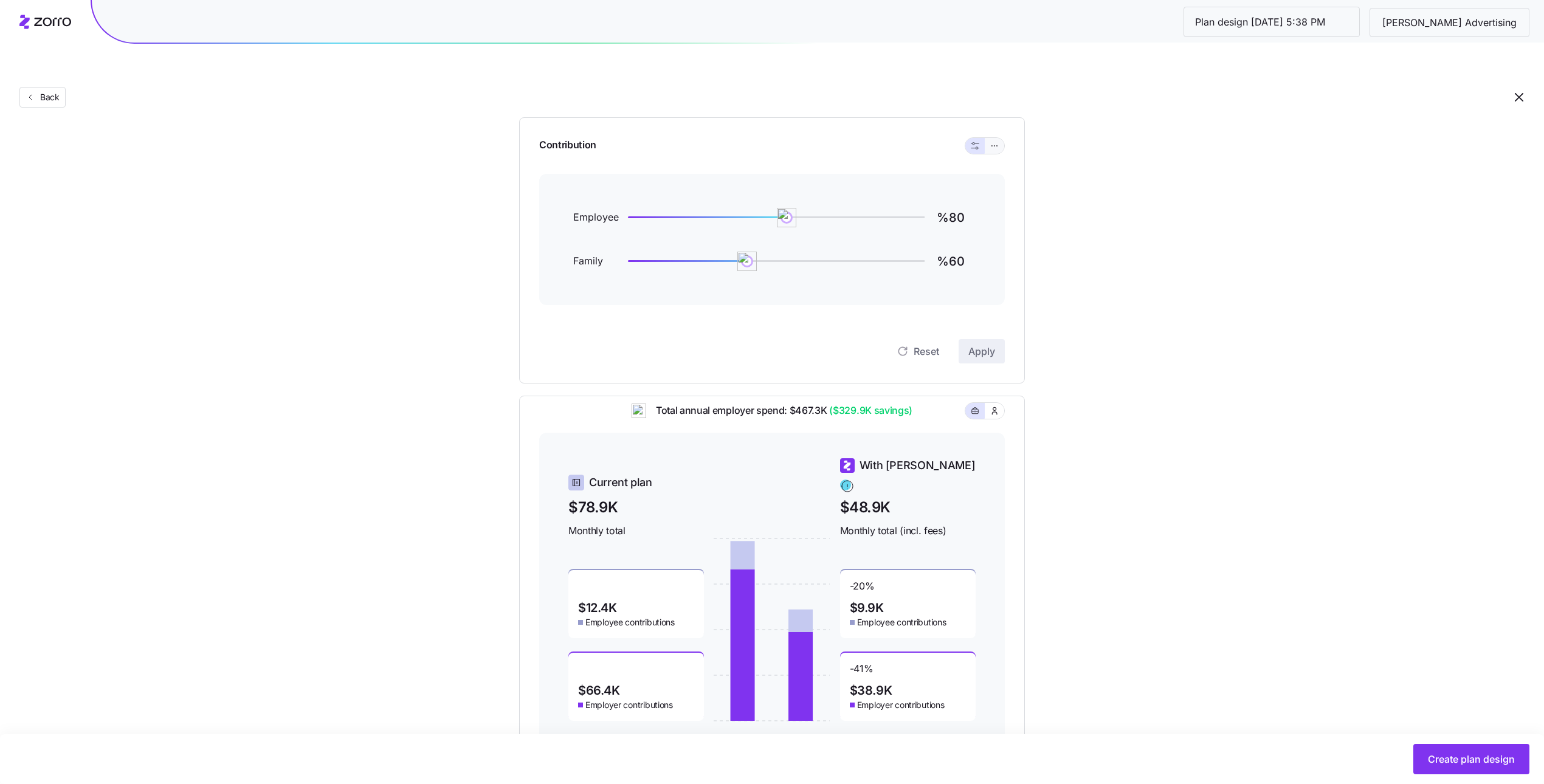
click at [1006, 117] on div "Contribution Employee %80 Family %60 Reset Apply" at bounding box center [772, 250] width 506 height 266
click at [998, 138] on button "button" at bounding box center [994, 145] width 19 height 16
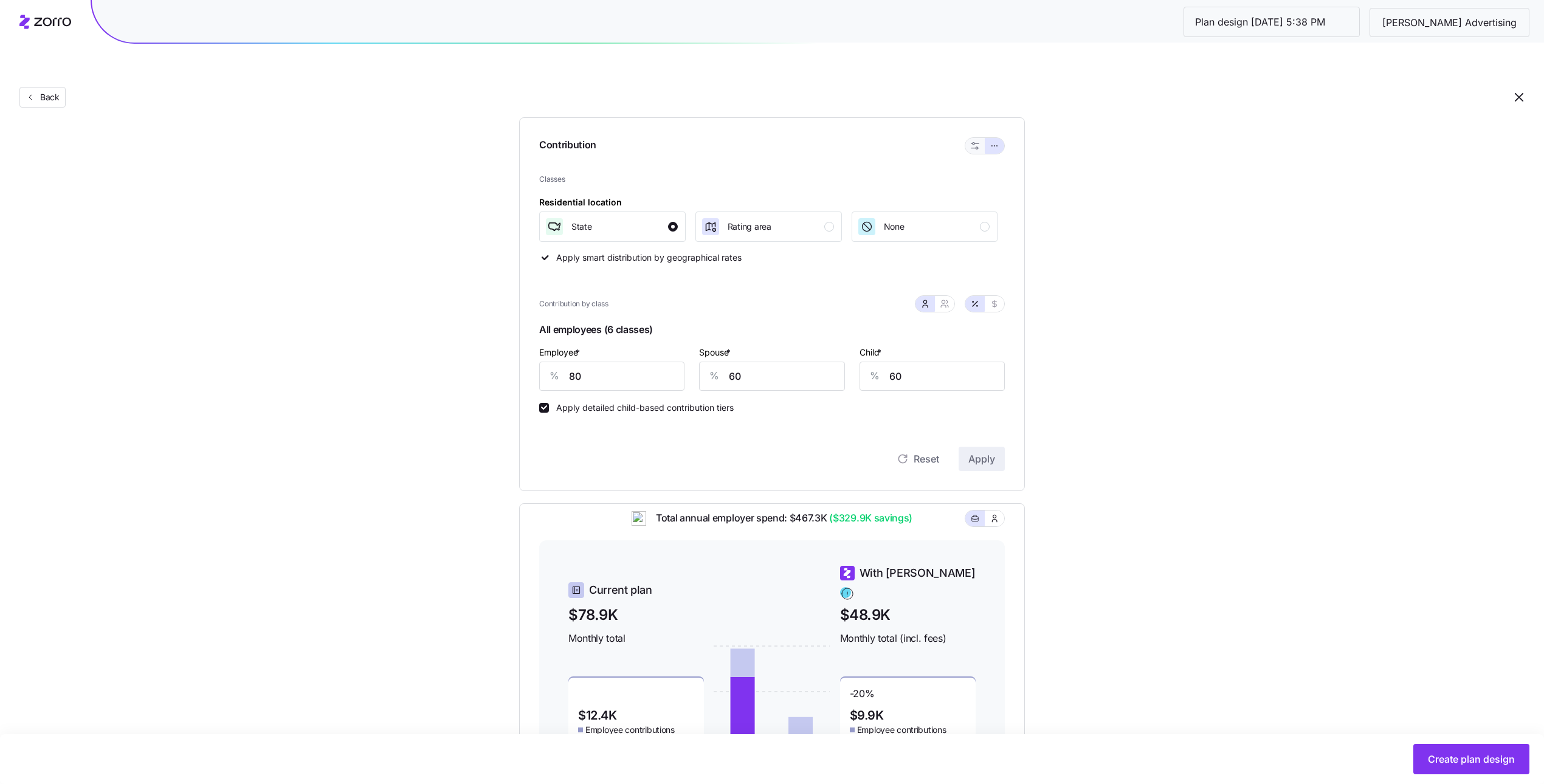
click at [972, 142] on icon "button" at bounding box center [975, 146] width 9 height 9
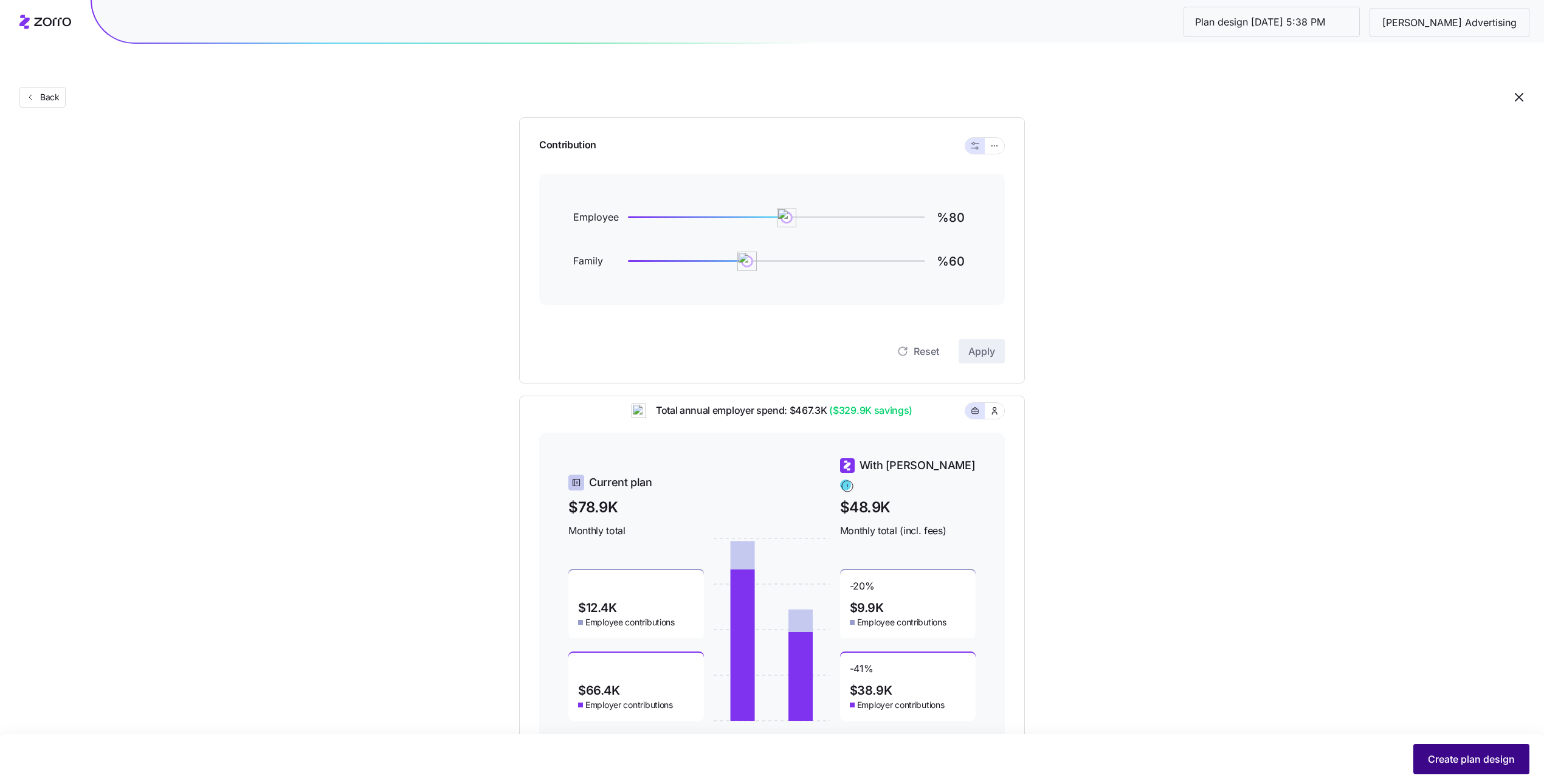
click at [1445, 763] on span "Create plan design" at bounding box center [1471, 758] width 87 height 14
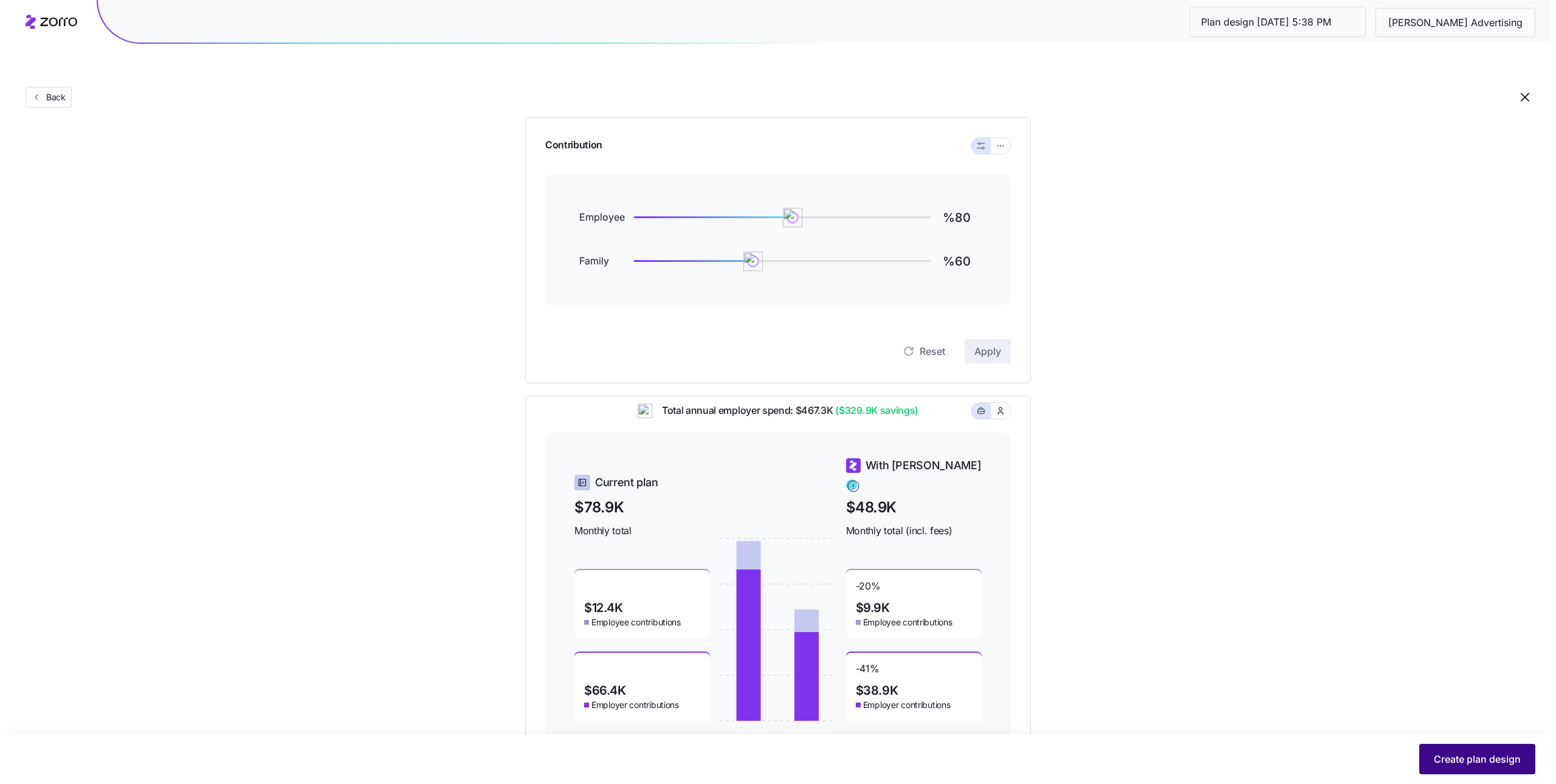
scroll to position [0, 0]
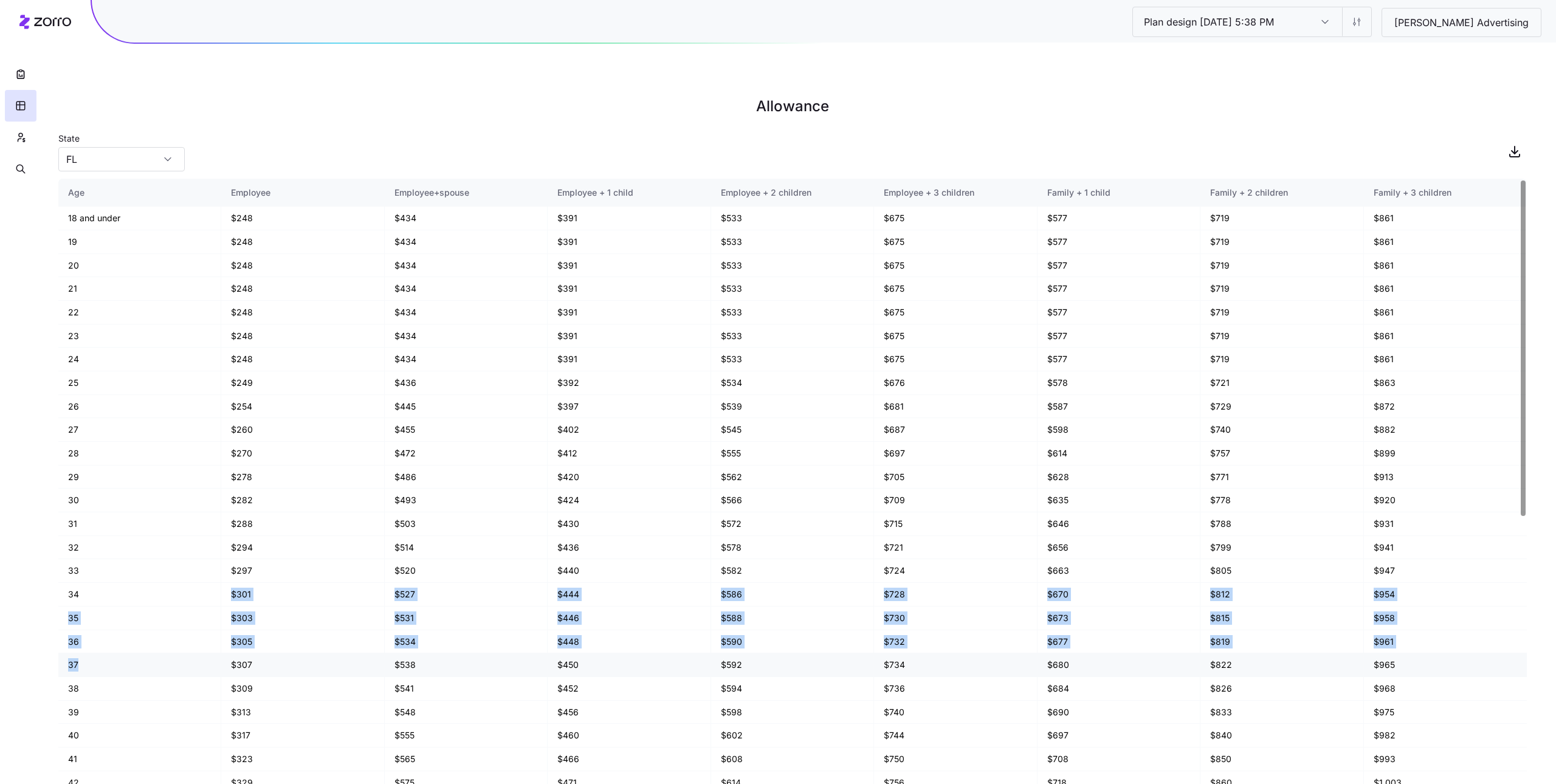
drag, startPoint x: 86, startPoint y: 590, endPoint x: 86, endPoint y: 649, distance: 59.0
click at [86, 649] on tbody "18 and under $248 $434 $391 $533 $675 $577 $719 $861 19 $248 $434 $391 $533 $67…" at bounding box center [793, 758] width 1469 height 1104
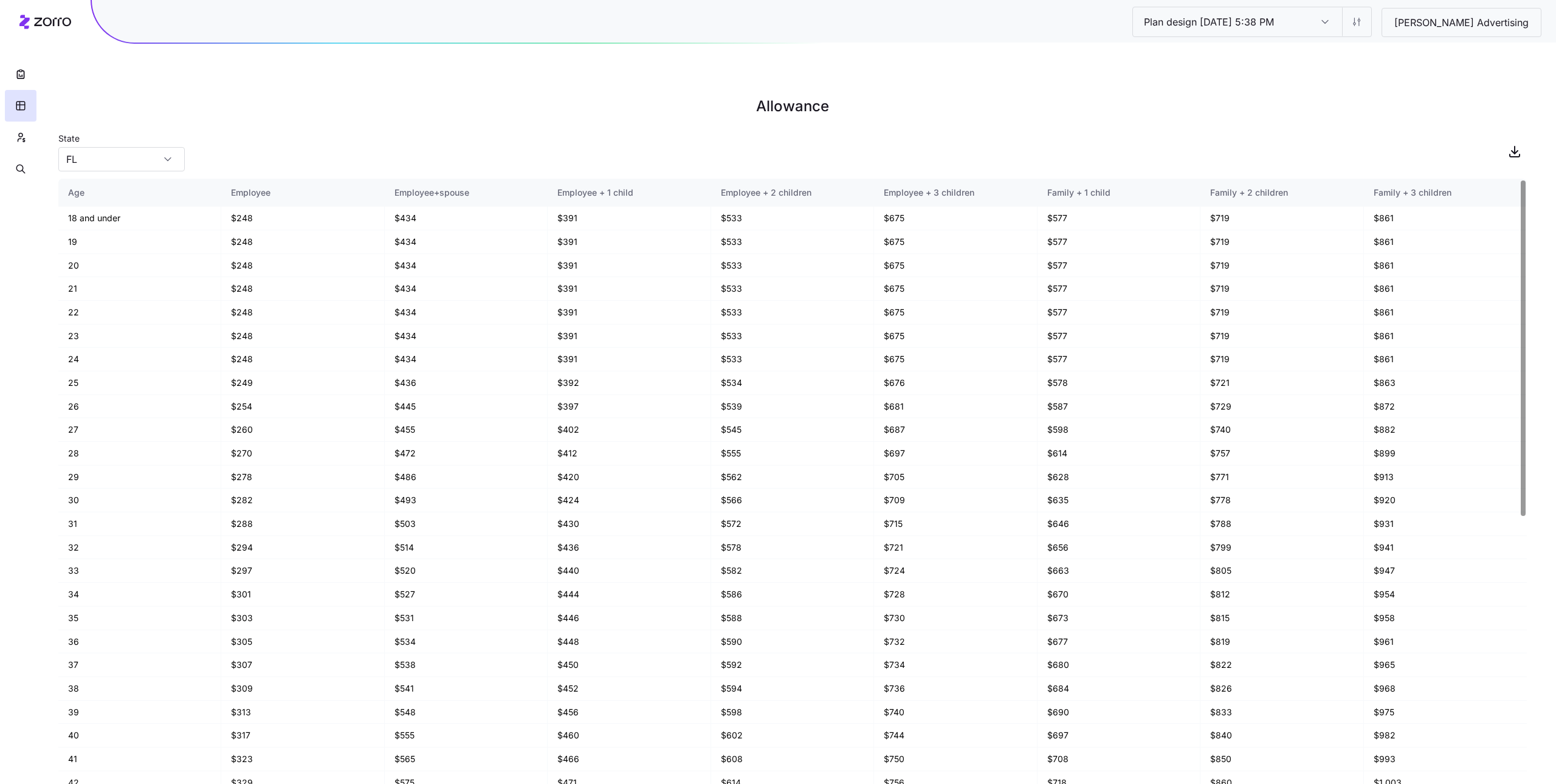
click at [235, 147] on main "Allowance State FL Age Employee Employee+spouse Employee + 1 child Employee + 2…" at bounding box center [778, 420] width 1556 height 784
click at [143, 147] on input "FL" at bounding box center [122, 159] width 127 height 24
click at [129, 181] on div "MD" at bounding box center [121, 188] width 117 height 23
click at [128, 147] on input "MD" at bounding box center [122, 159] width 127 height 24
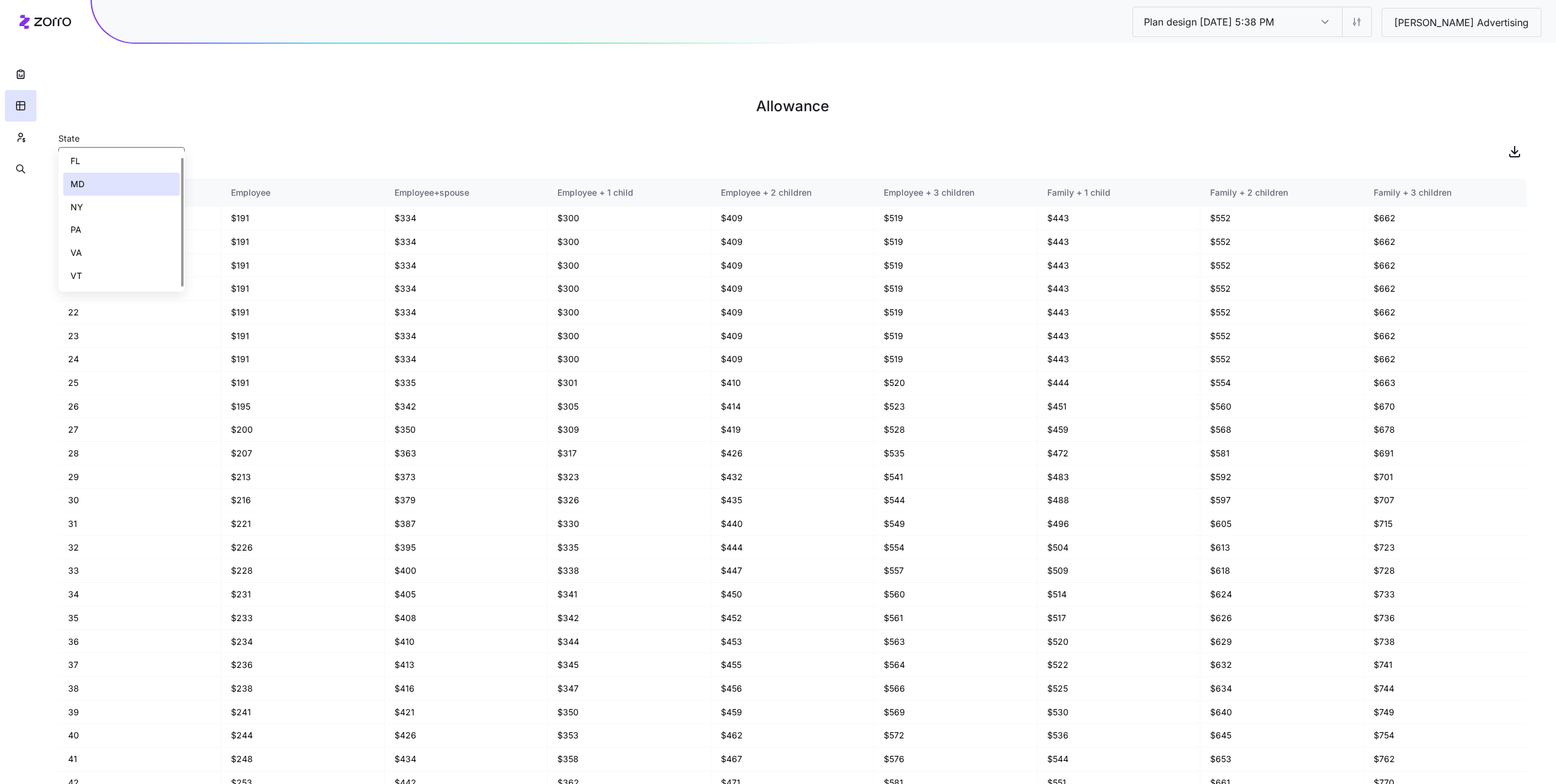
click at [109, 231] on div "PA" at bounding box center [121, 230] width 117 height 23
click at [102, 147] on input "PA" at bounding box center [122, 159] width 127 height 24
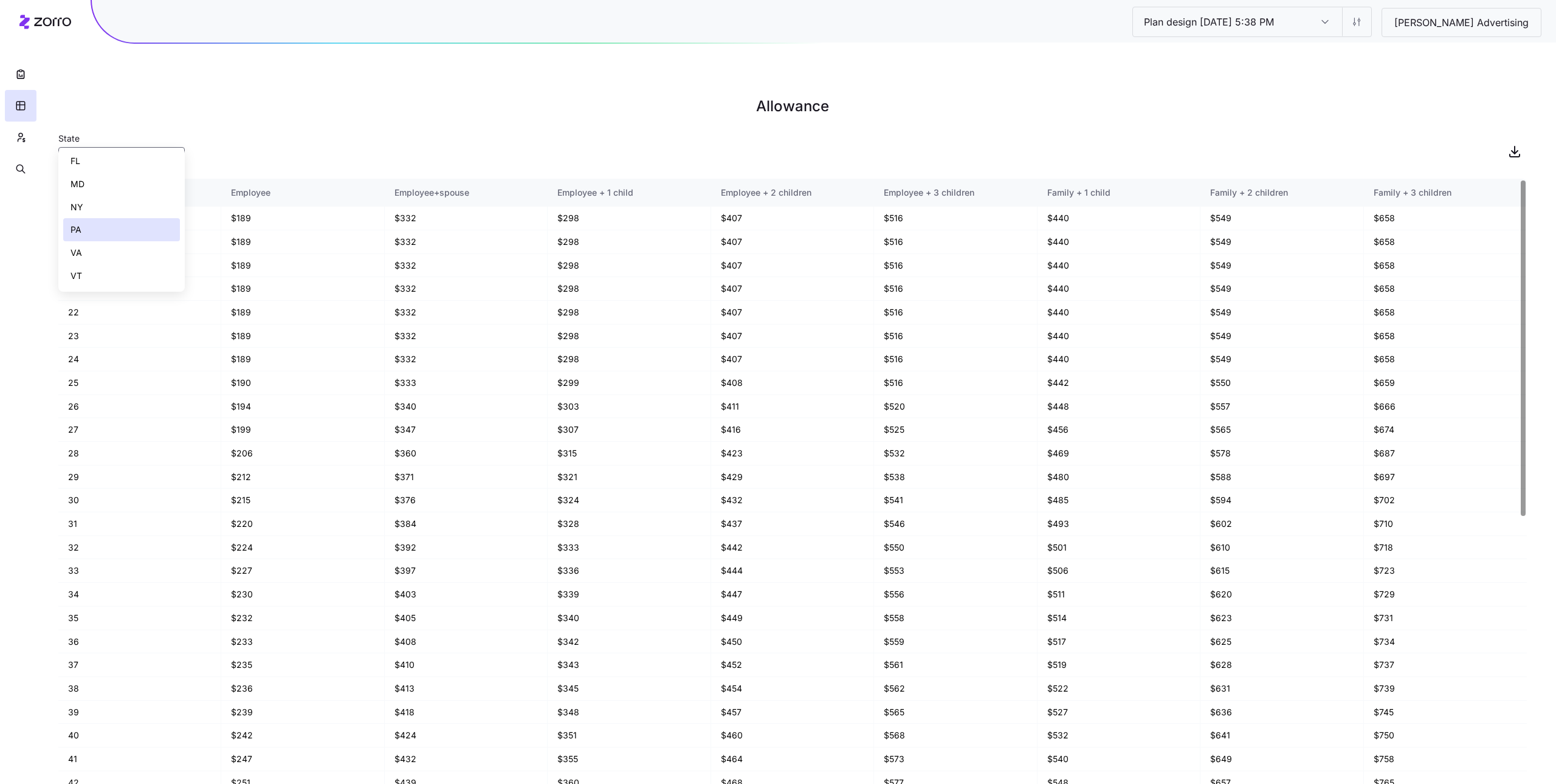
click at [138, 256] on div "VA" at bounding box center [121, 253] width 117 height 23
type input "VA"
drag, startPoint x: 294, startPoint y: 125, endPoint x: 258, endPoint y: 133, distance: 36.9
click at [293, 130] on div "State VA" at bounding box center [793, 151] width 1469 height 41
click at [15, 140] on icon "button" at bounding box center [21, 137] width 11 height 12
